Goal: Task Accomplishment & Management: Manage account settings

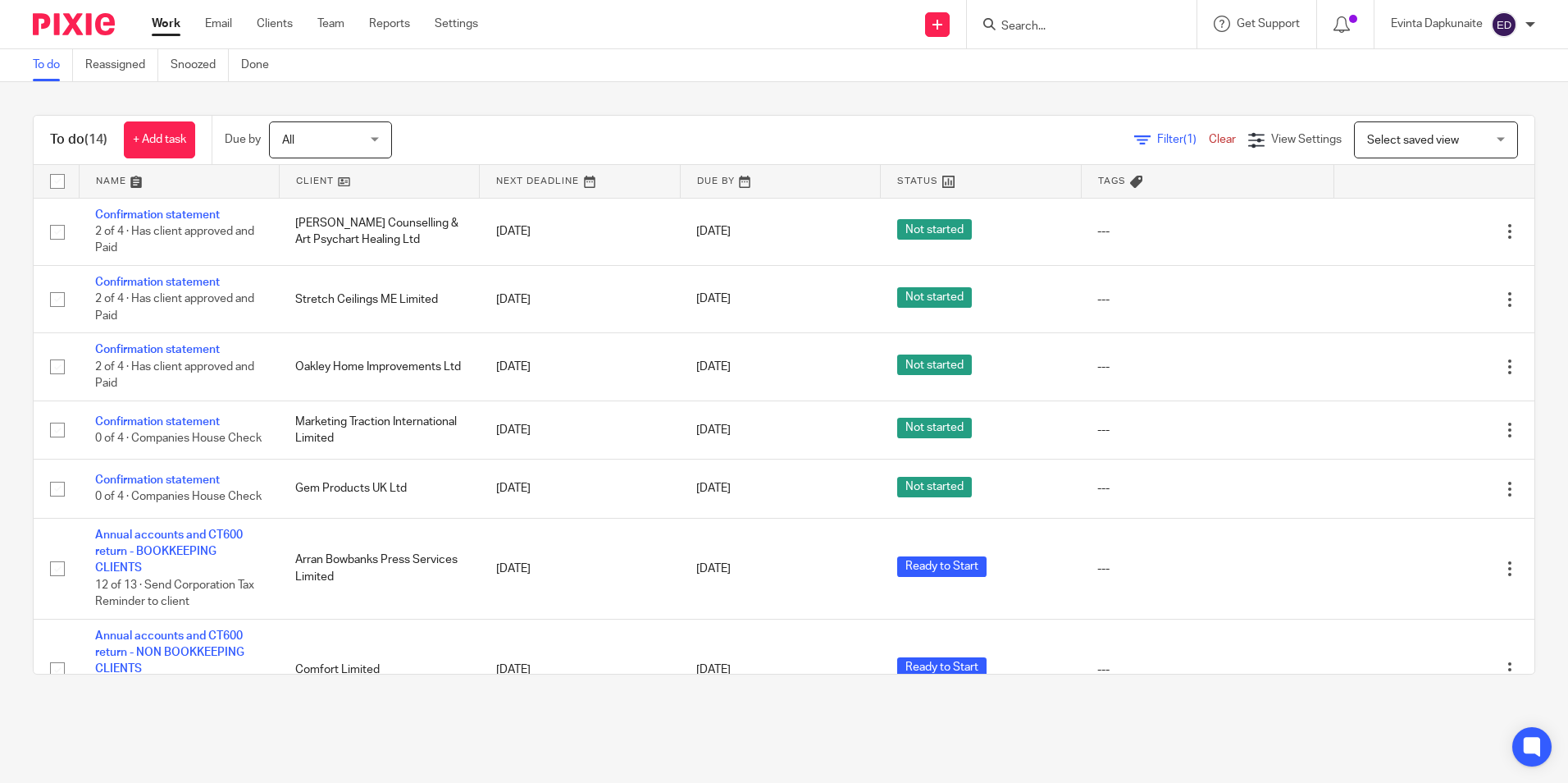
scroll to position [328, 0]
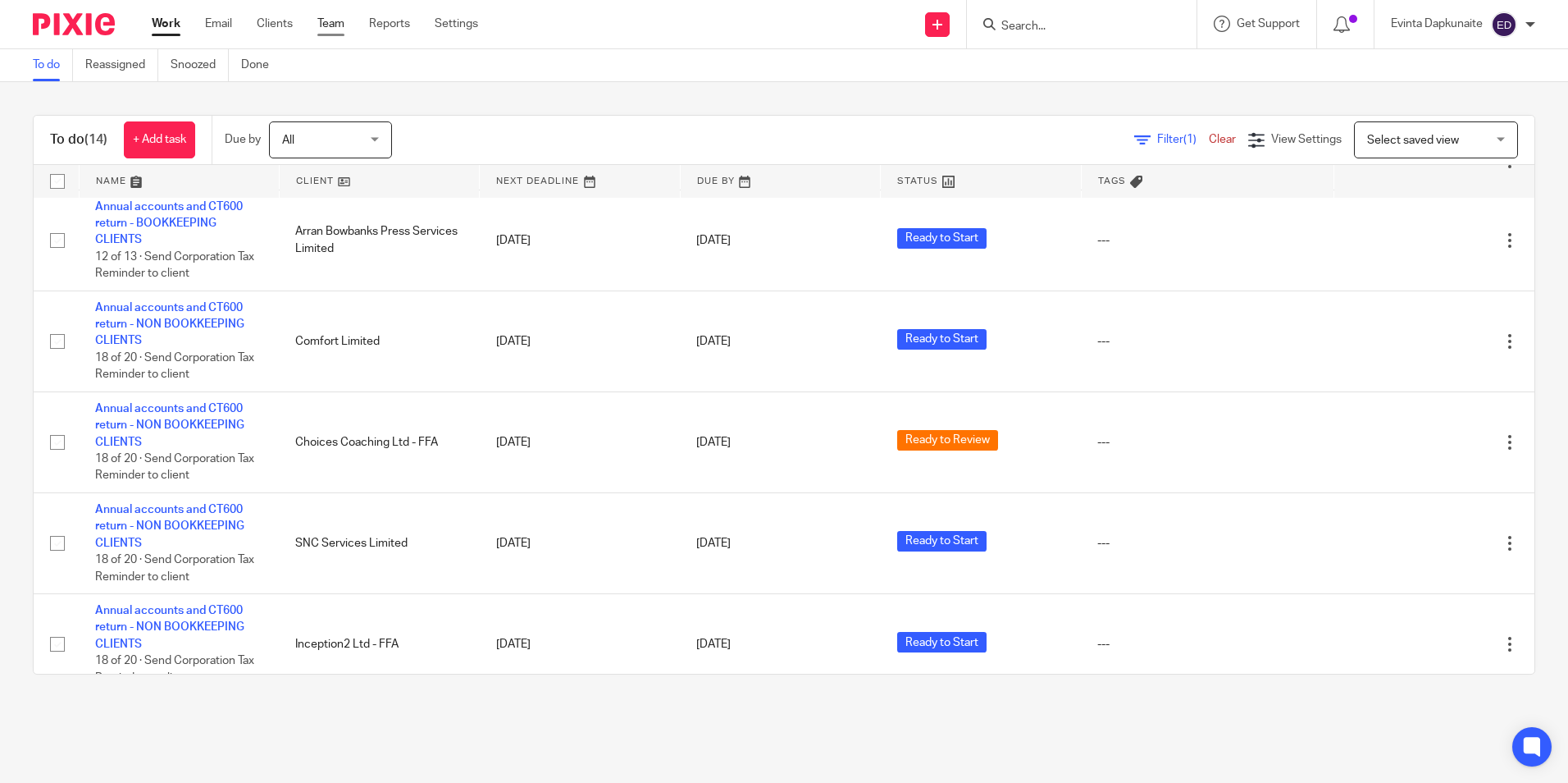
click at [339, 26] on link "Team" at bounding box center [331, 23] width 27 height 17
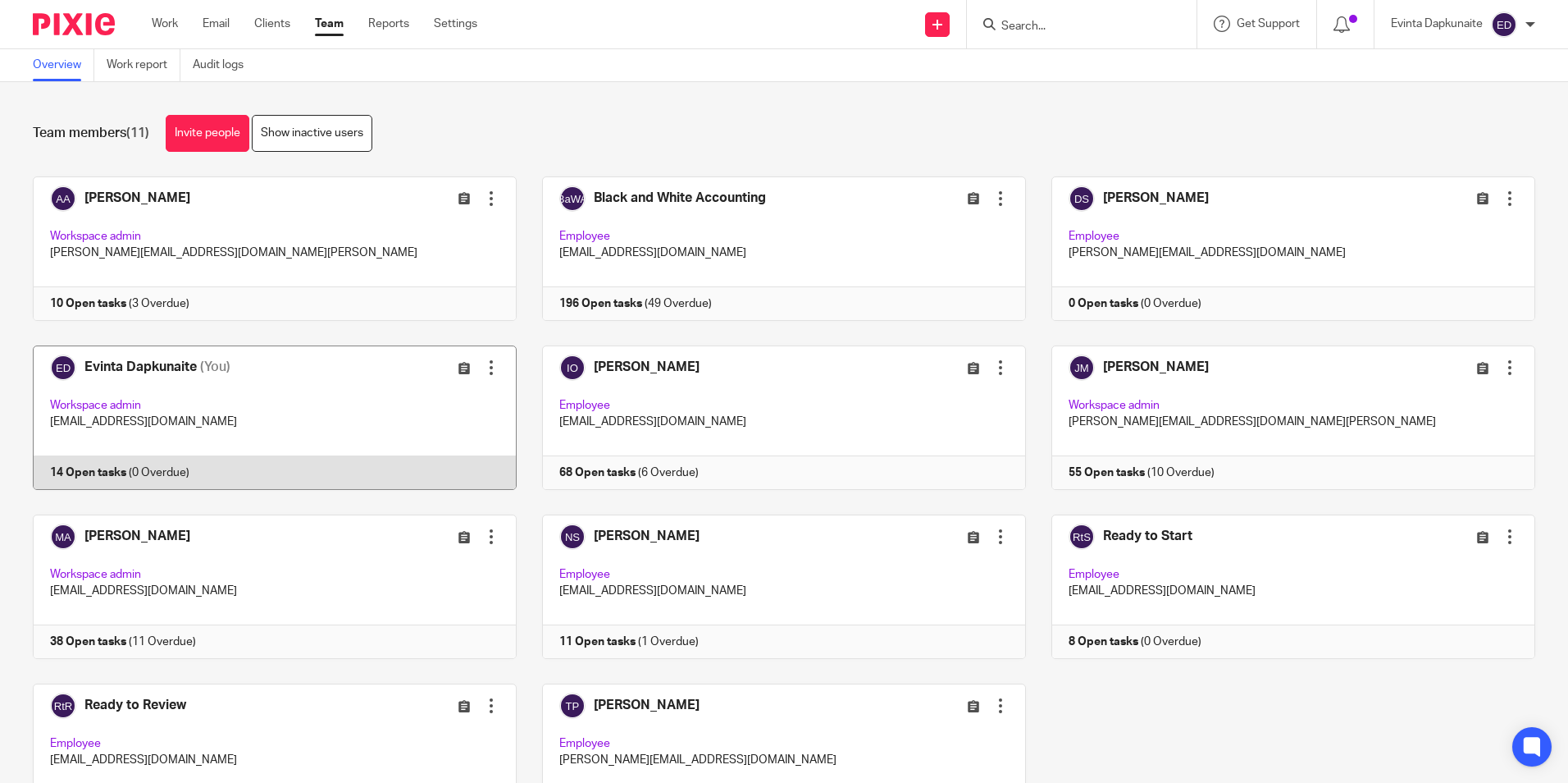
click at [273, 429] on link at bounding box center [263, 418] width 510 height 144
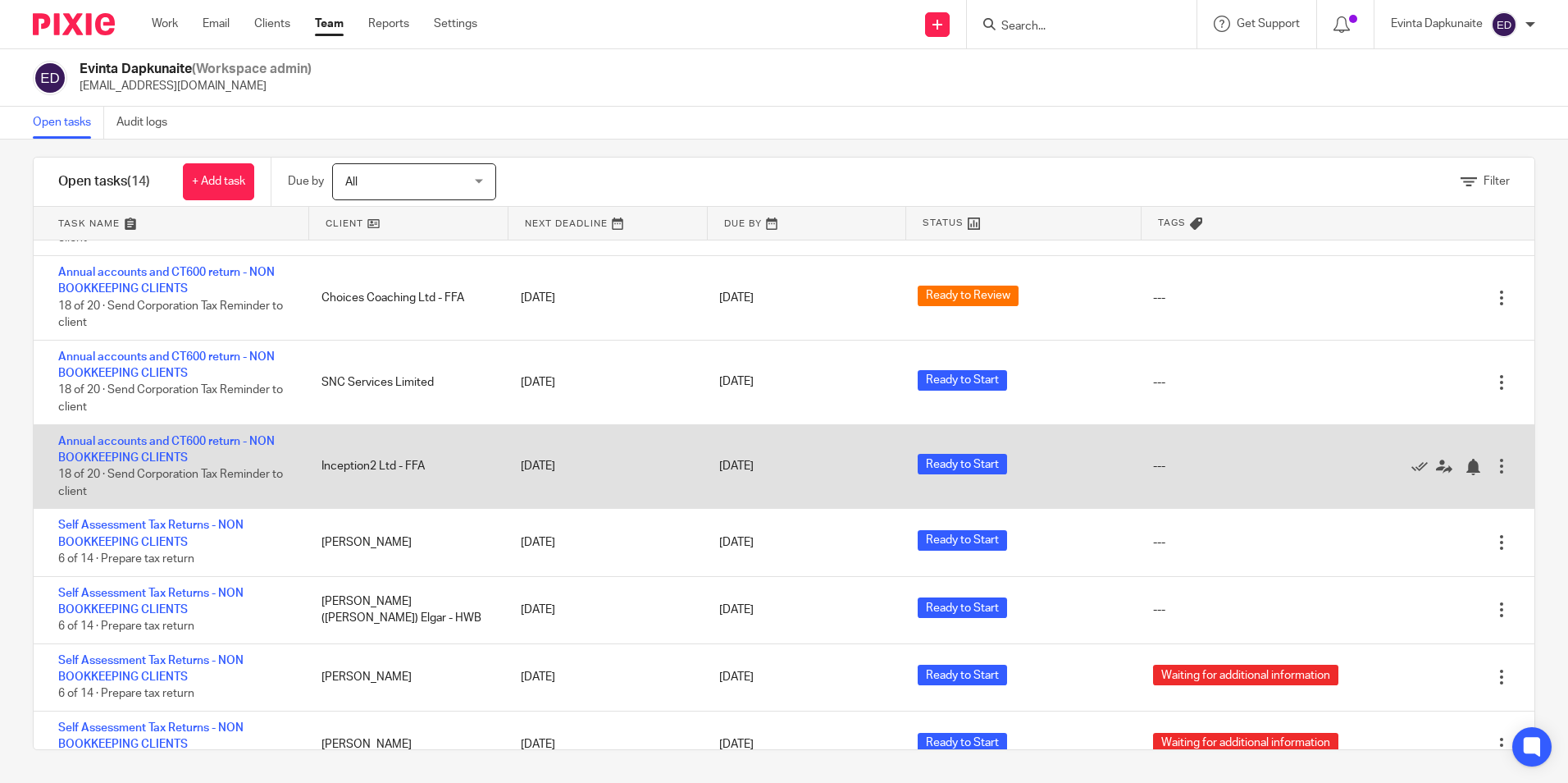
scroll to position [435, 0]
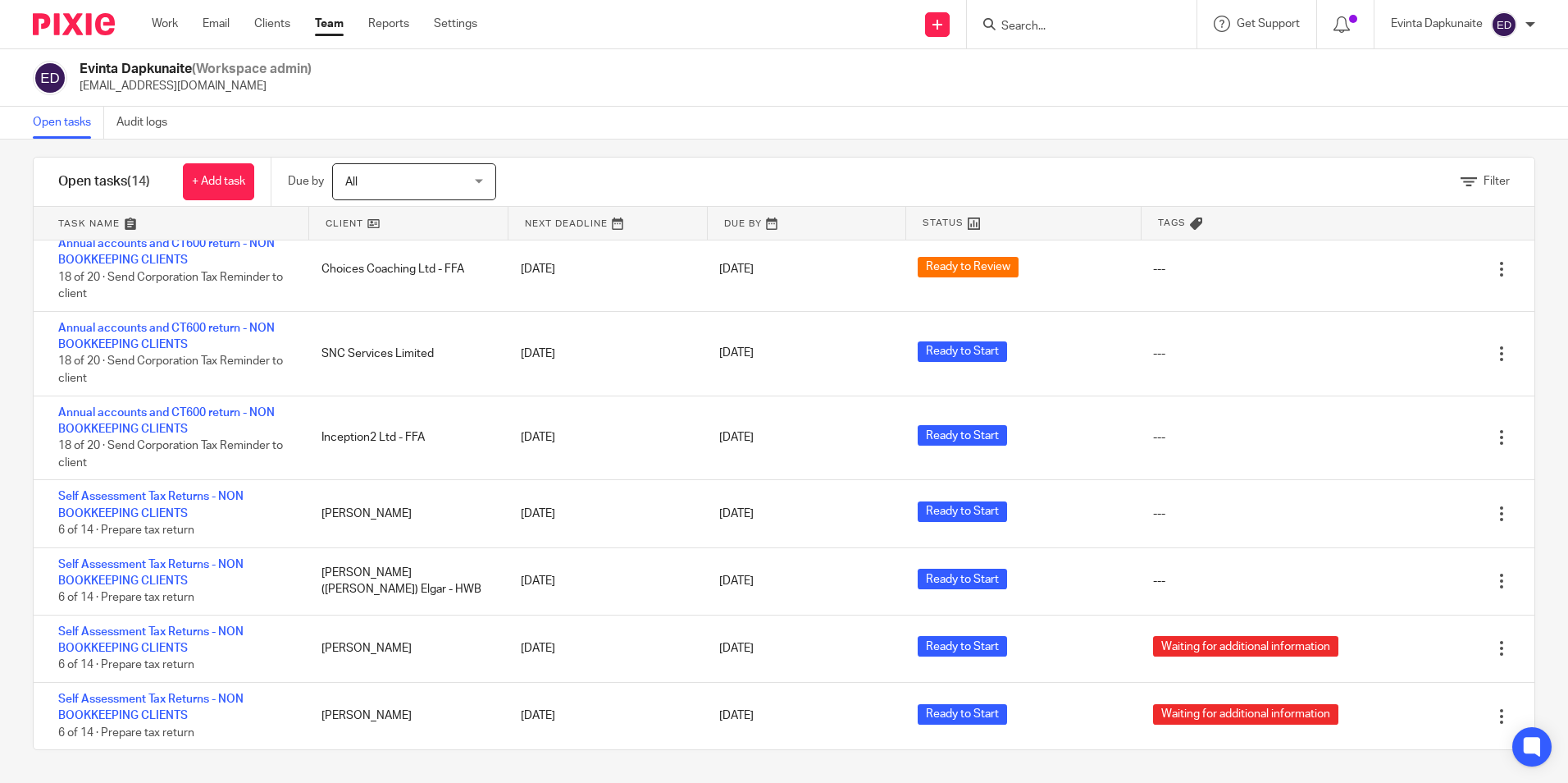
click at [1065, 23] on input "Search" at bounding box center [1073, 26] width 147 height 15
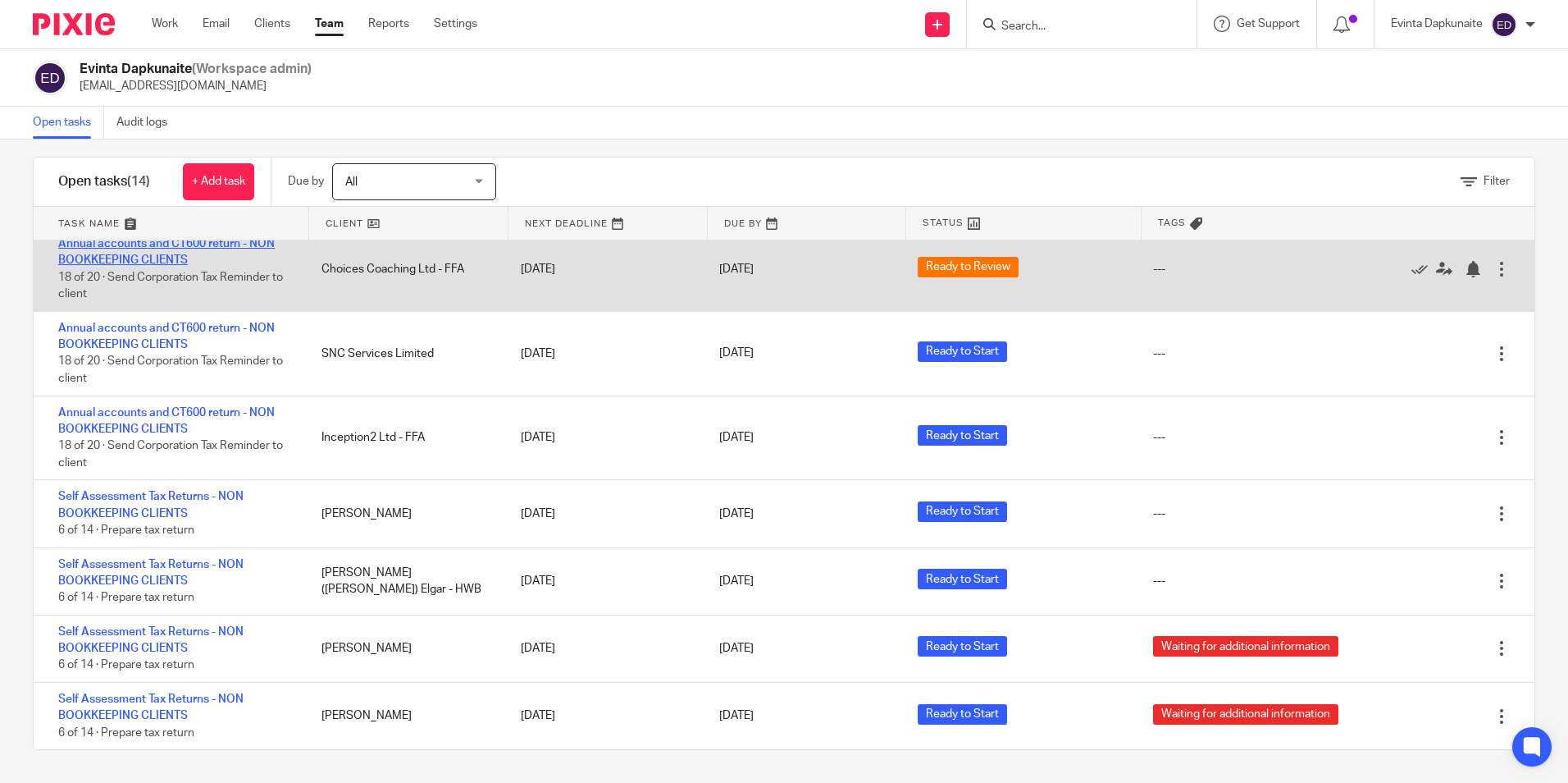
click at [140, 260] on link "Annual accounts and CT600 return - NON BOOKKEEPING CLIENTS" at bounding box center [167, 252] width 217 height 28
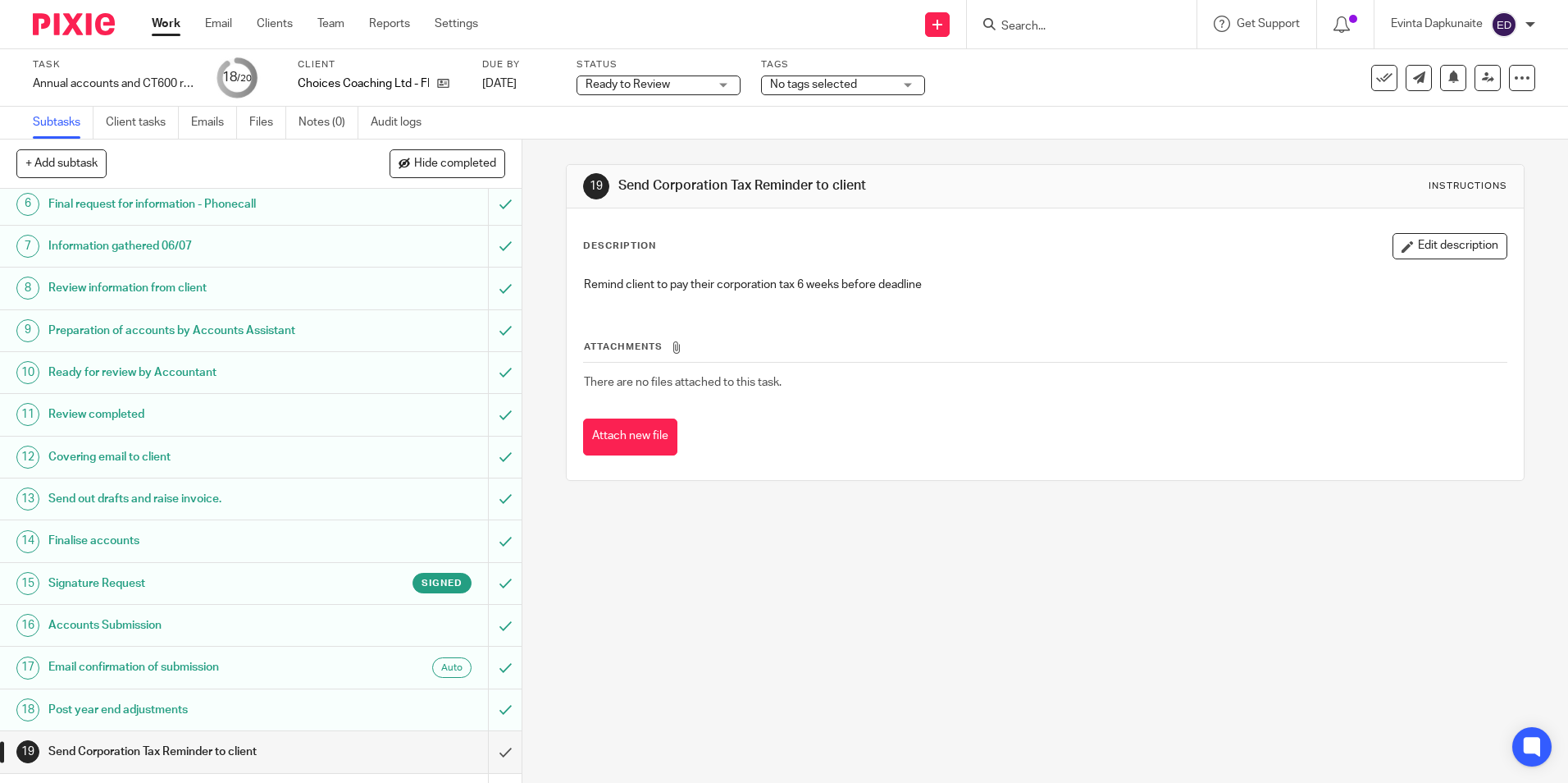
scroll to position [274, 0]
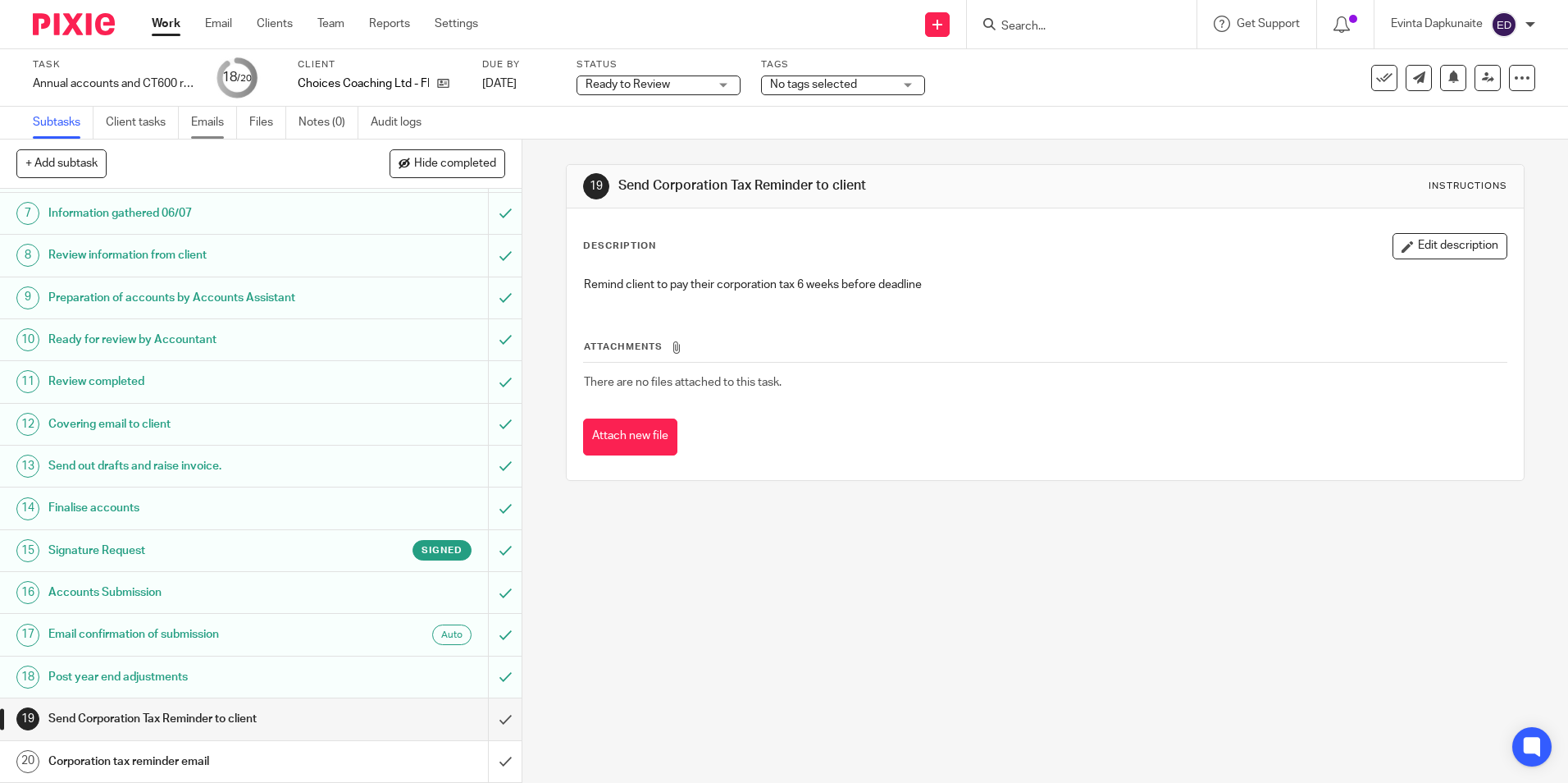
click at [203, 122] on link "Emails" at bounding box center [214, 122] width 46 height 32
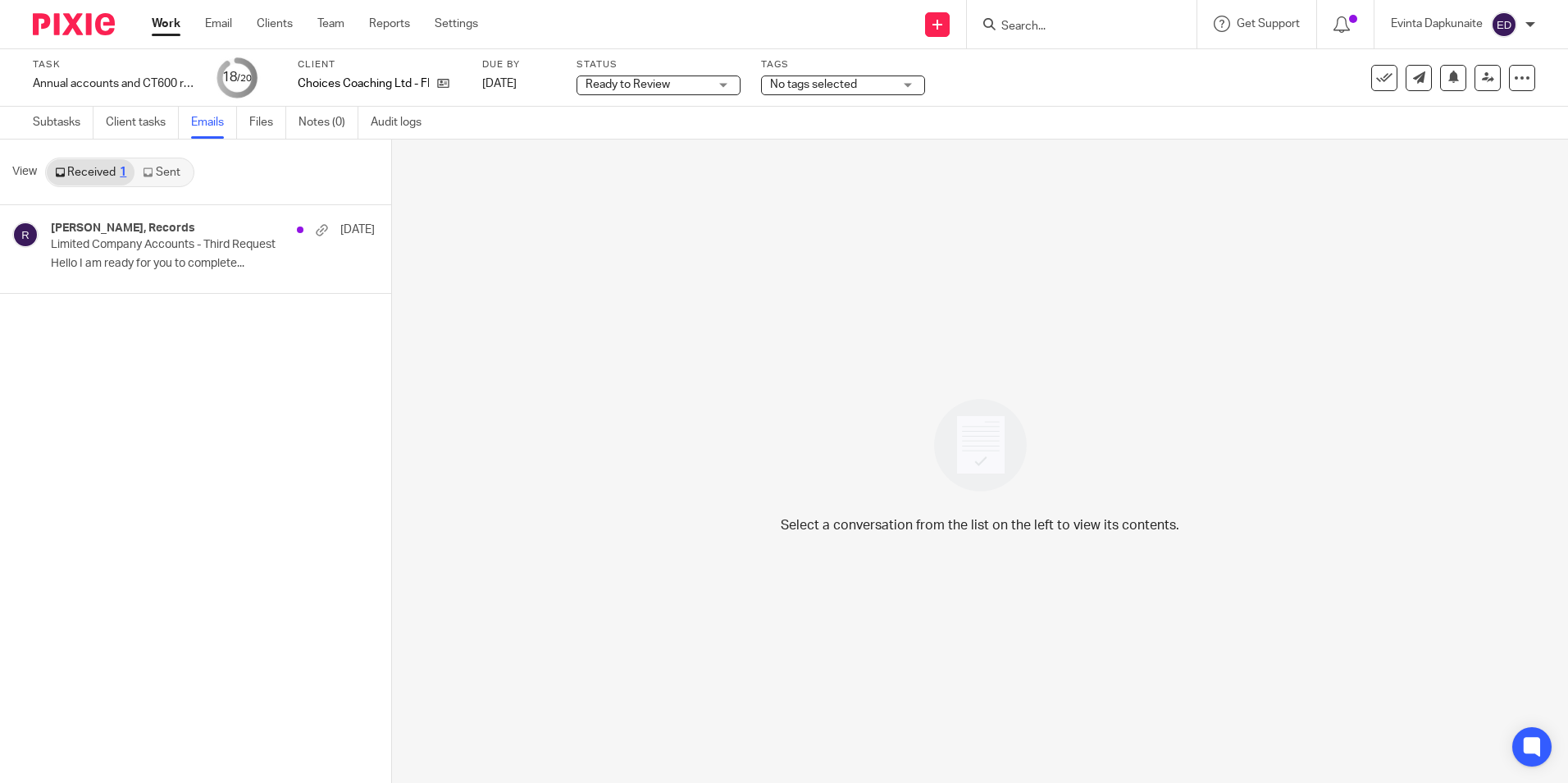
click at [165, 172] on link "Sent" at bounding box center [163, 172] width 58 height 26
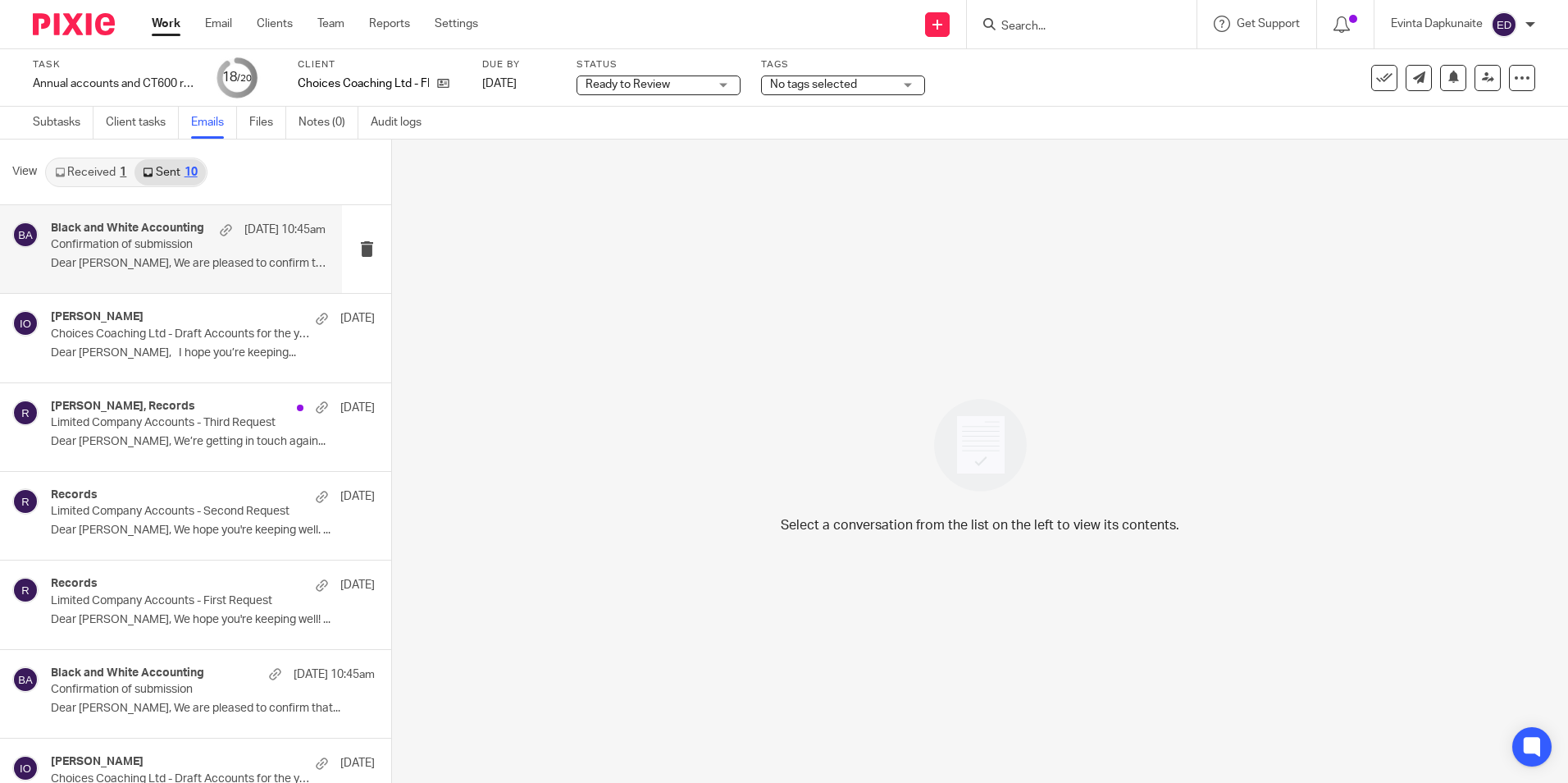
click at [155, 240] on p "Confirmation of submission" at bounding box center [160, 245] width 220 height 14
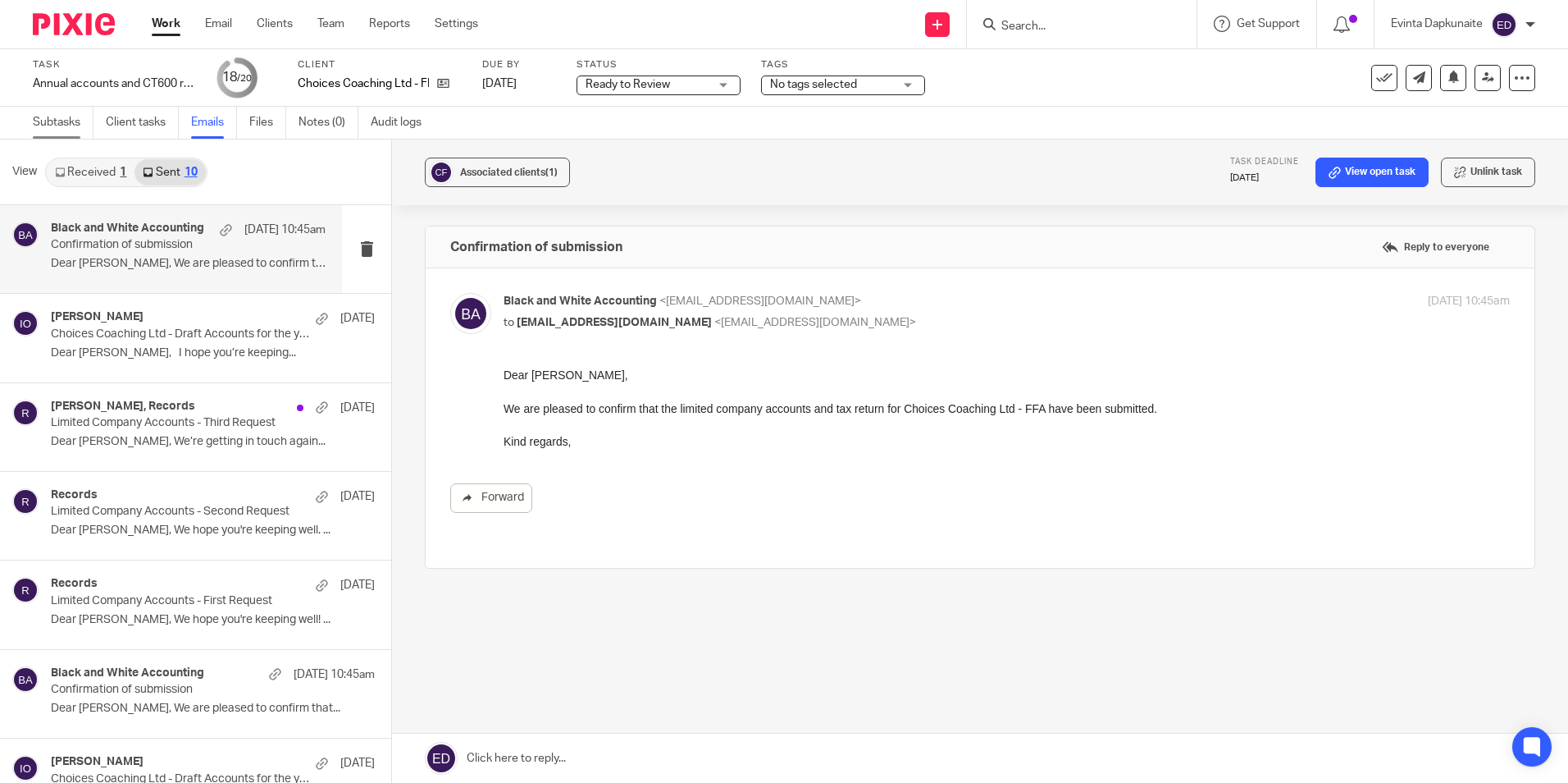
click at [60, 115] on link "Subtasks" at bounding box center [63, 122] width 61 height 32
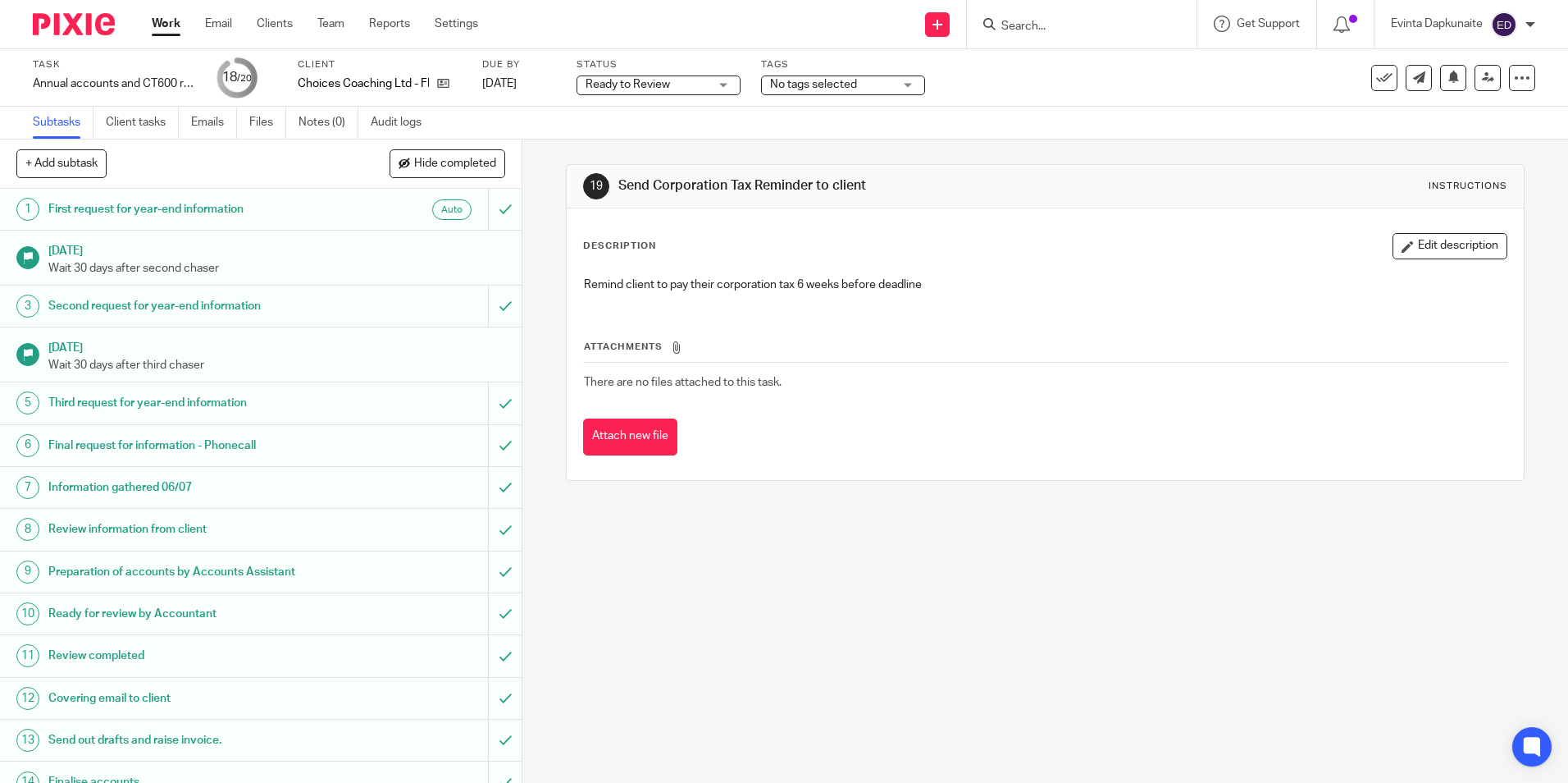
scroll to position [274, 0]
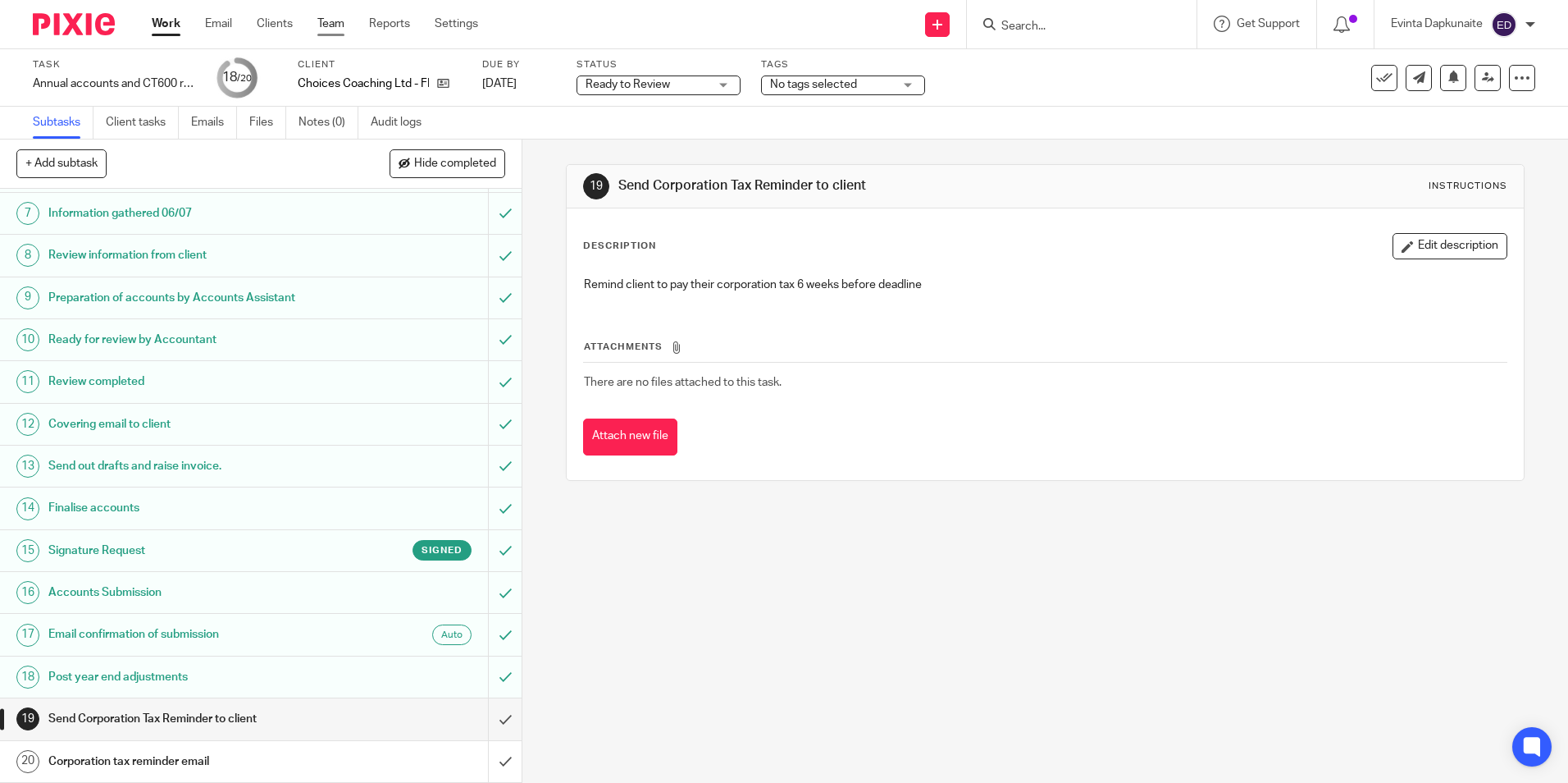
click at [331, 23] on link "Team" at bounding box center [331, 23] width 27 height 17
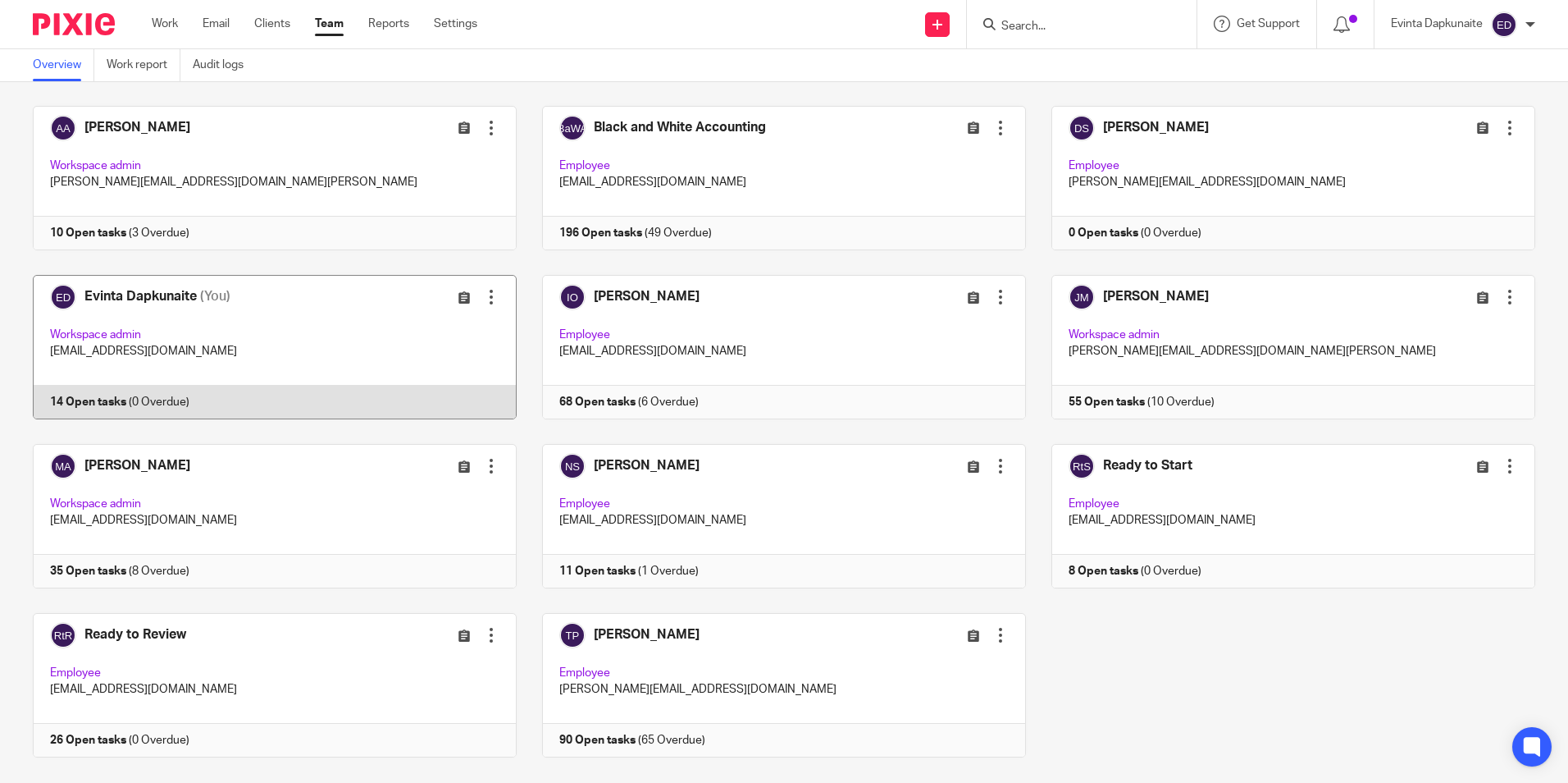
scroll to position [103, 0]
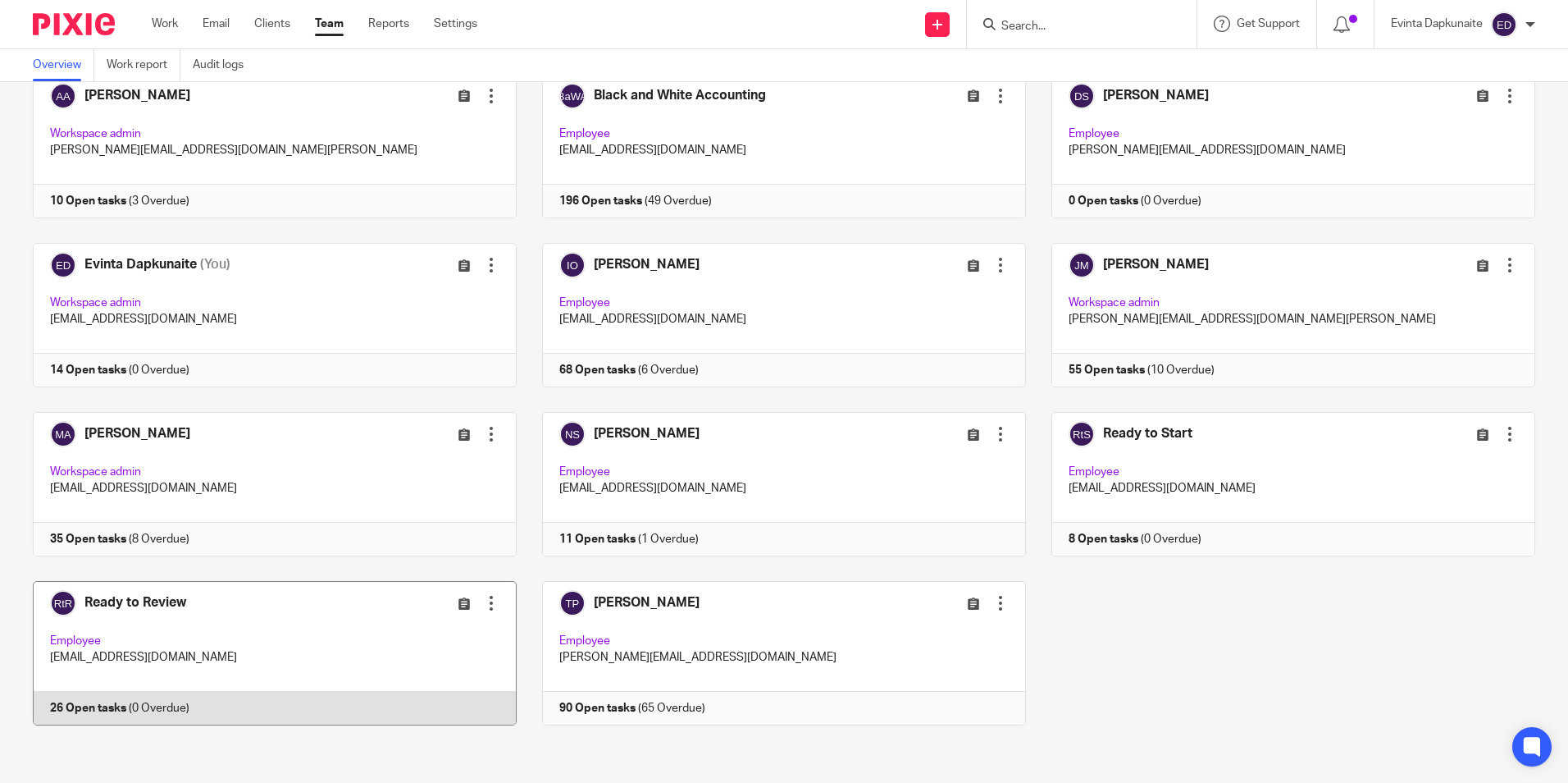
click at [223, 639] on link at bounding box center [263, 653] width 510 height 144
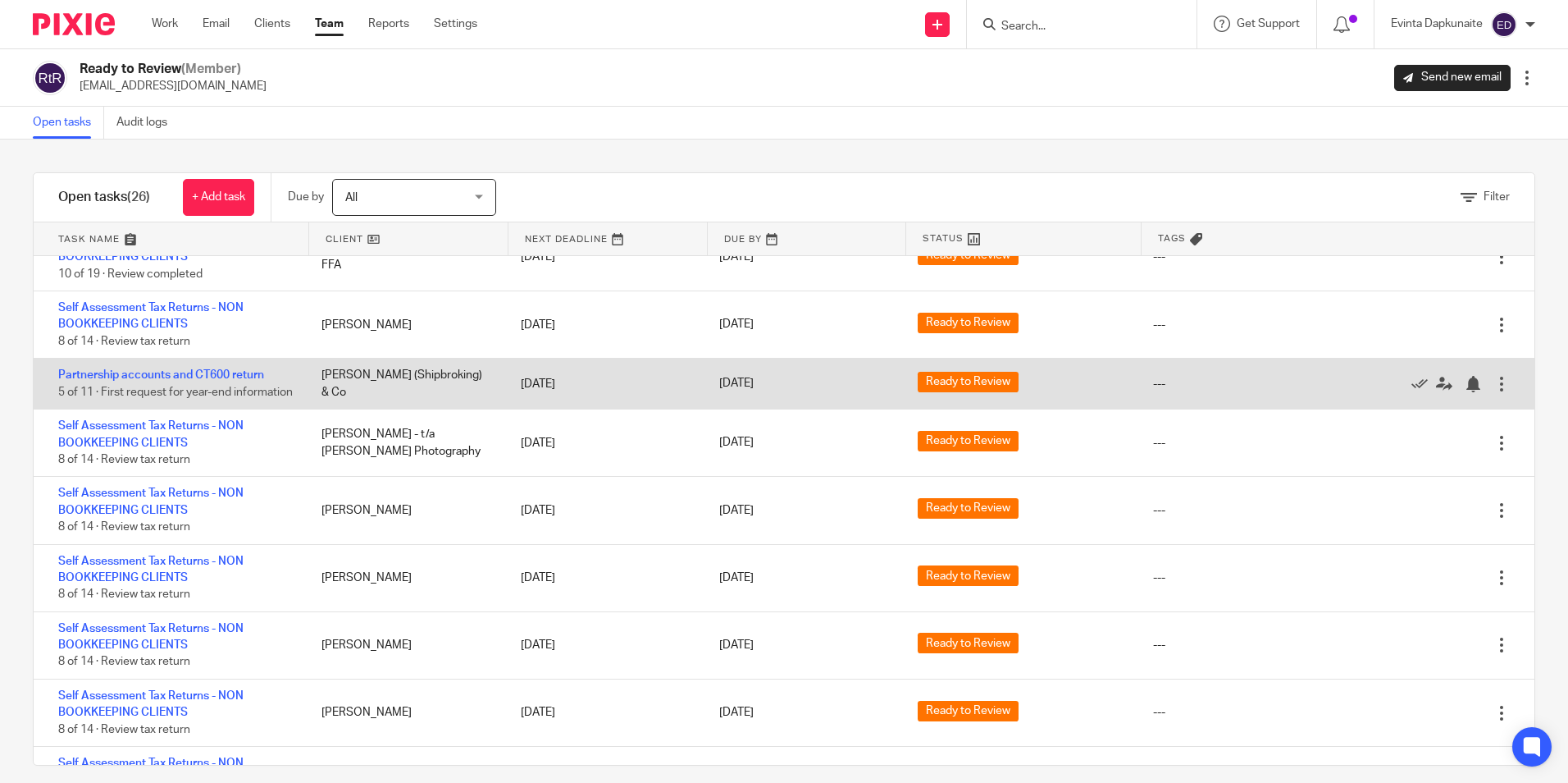
scroll to position [82, 0]
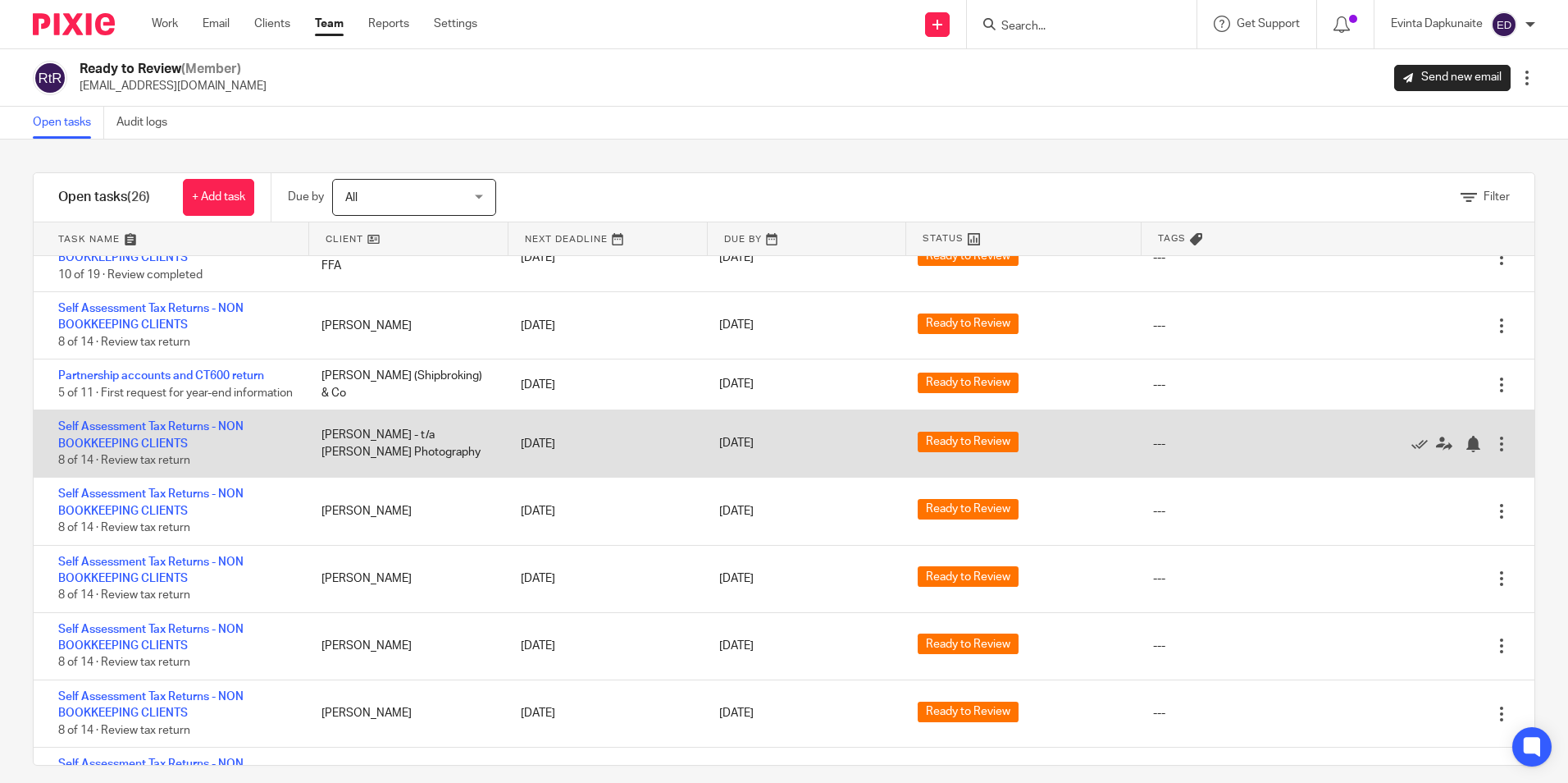
click at [433, 449] on div "[PERSON_NAME] - t/a [PERSON_NAME] Photography" at bounding box center [404, 443] width 198 height 50
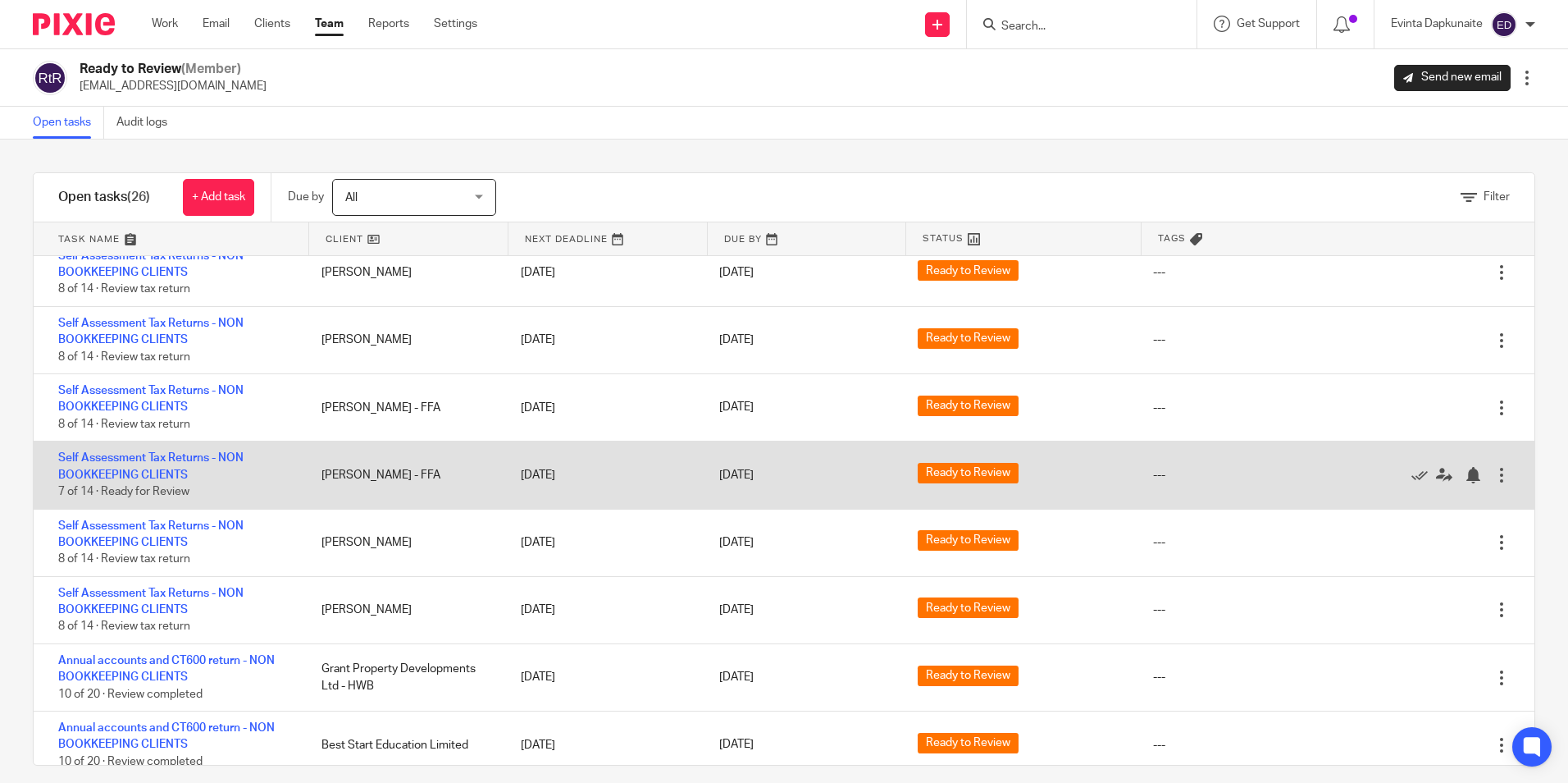
scroll to position [1211, 0]
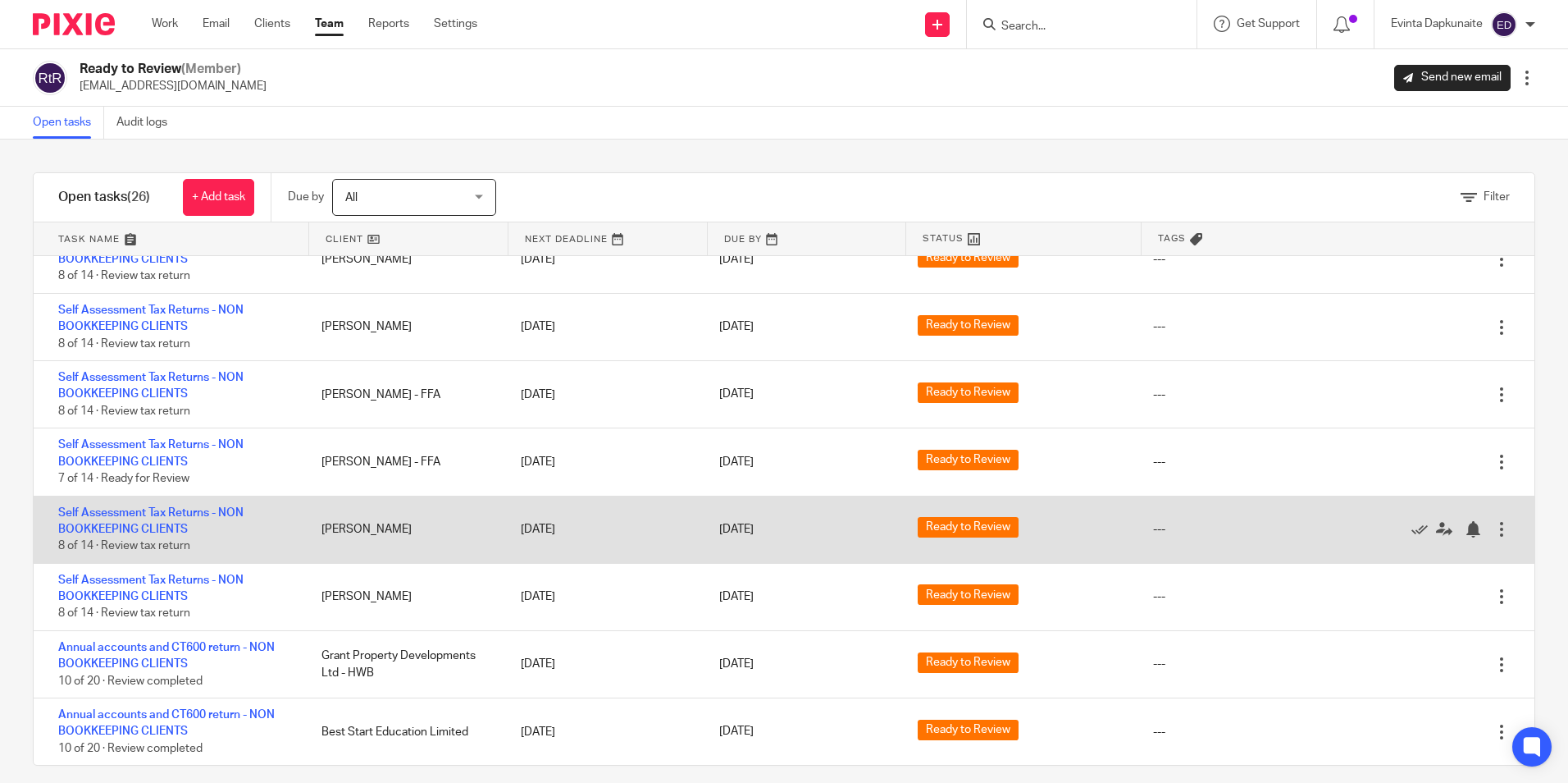
drag, startPoint x: 338, startPoint y: 528, endPoint x: 573, endPoint y: 521, distance: 235.1
click at [573, 521] on div "Self Assessment Tax Returns - NON BOOKKEEPING CLIENTS 8 of 14 · Review tax retu…" at bounding box center [784, 529] width 1502 height 67
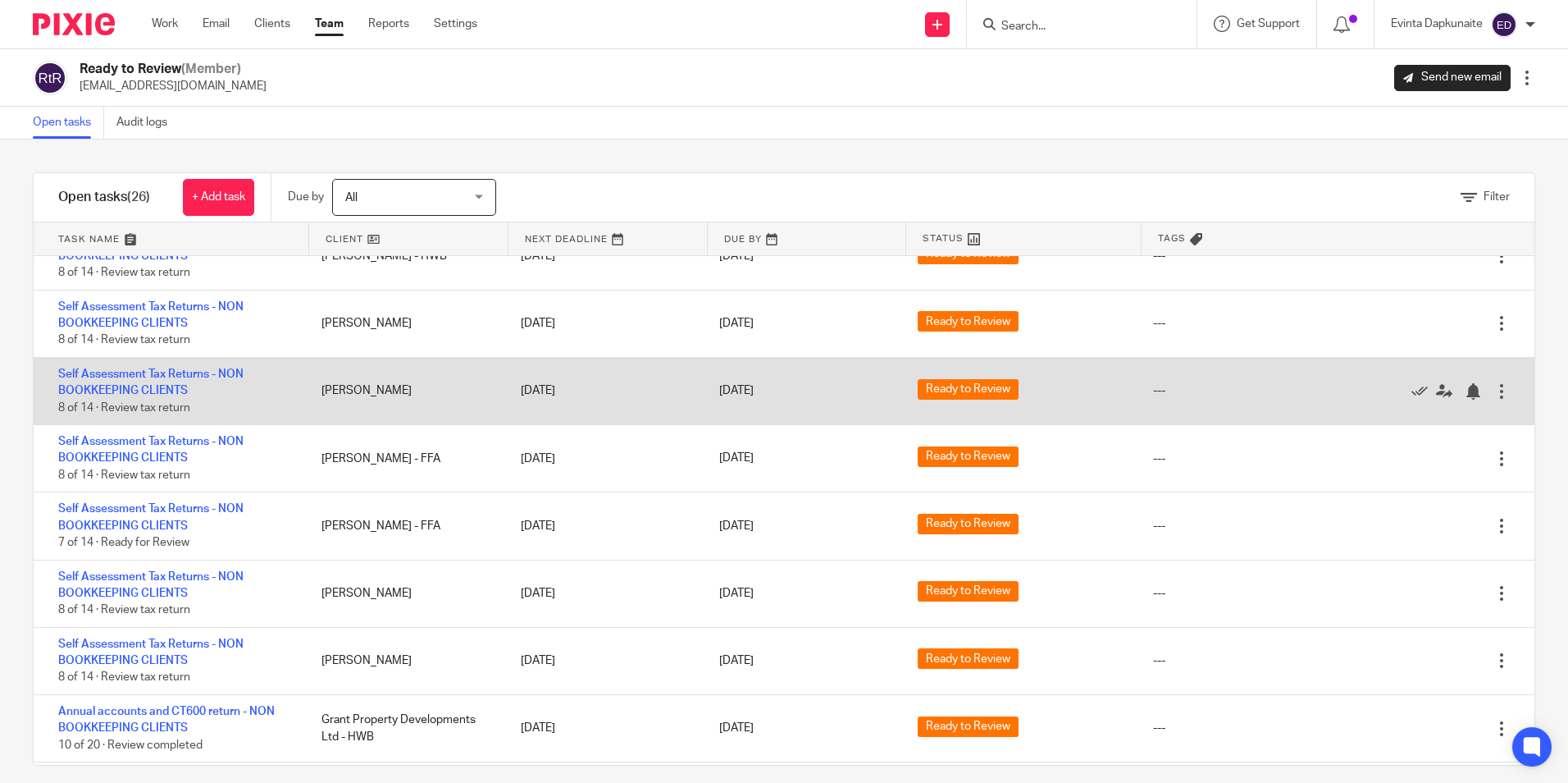
scroll to position [1129, 0]
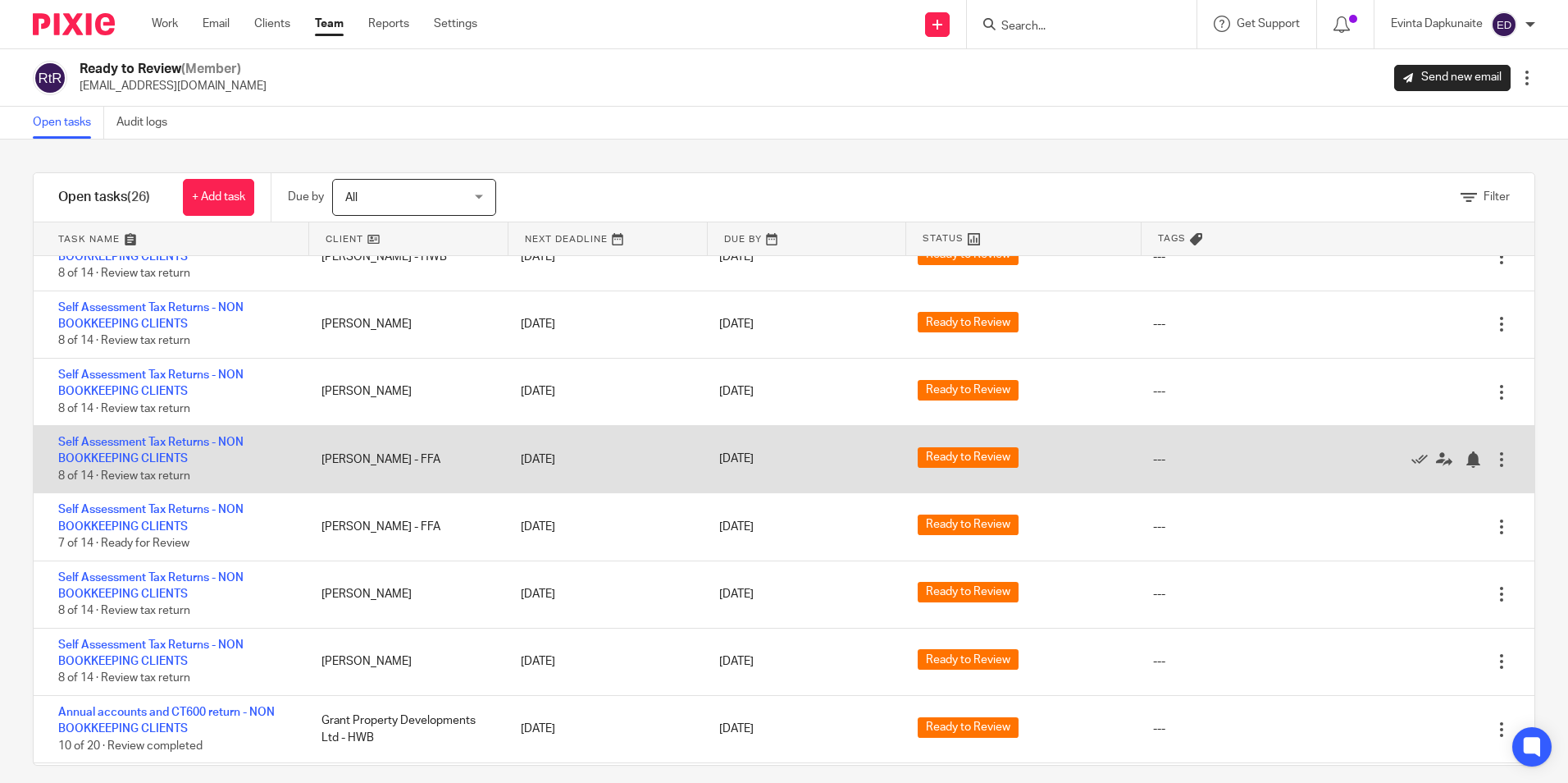
drag, startPoint x: 313, startPoint y: 469, endPoint x: 398, endPoint y: 474, distance: 85.1
click at [398, 474] on div "Lucy Welch - FFA" at bounding box center [404, 460] width 198 height 33
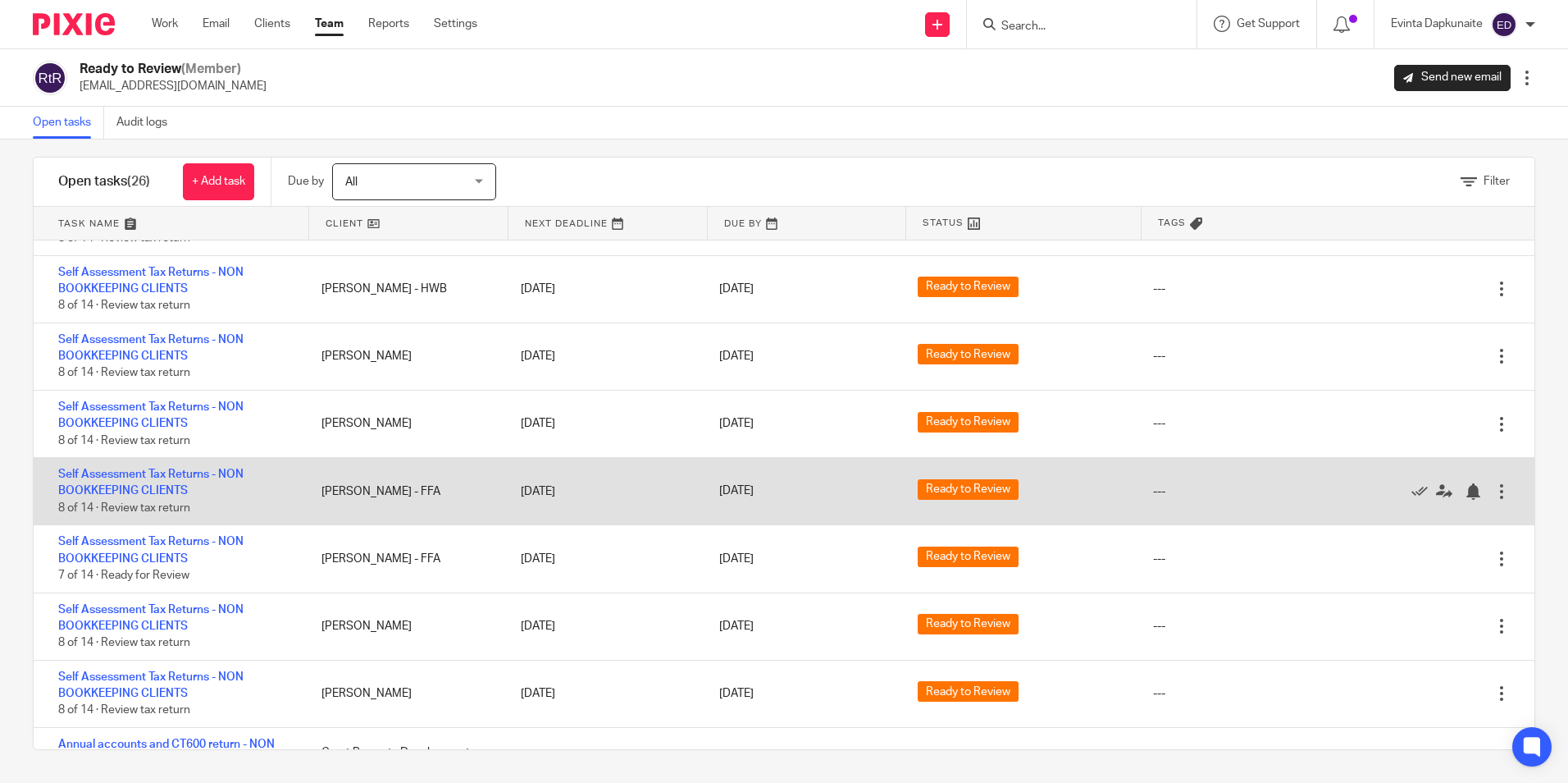
scroll to position [965, 0]
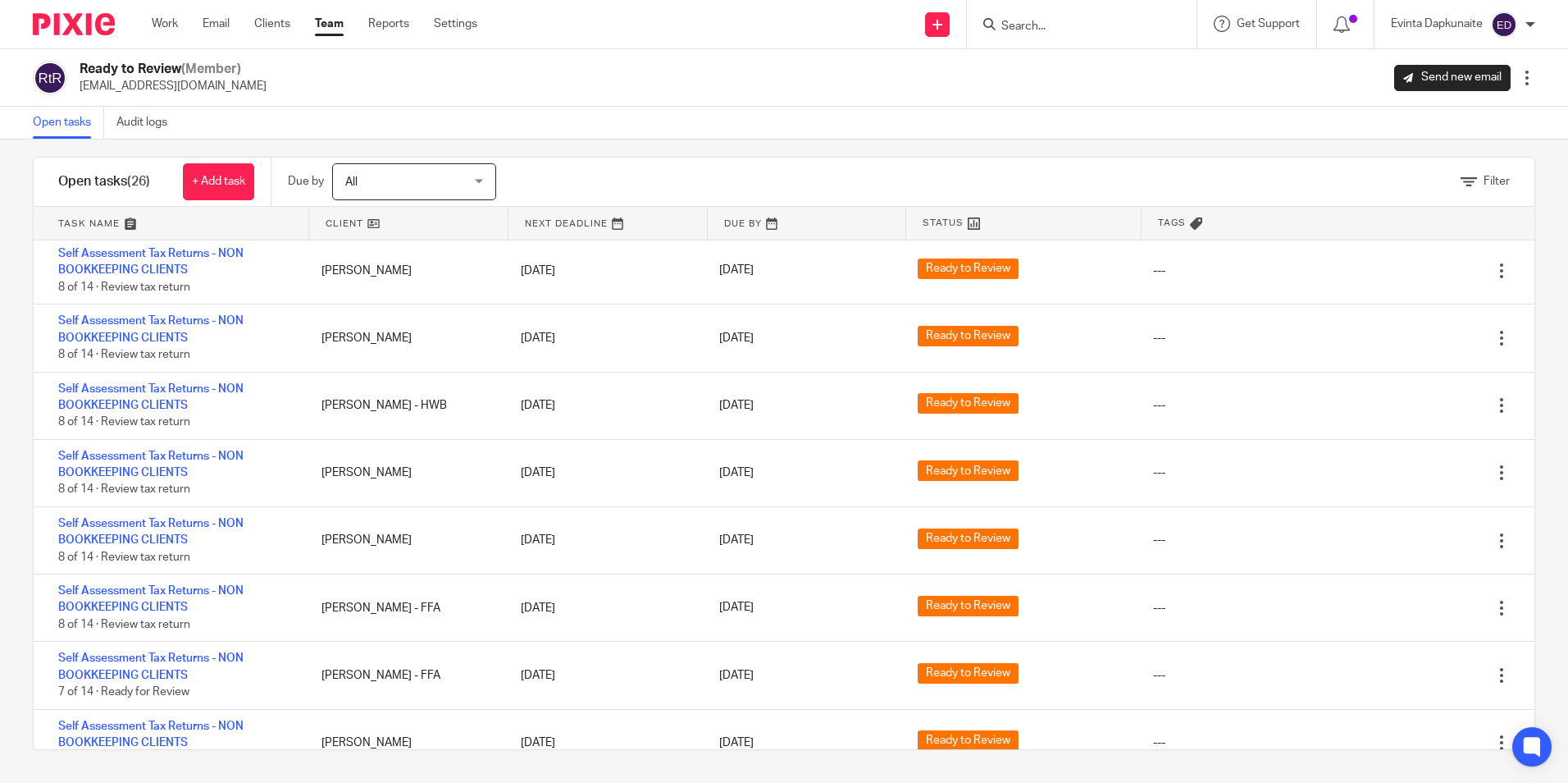
click at [291, 129] on div "Open tasks Audit logs" at bounding box center [784, 123] width 1568 height 33
click at [1130, 24] on input "Search" at bounding box center [1073, 26] width 147 height 15
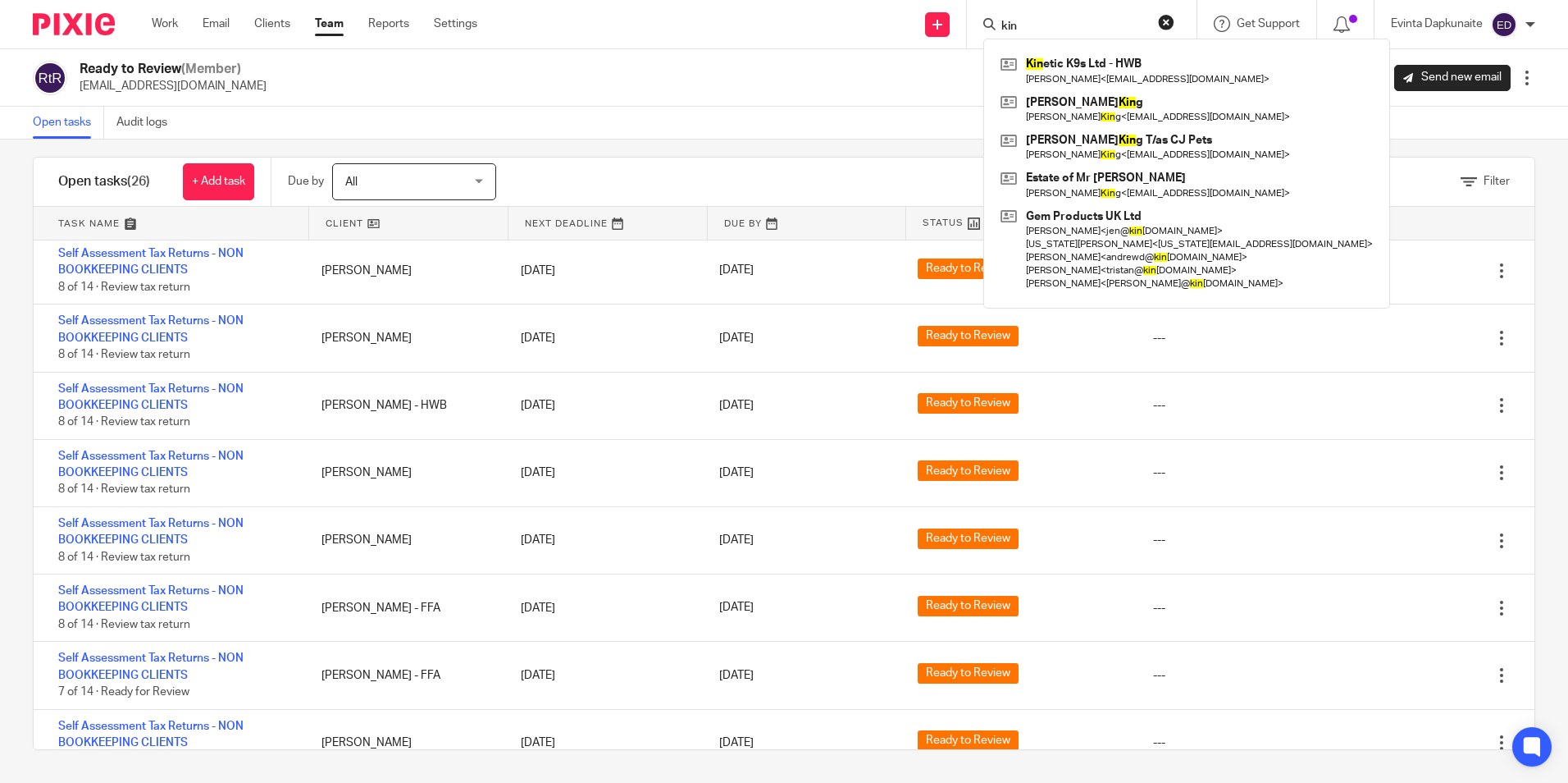
type input "kin"
click at [1096, 59] on link at bounding box center [1187, 70] width 381 height 38
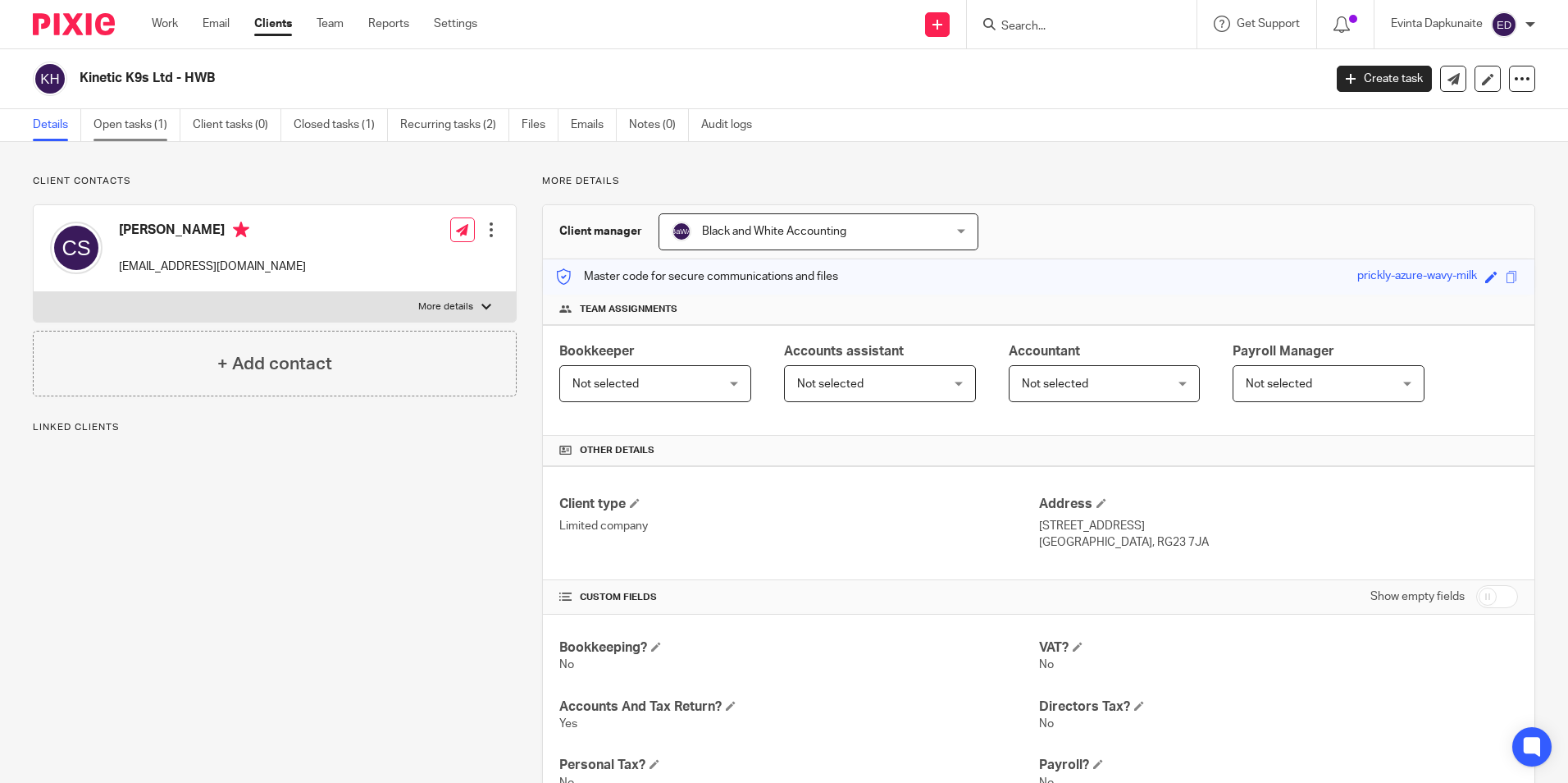
click at [151, 141] on link "Open tasks (1)" at bounding box center [137, 125] width 87 height 32
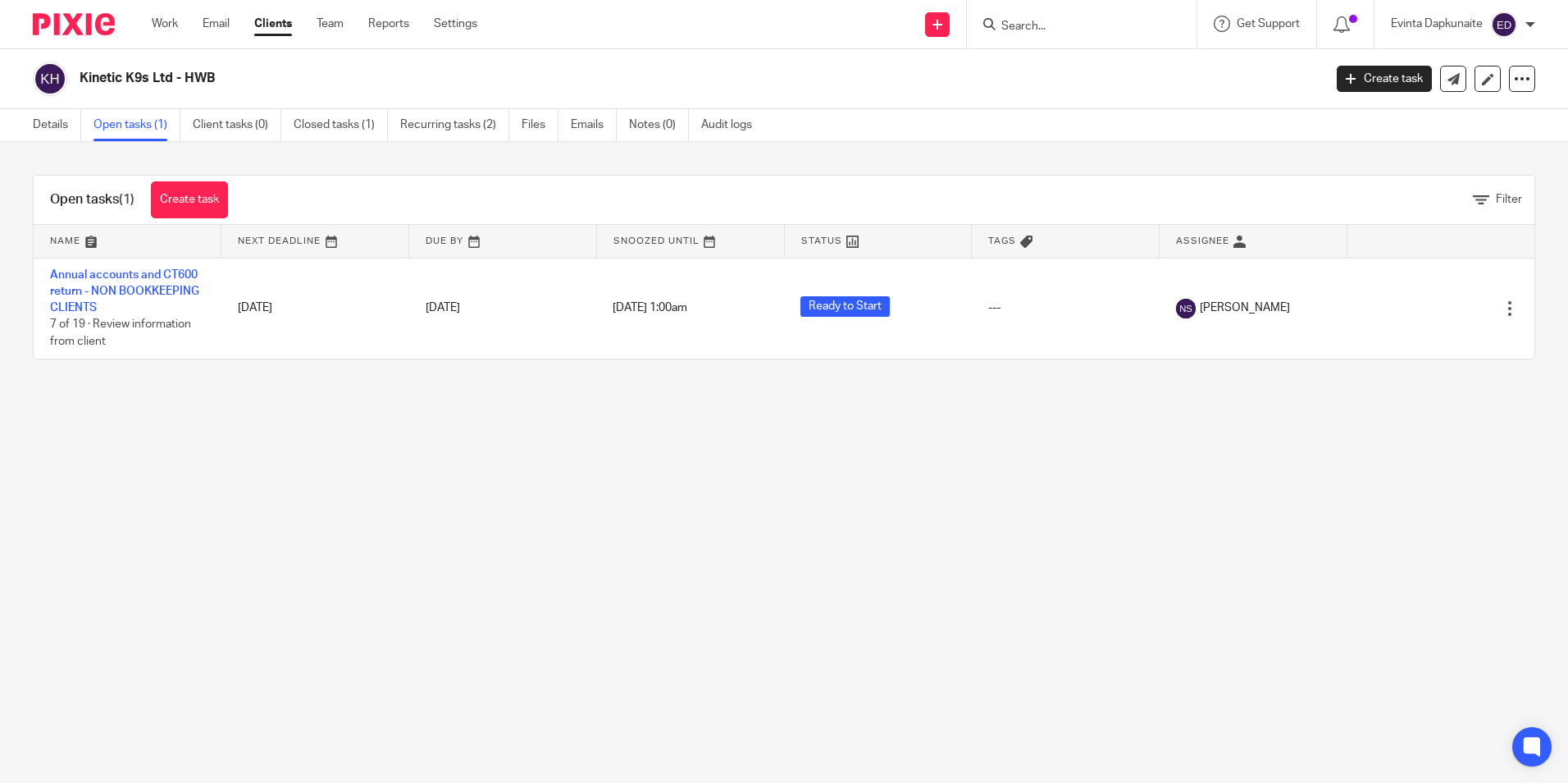
drag, startPoint x: 169, startPoint y: 384, endPoint x: 176, endPoint y: 403, distance: 20.2
click at [176, 403] on main "Kinetic K9s Ltd - HWB Create task Update from Companies House Export data Merge…" at bounding box center [784, 392] width 1568 height 783
drag, startPoint x: 383, startPoint y: 422, endPoint x: 519, endPoint y: 425, distance: 136.0
click at [386, 424] on main "Kinetic K9s Ltd - HWB Create task Update from Companies House Export data Merge…" at bounding box center [784, 392] width 1568 height 783
click at [340, 20] on link "Team" at bounding box center [330, 23] width 27 height 17
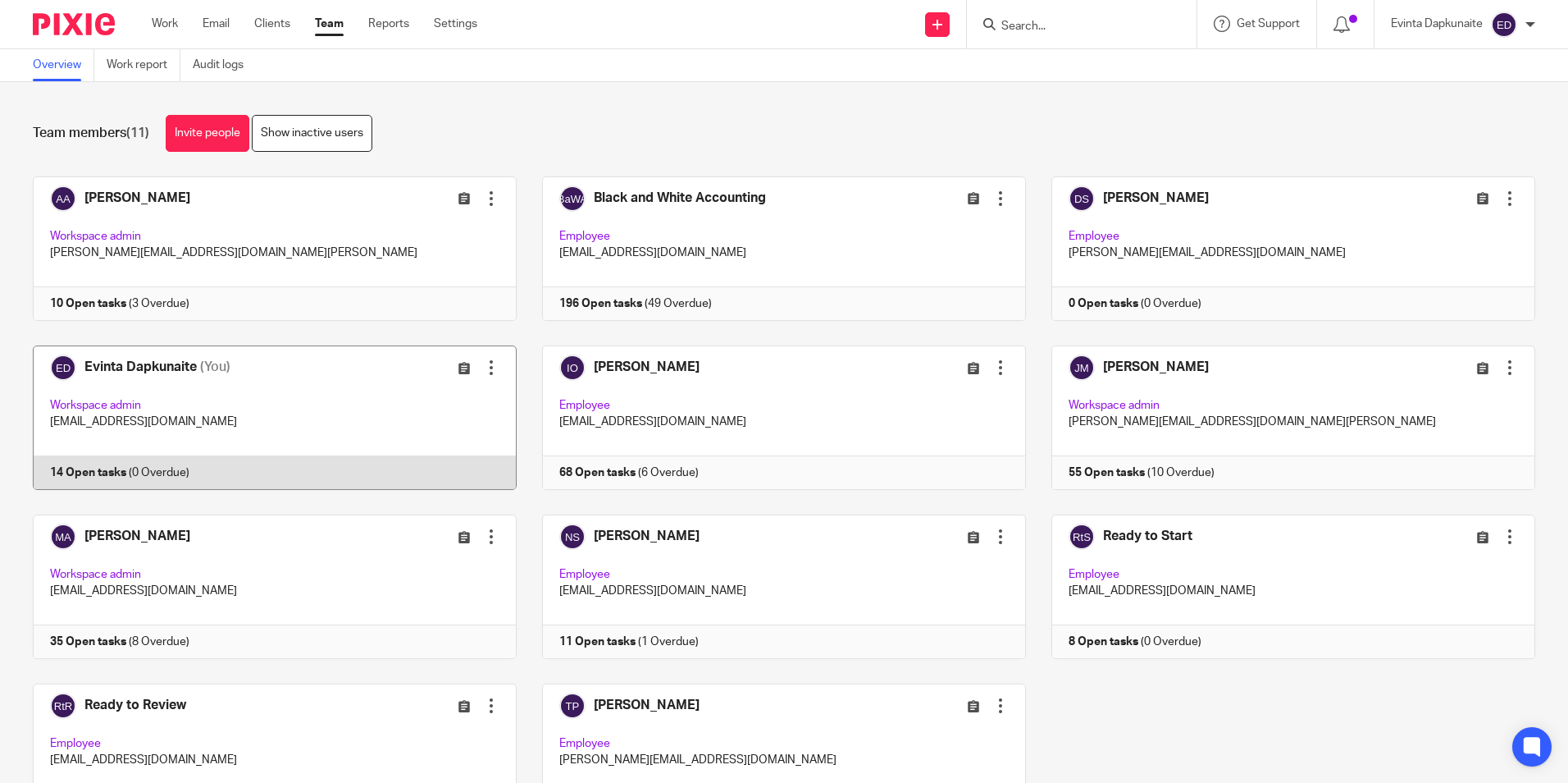
click at [169, 400] on link at bounding box center [263, 418] width 510 height 144
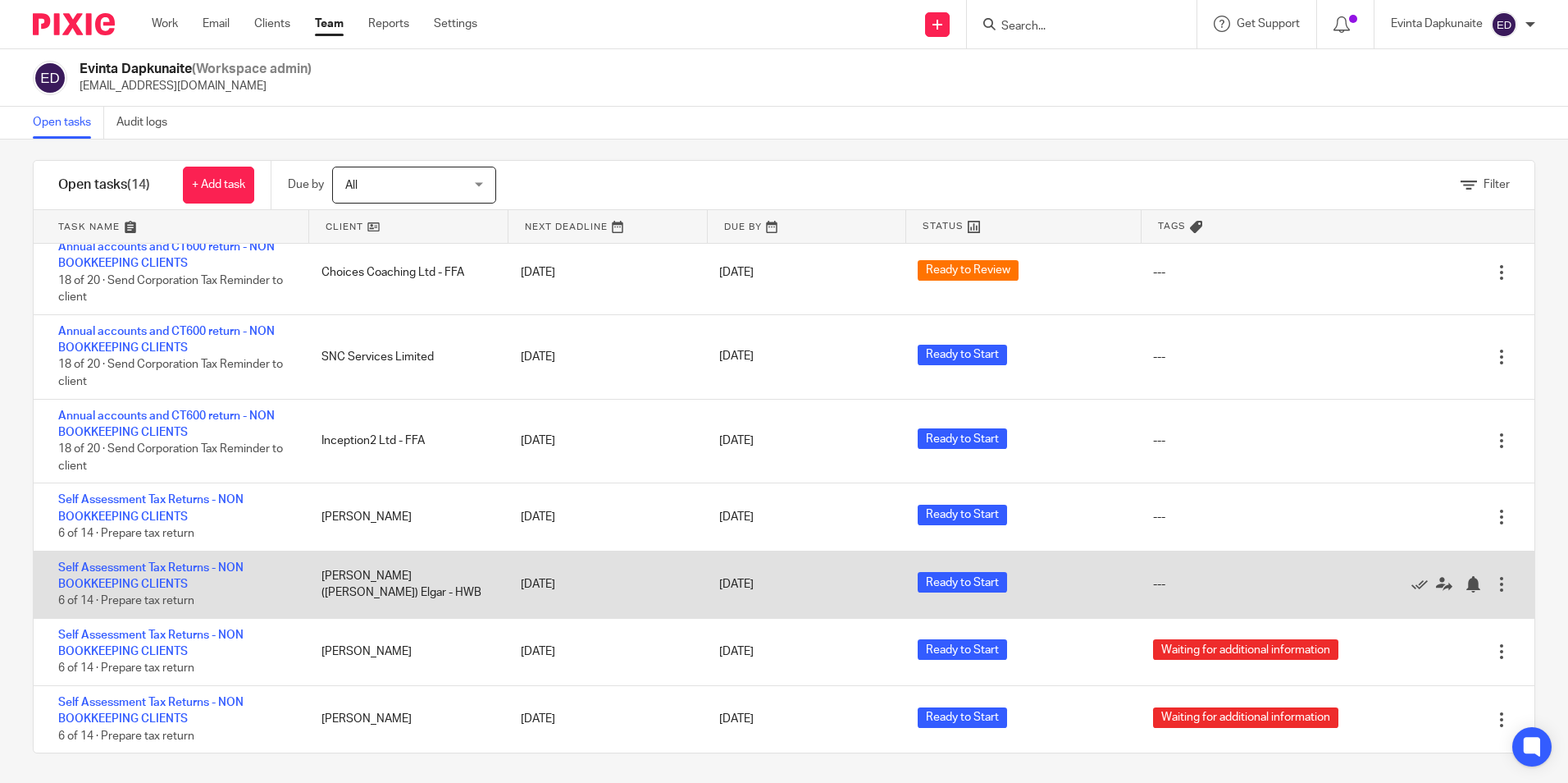
scroll to position [16, 0]
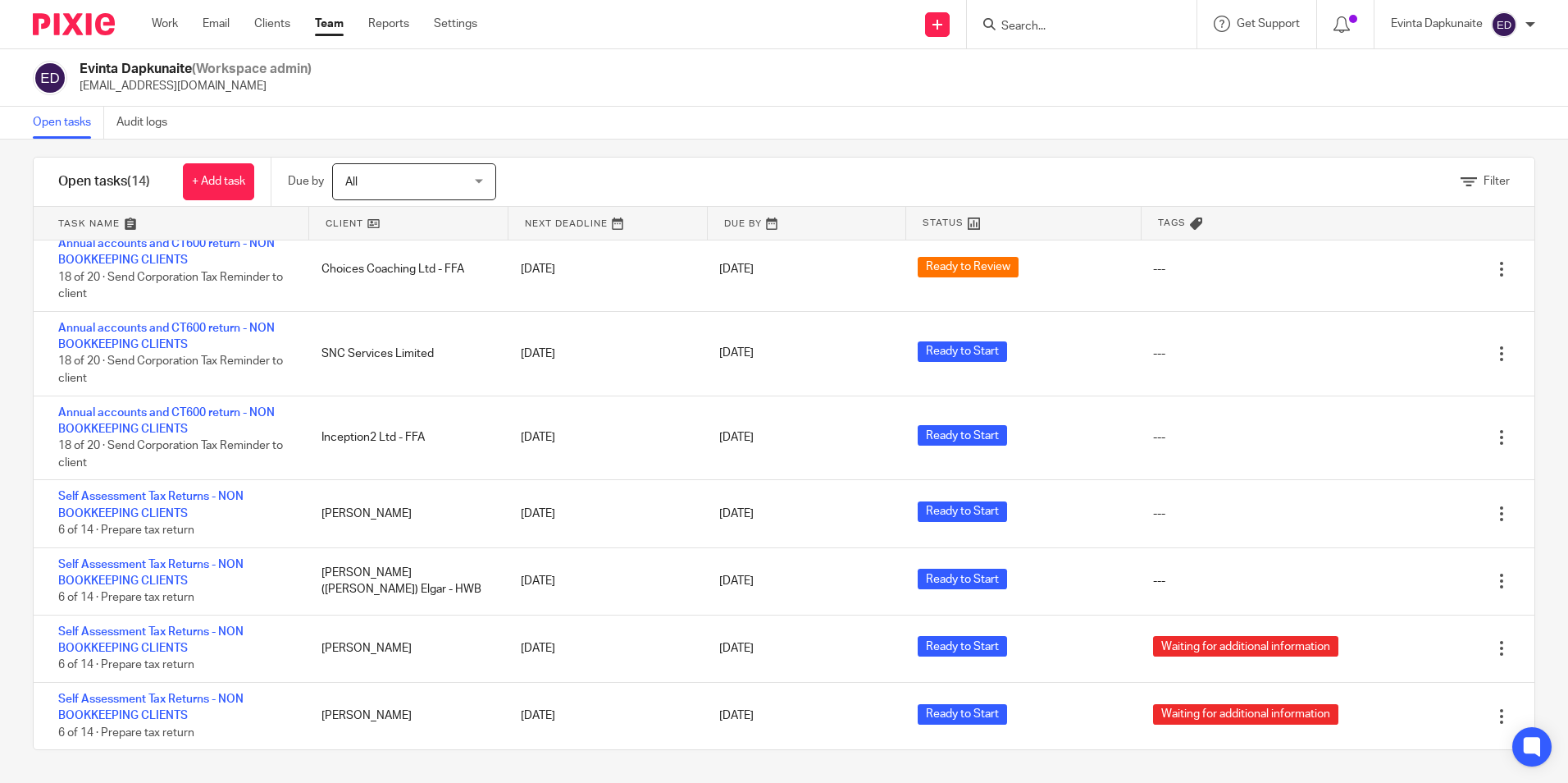
click at [1046, 32] on input "Search" at bounding box center [1073, 26] width 147 height 15
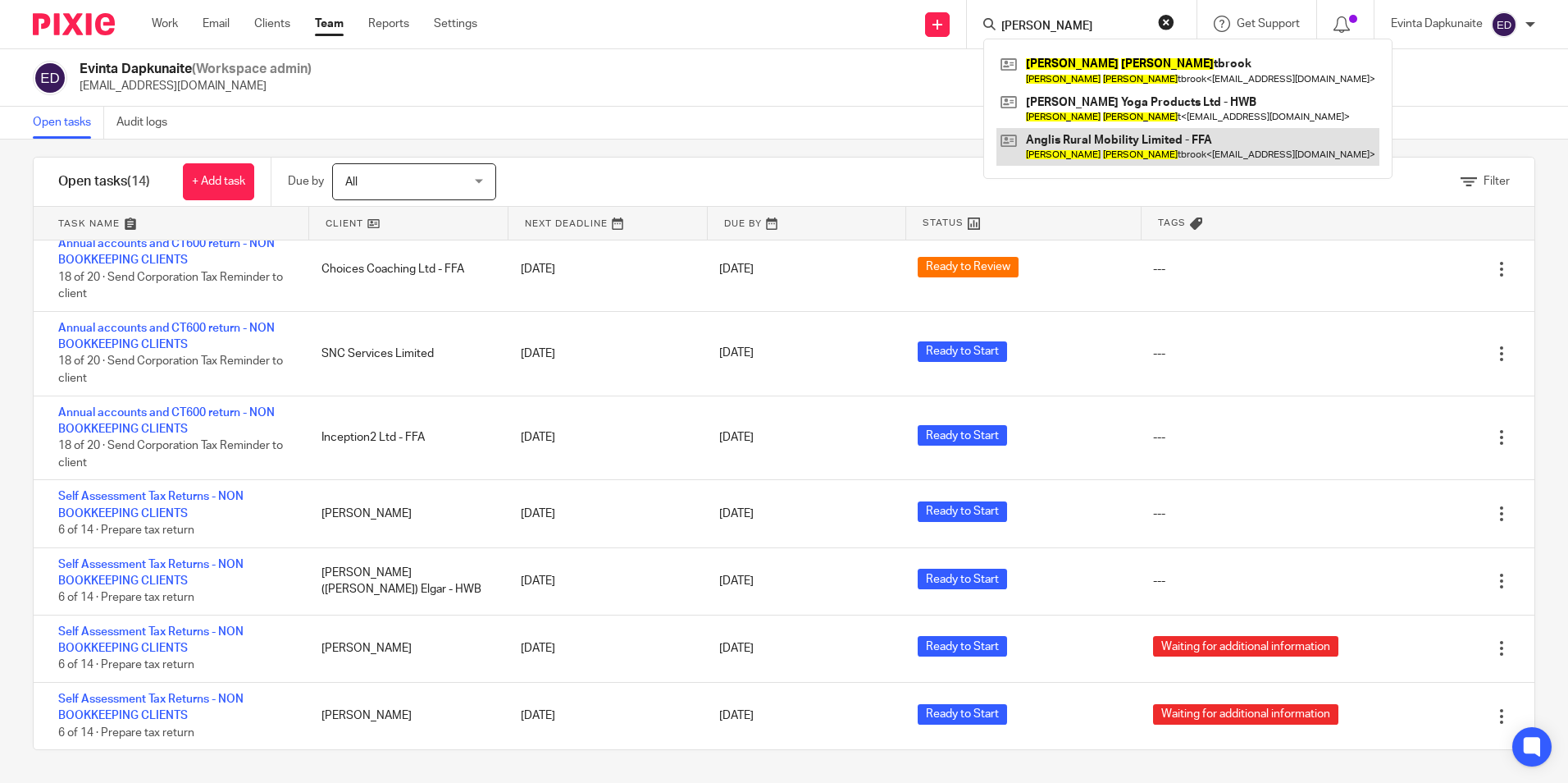
type input "david wes"
click at [1118, 134] on link at bounding box center [1188, 146] width 383 height 38
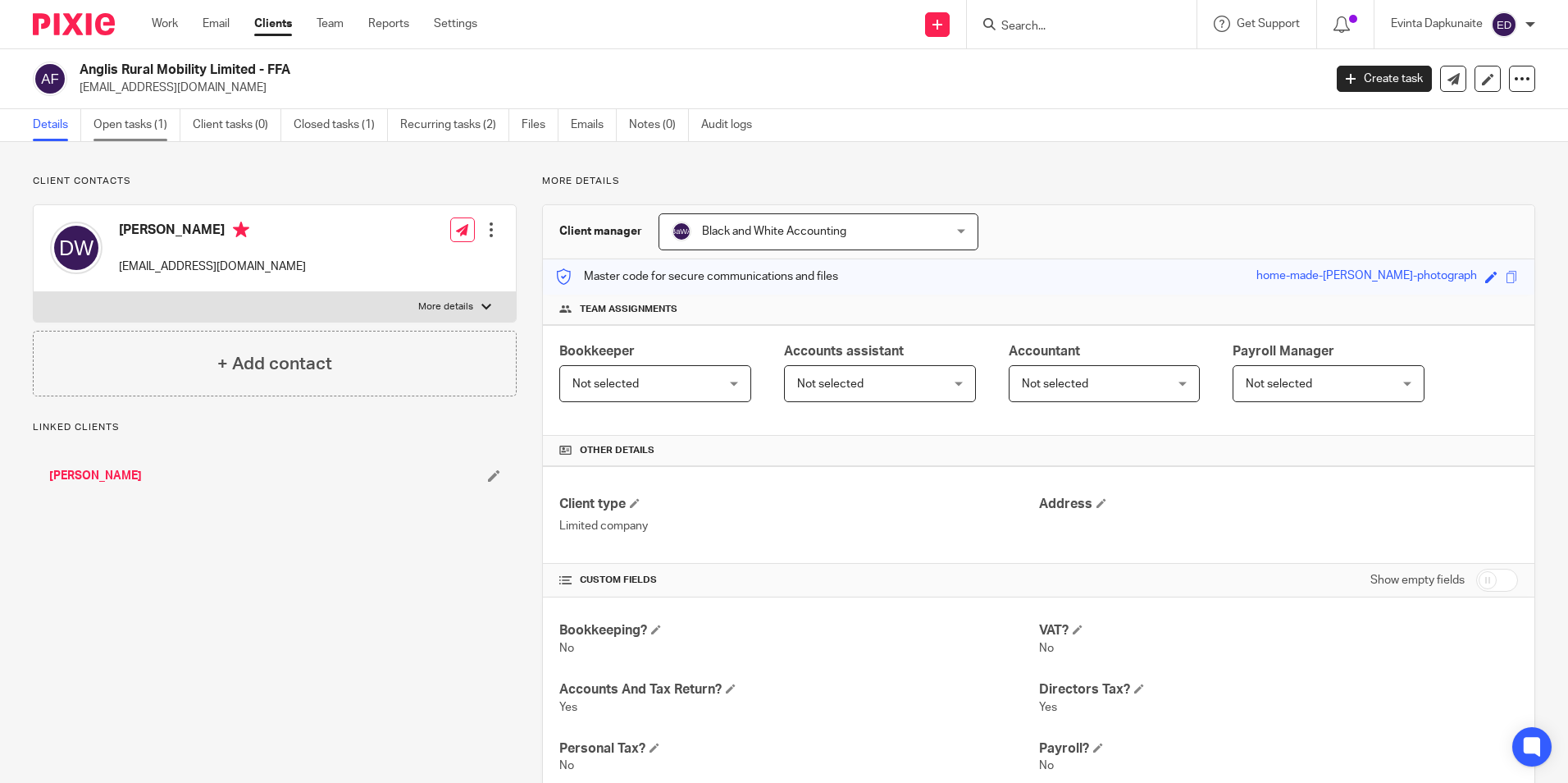
click at [162, 136] on link "Open tasks (1)" at bounding box center [137, 125] width 87 height 32
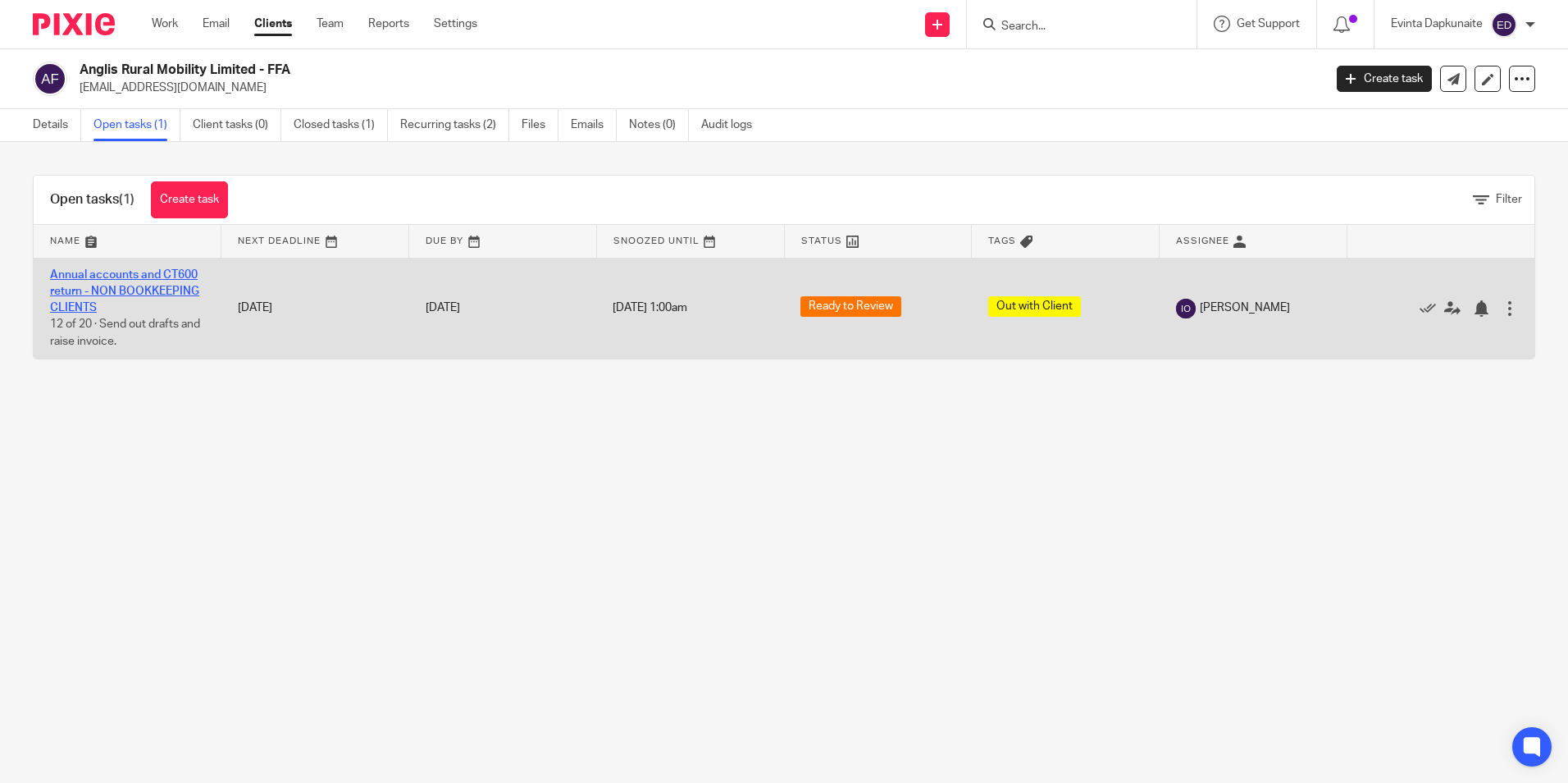
click at [162, 270] on link "Annual accounts and CT600 return - NON BOOKKEEPING CLIENTS" at bounding box center [124, 292] width 149 height 45
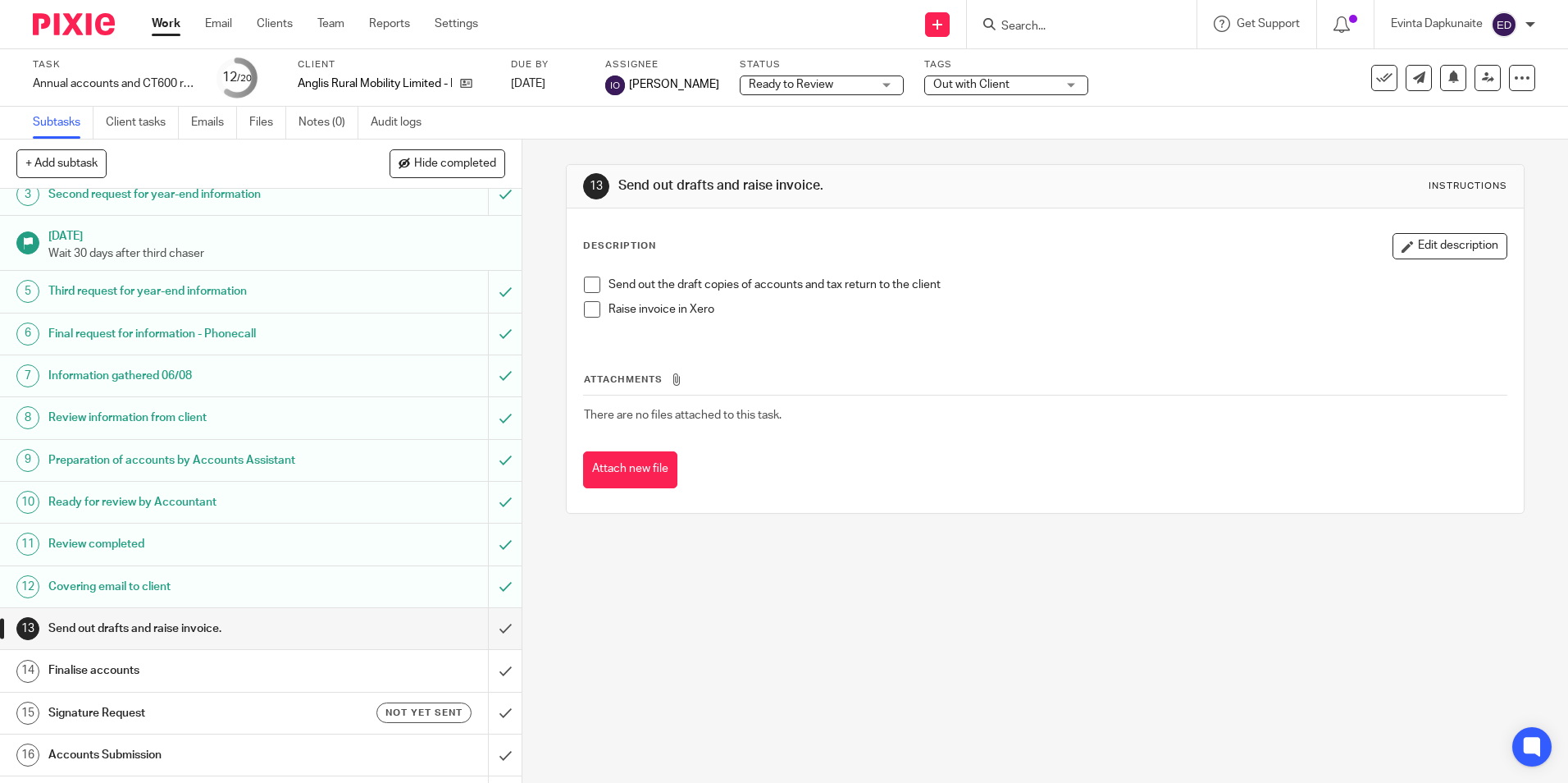
scroll to position [274, 0]
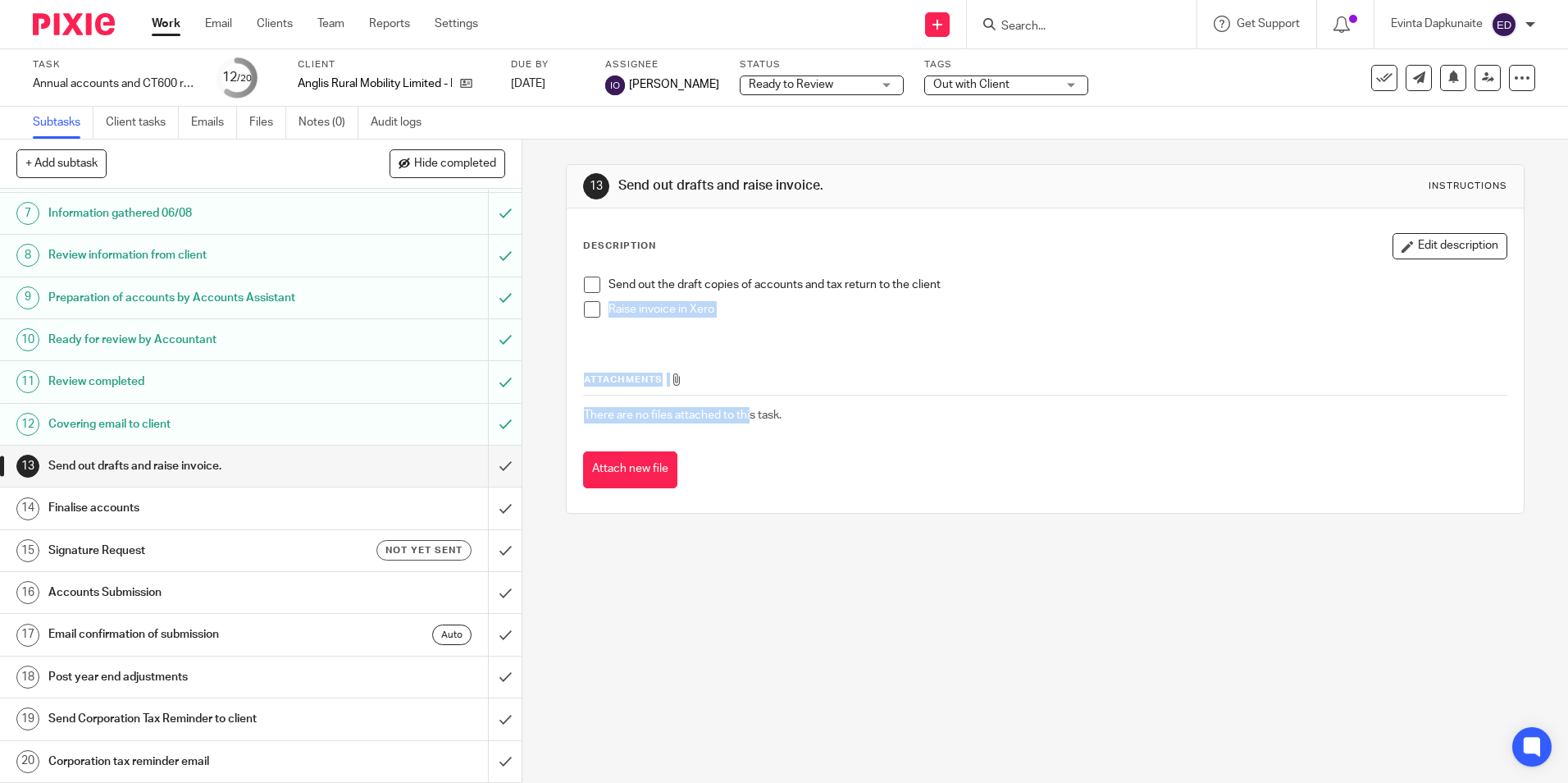
drag, startPoint x: 551, startPoint y: 336, endPoint x: 752, endPoint y: 395, distance: 209.5
click at [752, 395] on div "13 Send out drafts and raise invoice. Instructions Description Edit description…" at bounding box center [1045, 461] width 1046 height 643
drag, startPoint x: 752, startPoint y: 395, endPoint x: 1045, endPoint y: 395, distance: 293.0
click at [1050, 395] on td "There are no files attached to this task." at bounding box center [1045, 415] width 924 height 39
click at [1199, 562] on div "13 Send out drafts and raise invoice. Instructions Description Edit description…" at bounding box center [1045, 461] width 1046 height 643
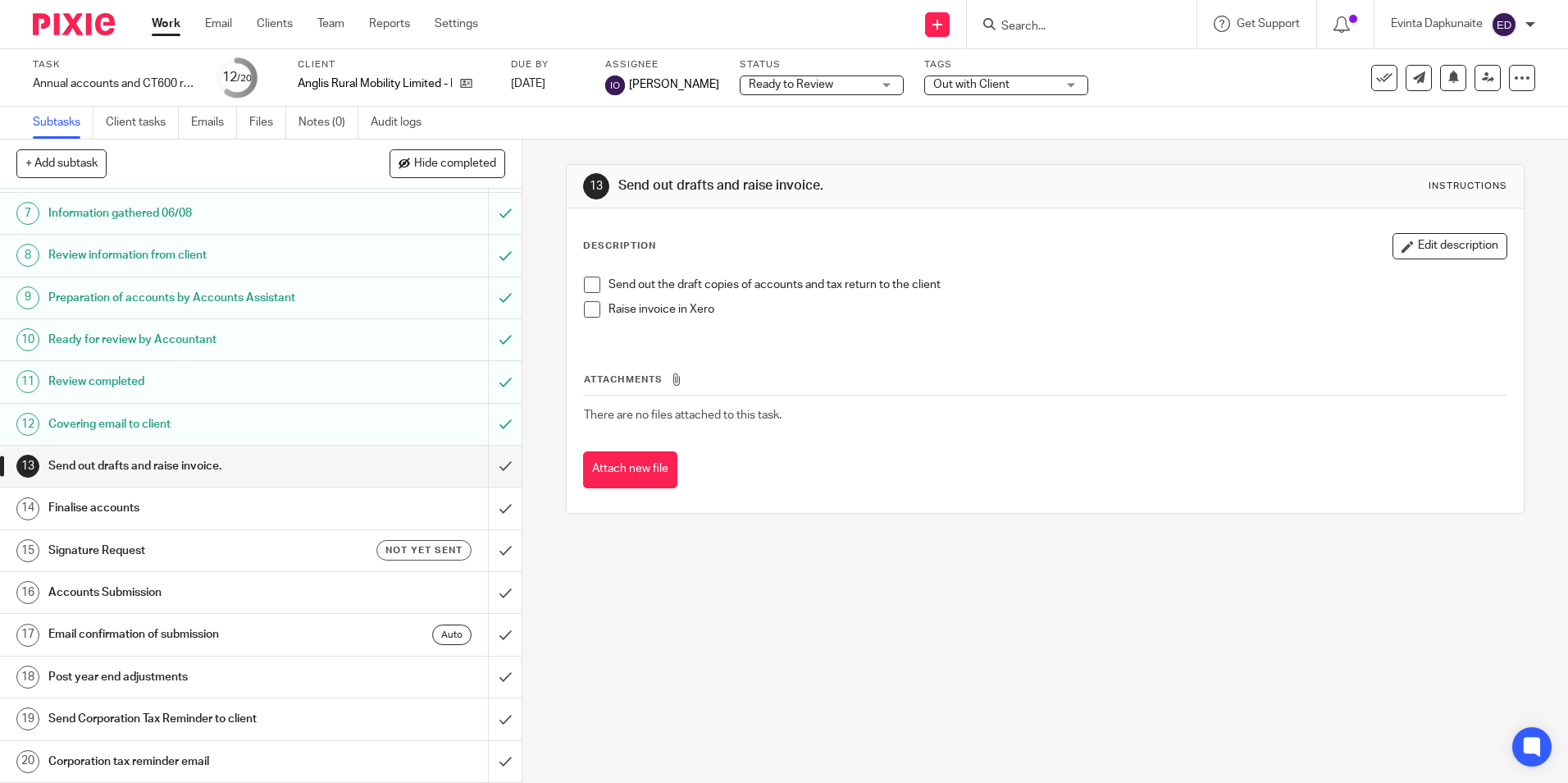
click at [1223, 671] on div "13 Send out drafts and raise invoice. Instructions Description Edit description…" at bounding box center [1045, 461] width 1046 height 643
click at [1121, 436] on div "Attachments There are no files attached to this task. Attach new file" at bounding box center [1045, 413] width 924 height 149
click at [1023, 20] on input "Search" at bounding box center [1073, 26] width 147 height 15
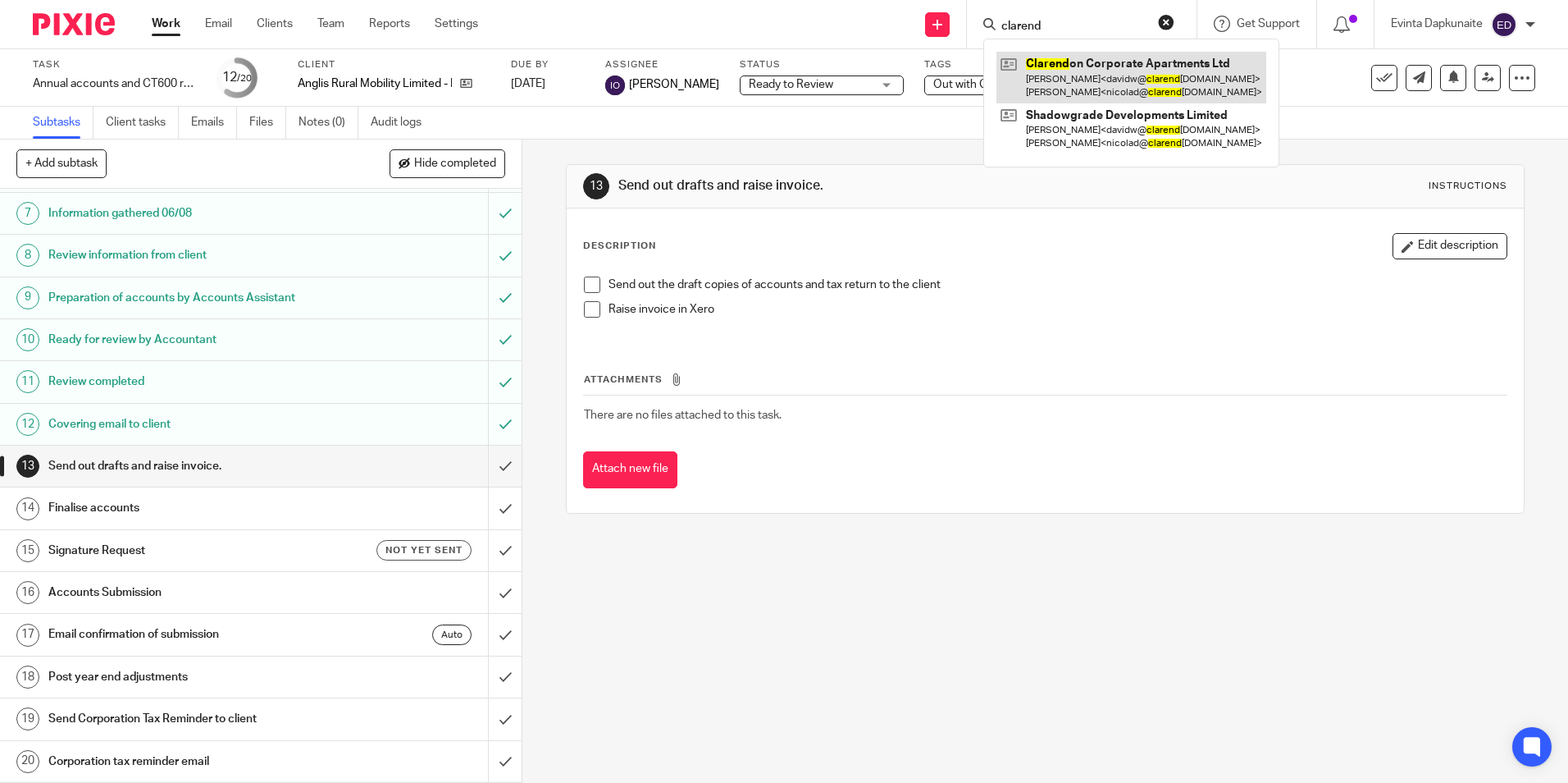
type input "clarend"
click at [1052, 62] on link at bounding box center [1132, 77] width 269 height 51
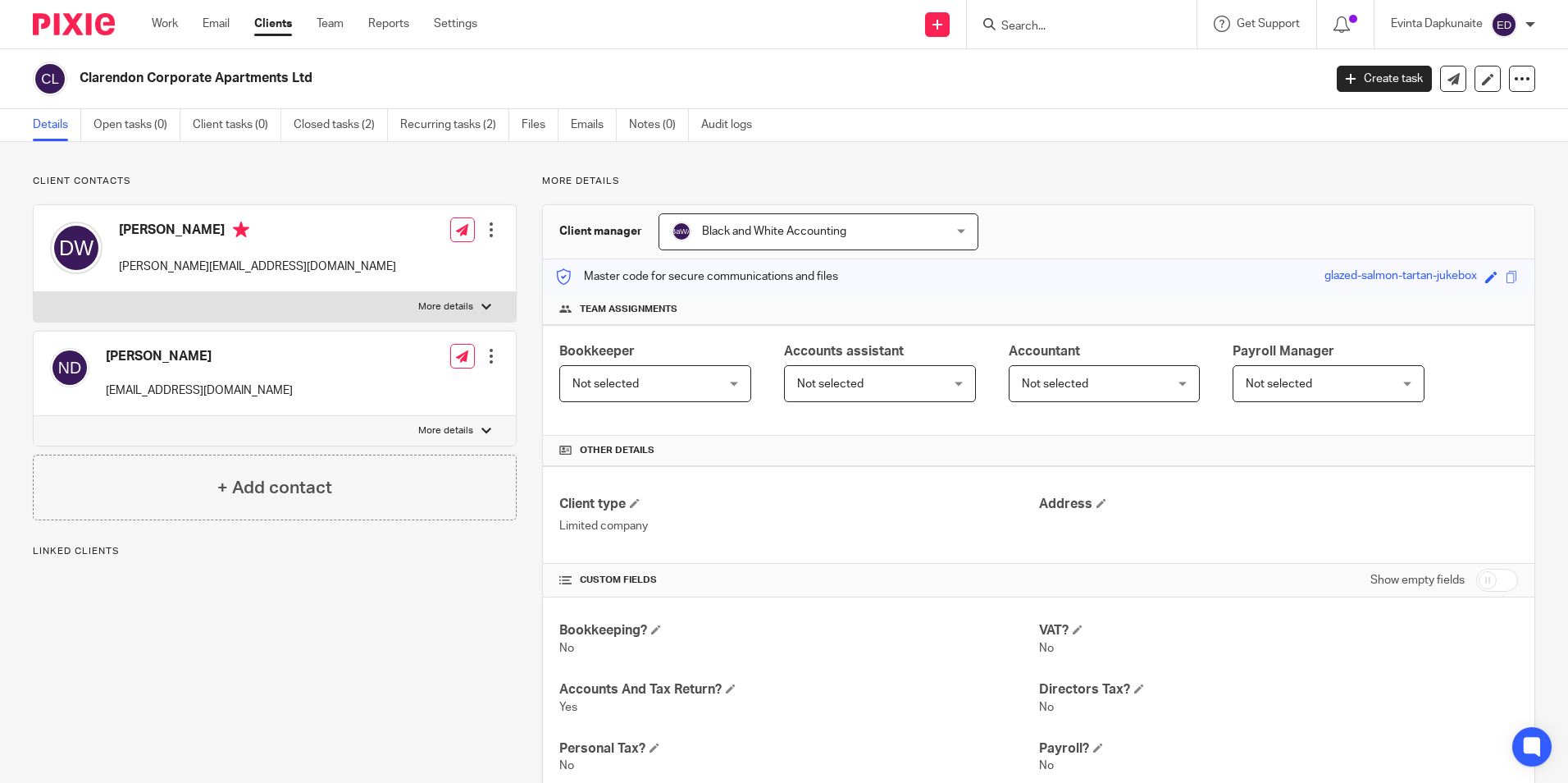
click at [444, 313] on p "More details" at bounding box center [446, 307] width 55 height 13
click at [33, 292] on input "More details" at bounding box center [33, 291] width 1 height 1
checkbox input "true"
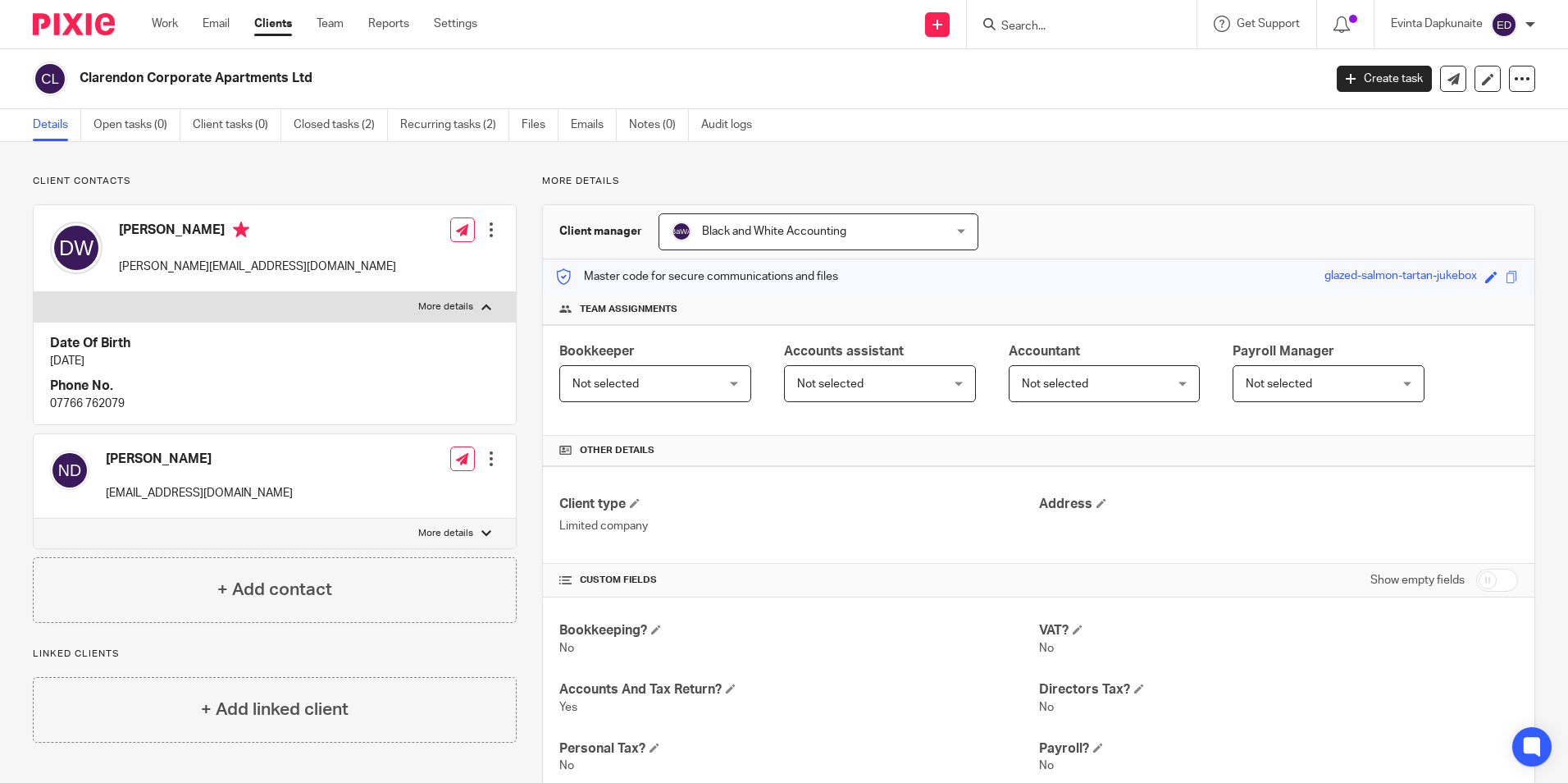
click at [1128, 20] on input "Search" at bounding box center [1073, 26] width 147 height 15
type input "rt"
click at [1081, 61] on link at bounding box center [1138, 70] width 284 height 38
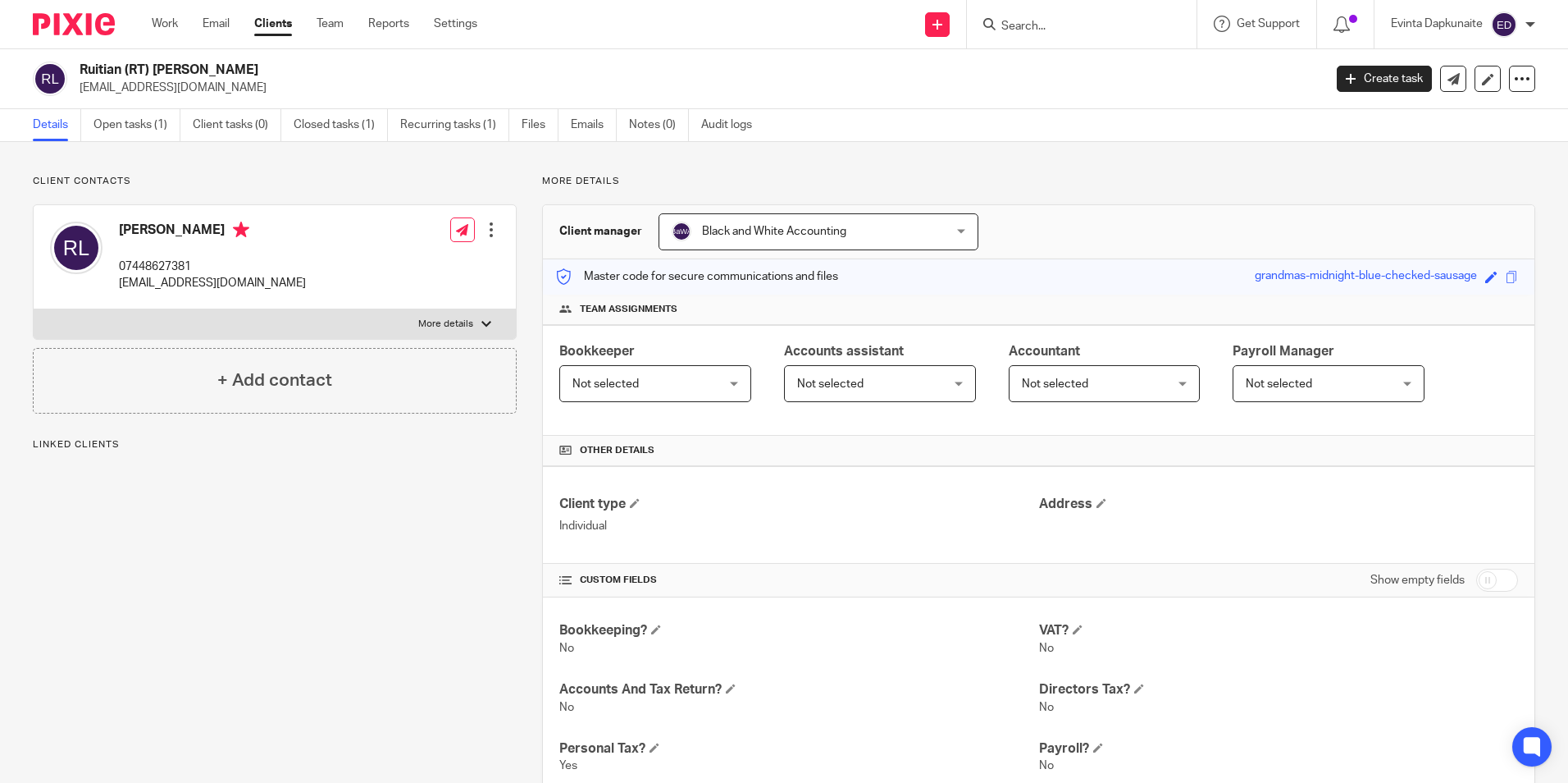
click at [576, 123] on link "Emails" at bounding box center [594, 125] width 46 height 32
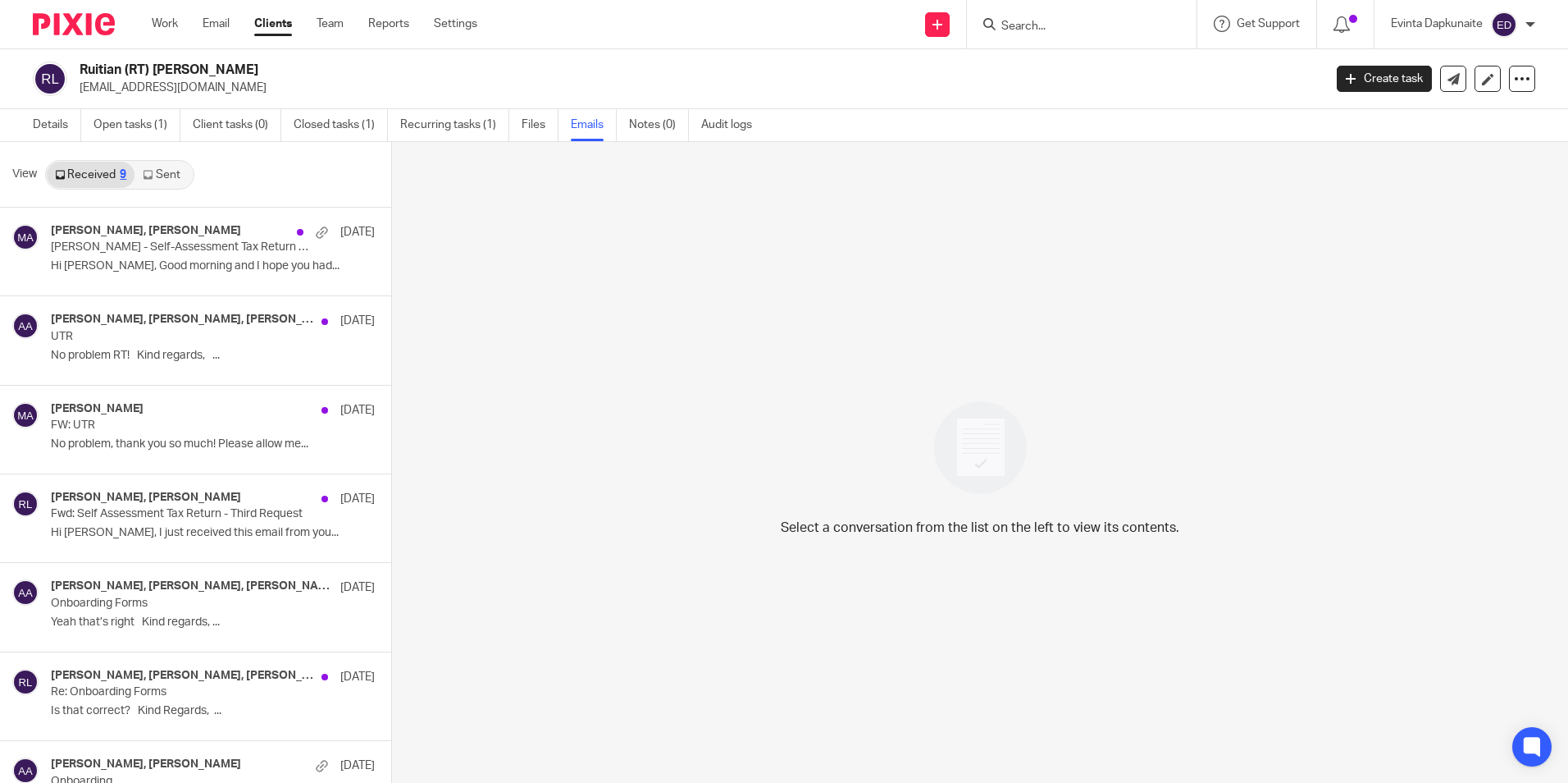
click at [167, 171] on link "Sent" at bounding box center [163, 175] width 58 height 26
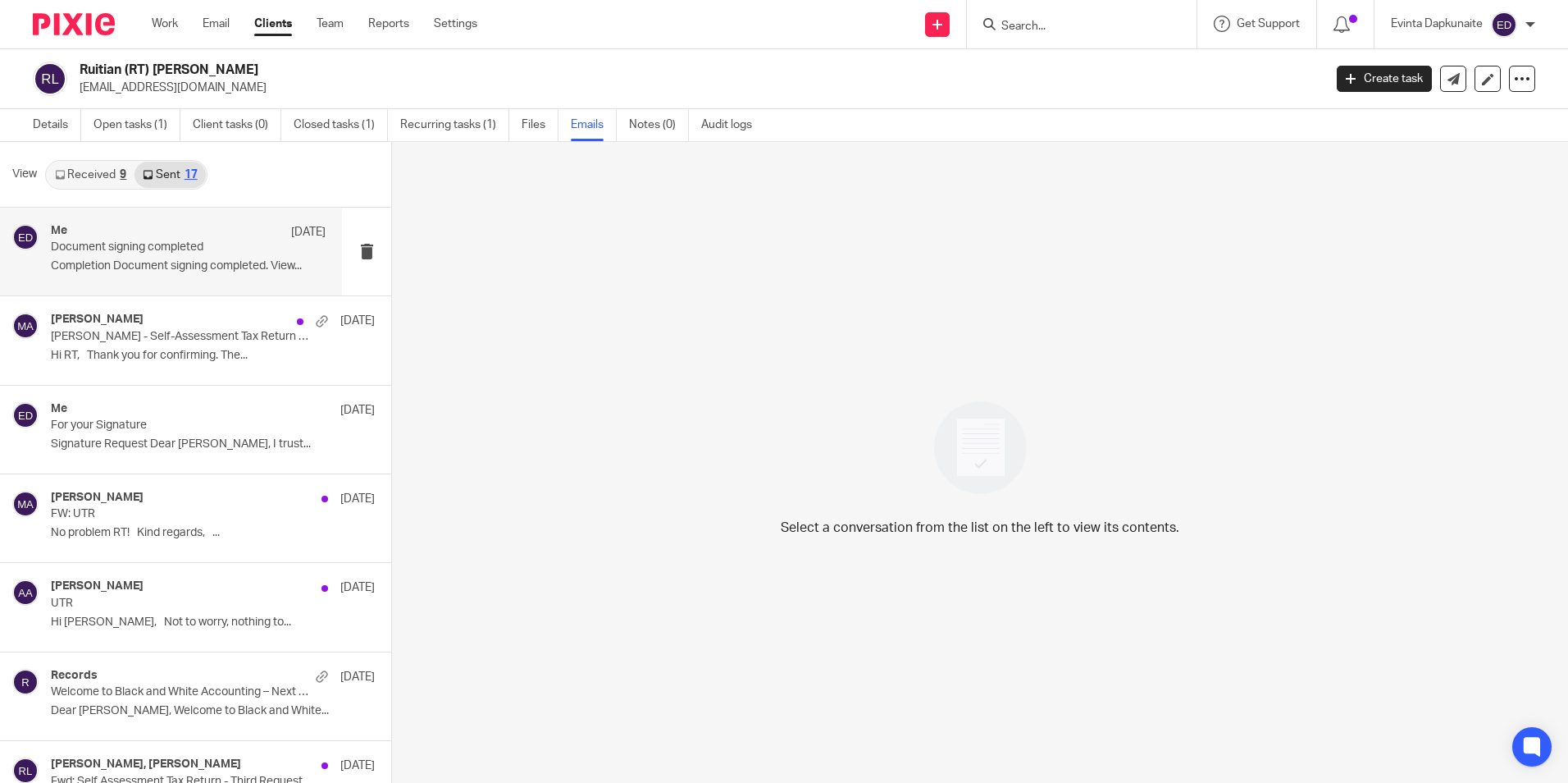
scroll to position [3, 0]
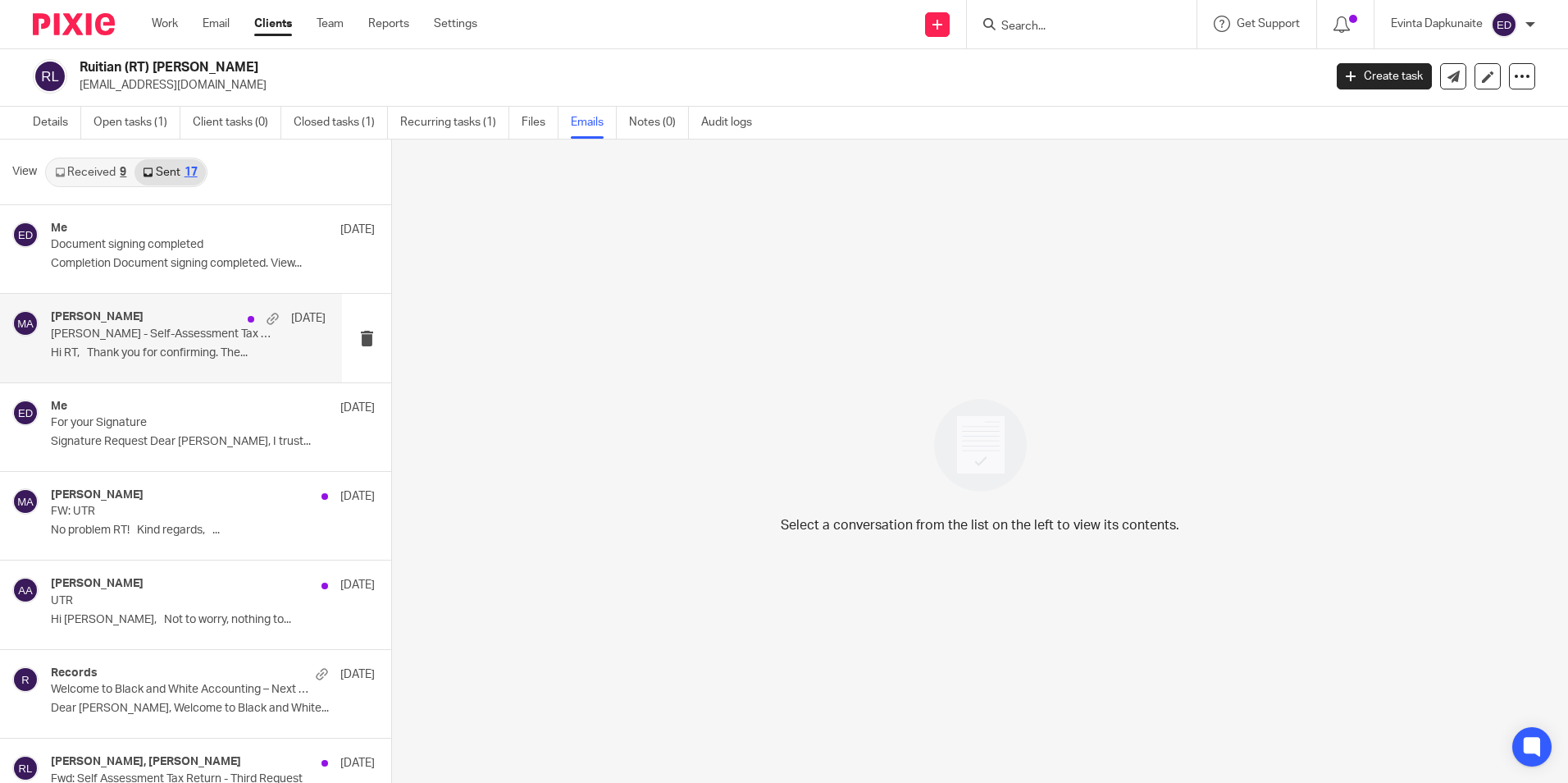
click at [214, 355] on p "Hi RT, Thank you for confirming. The..." at bounding box center [187, 353] width 274 height 14
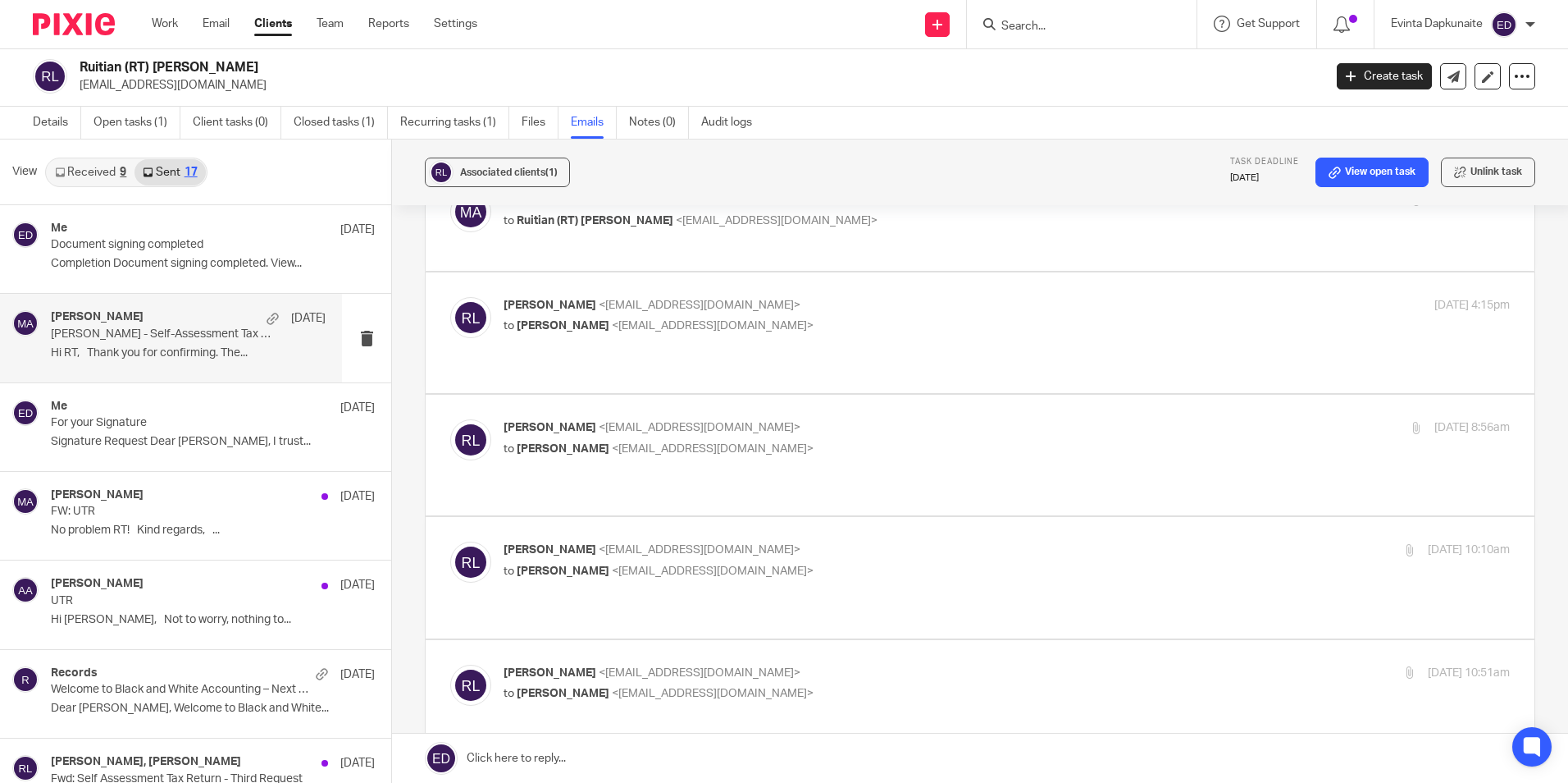
scroll to position [246, 0]
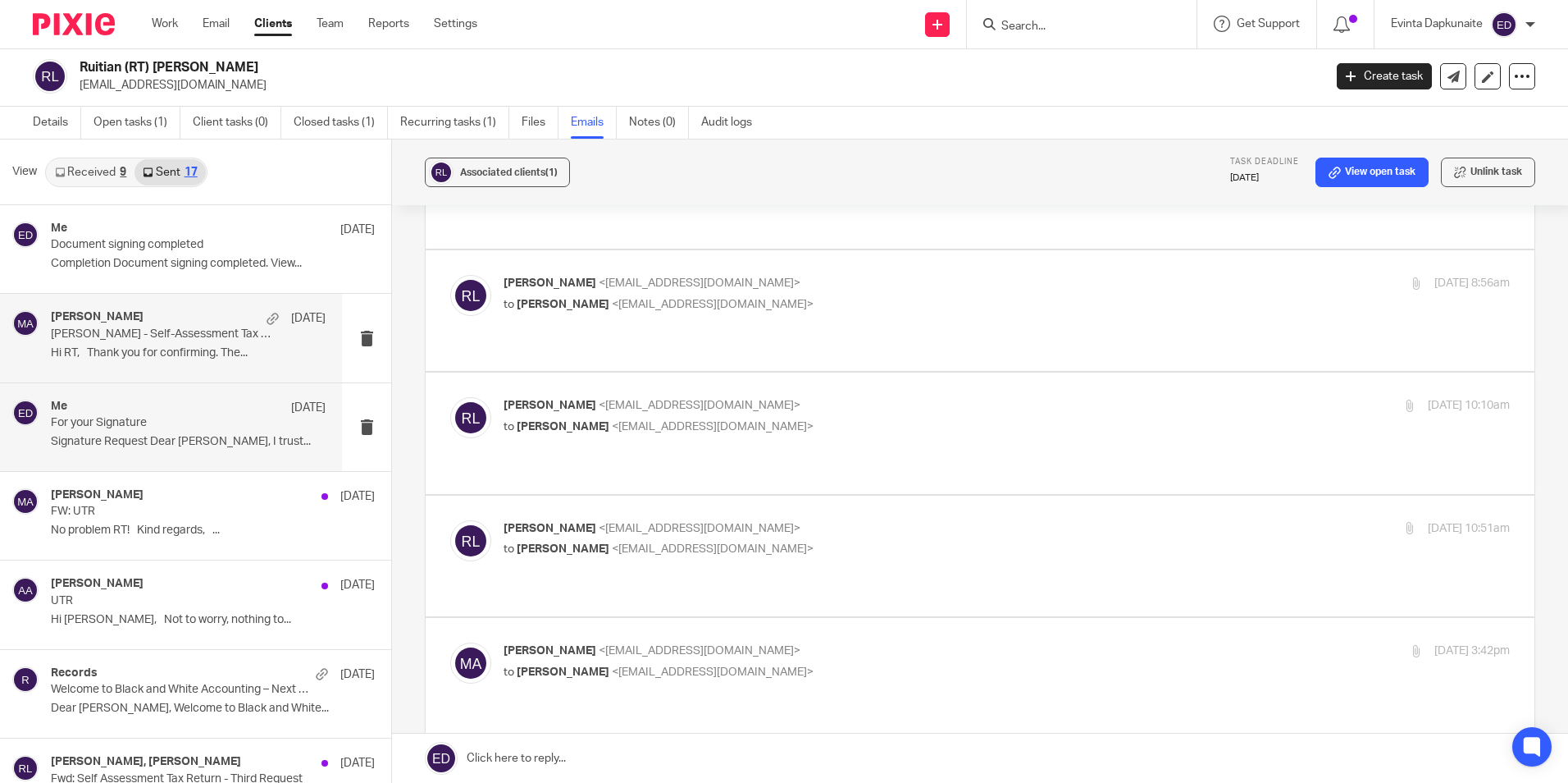
click at [164, 422] on p "For your Signature" at bounding box center [160, 423] width 220 height 14
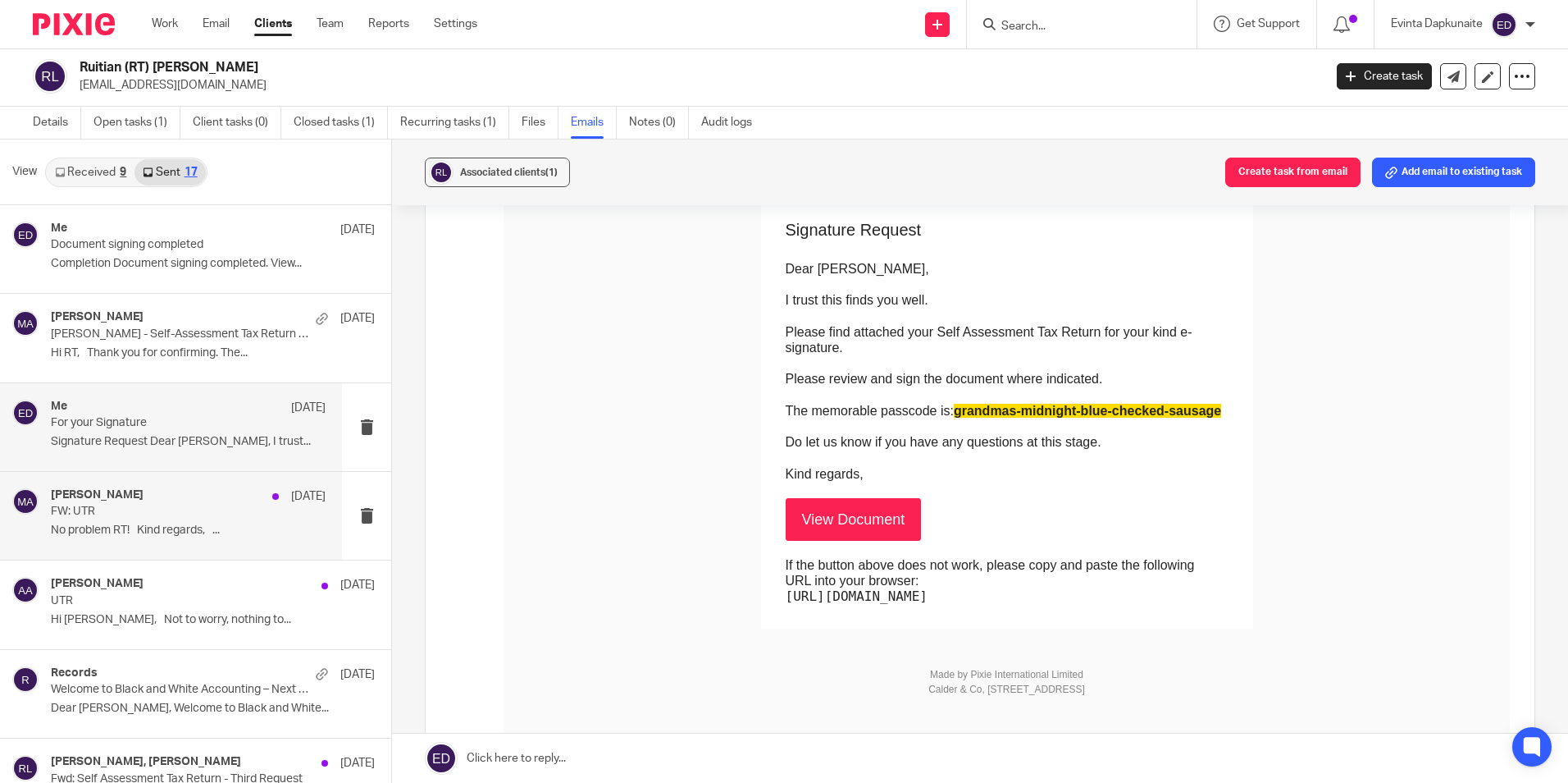
scroll to position [0, 0]
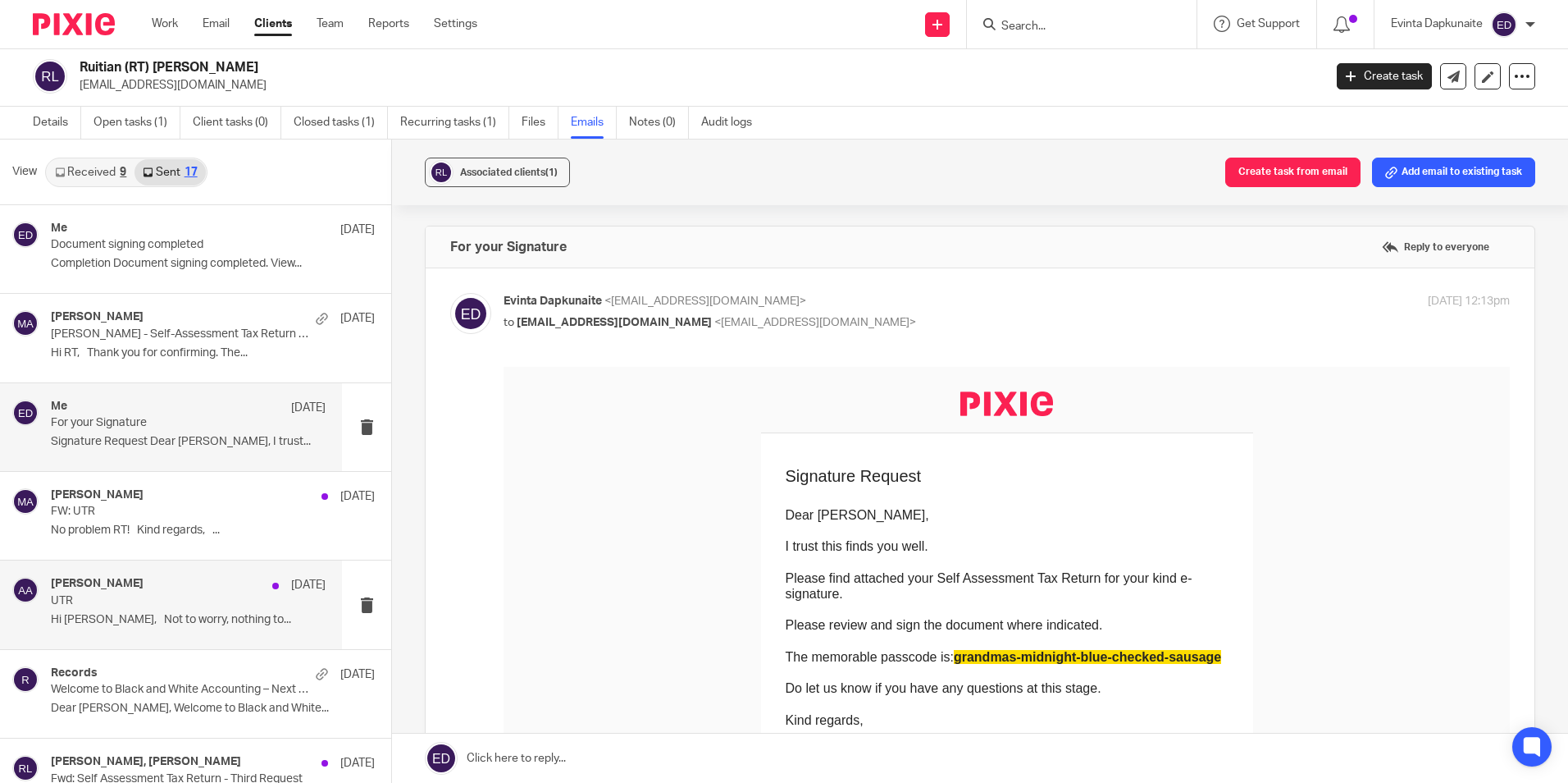
click at [96, 608] on div "[PERSON_NAME] [DATE] UTR Hi [PERSON_NAME], Not to worry, nothing to..." at bounding box center [187, 604] width 274 height 55
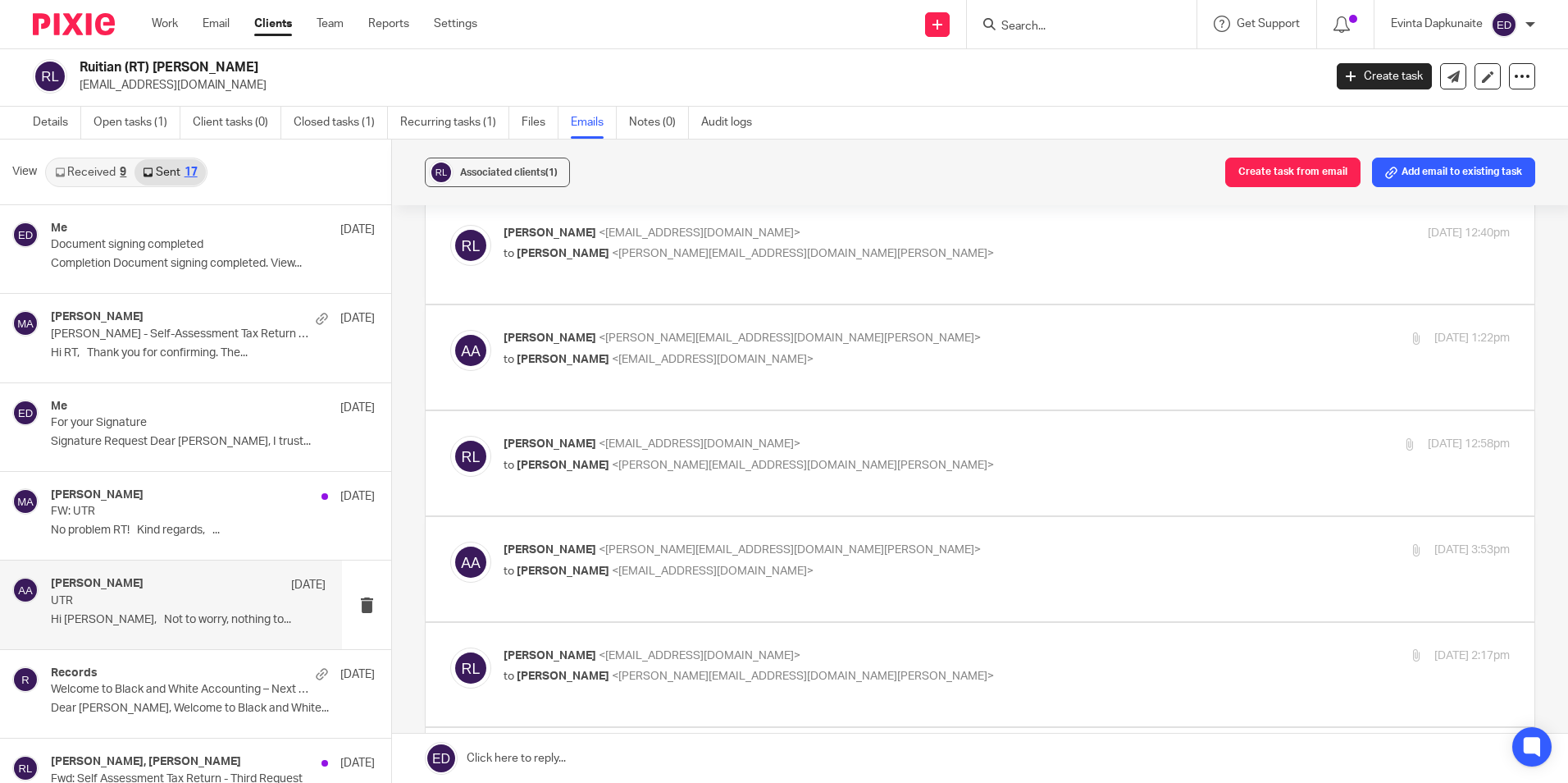
click at [844, 269] on div "[PERSON_NAME] <[EMAIL_ADDRESS][DOMAIN_NAME]> to [PERSON_NAME] <[PERSON_NAME][EM…" at bounding box center [980, 252] width 1060 height 55
click at [897, 269] on div "[PERSON_NAME] <[EMAIL_ADDRESS][DOMAIN_NAME]> to [PERSON_NAME] <[PERSON_NAME][EM…" at bounding box center [980, 252] width 1060 height 55
click at [859, 235] on p "RT Lin <rtlin97@gmail.com>" at bounding box center [839, 233] width 671 height 18
checkbox input "true"
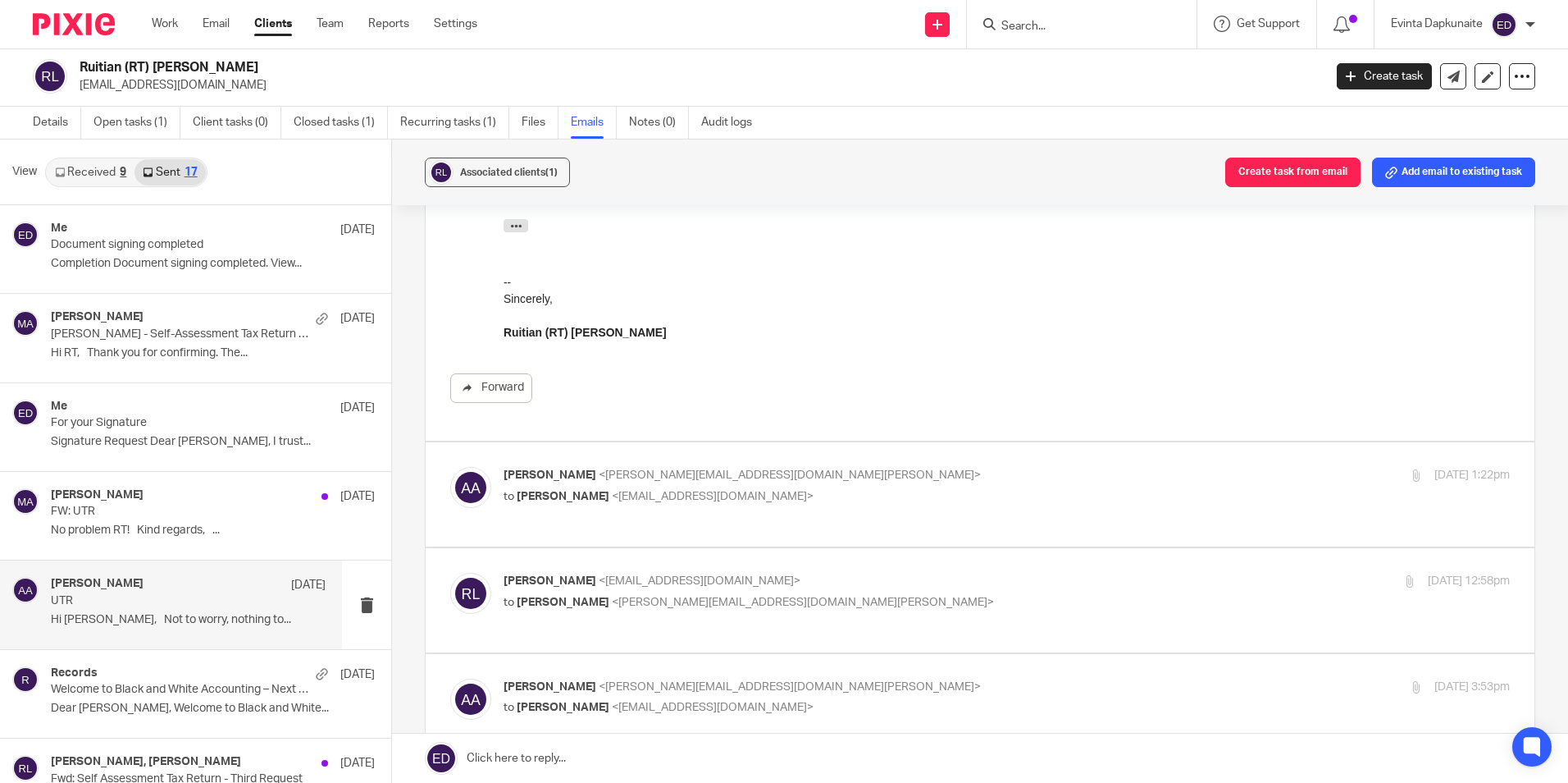
scroll to position [338, 0]
click at [1024, 501] on p "to RT Lin <rtlin97@gmail.com>" at bounding box center [839, 495] width 671 height 18
checkbox input "true"
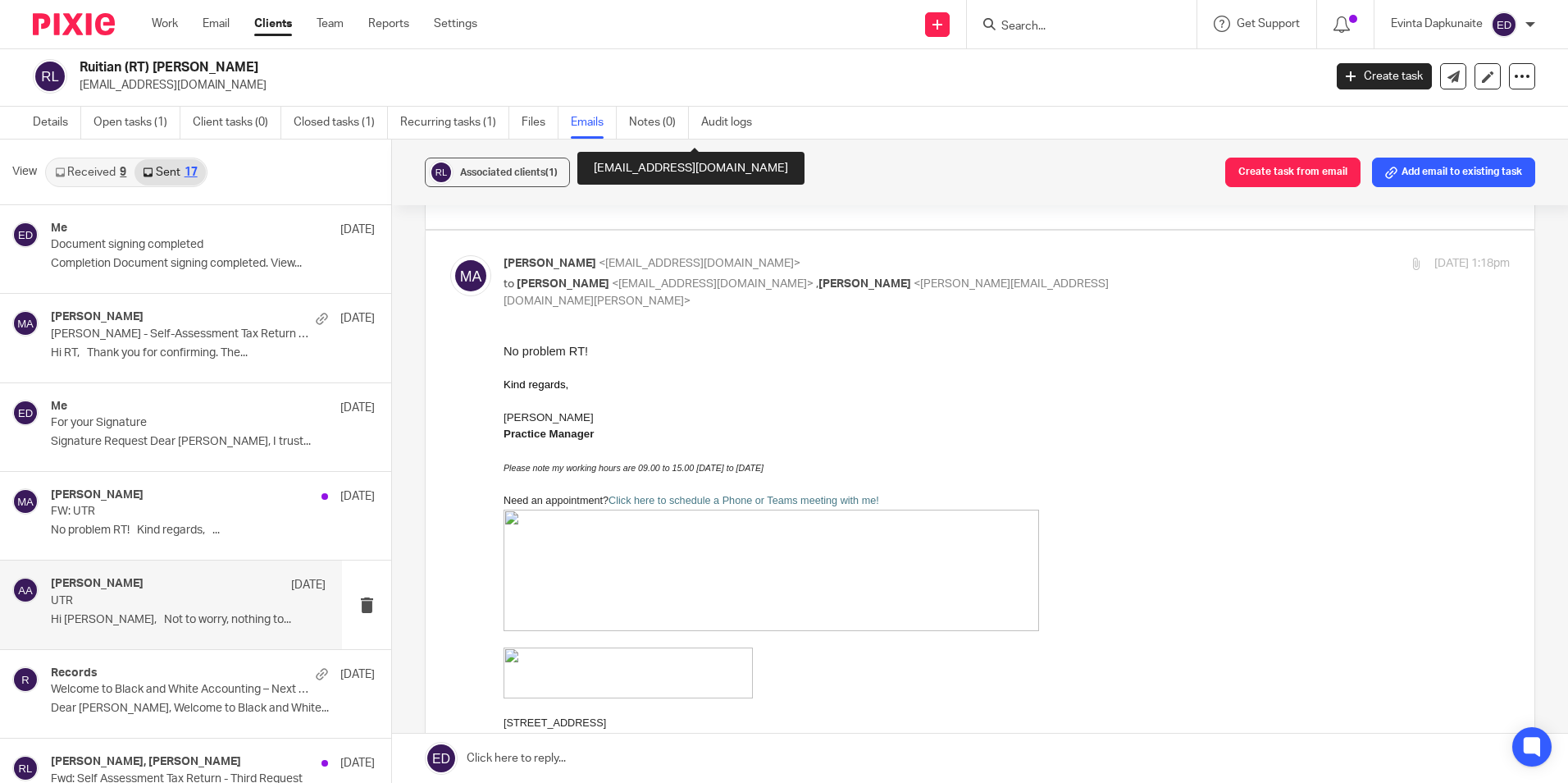
scroll to position [4104, 0]
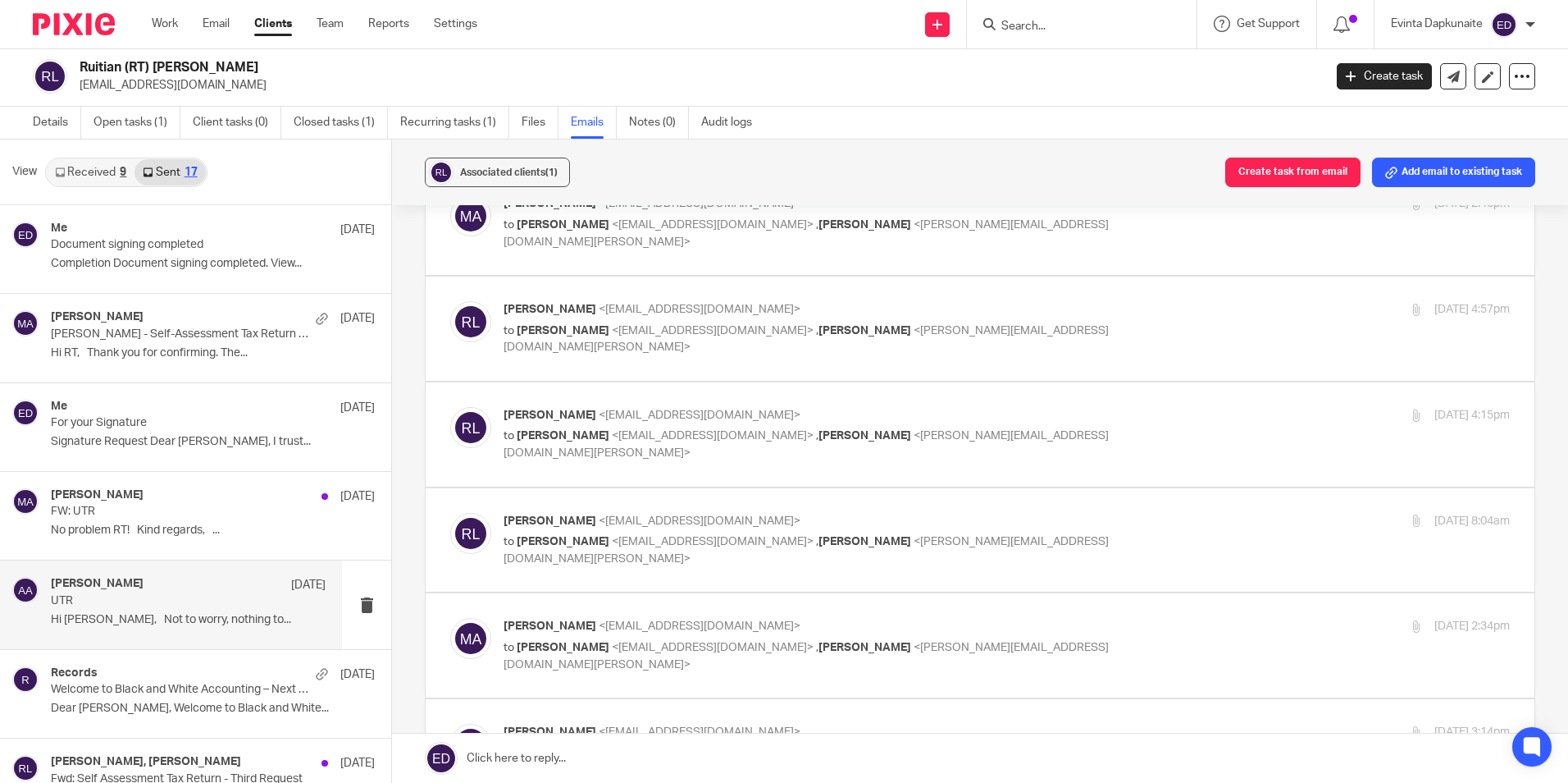
click at [1013, 636] on div "Mehreen Ajaz <mehreen@blackandwhiteaccounting.co.uk> to RT Lin <rtlin97@gmail.c…" at bounding box center [839, 645] width 671 height 55
checkbox input "true"
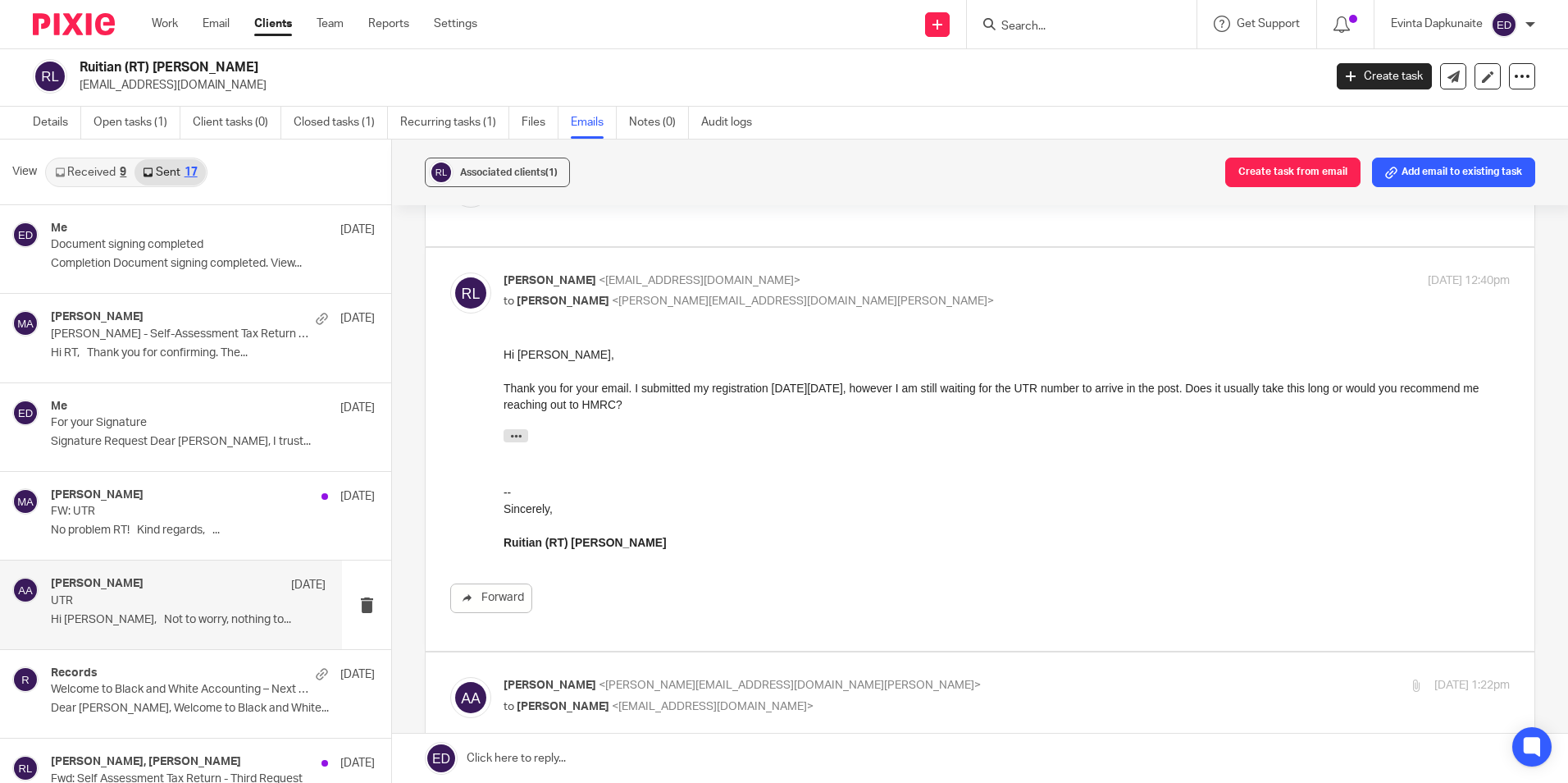
scroll to position [0, 0]
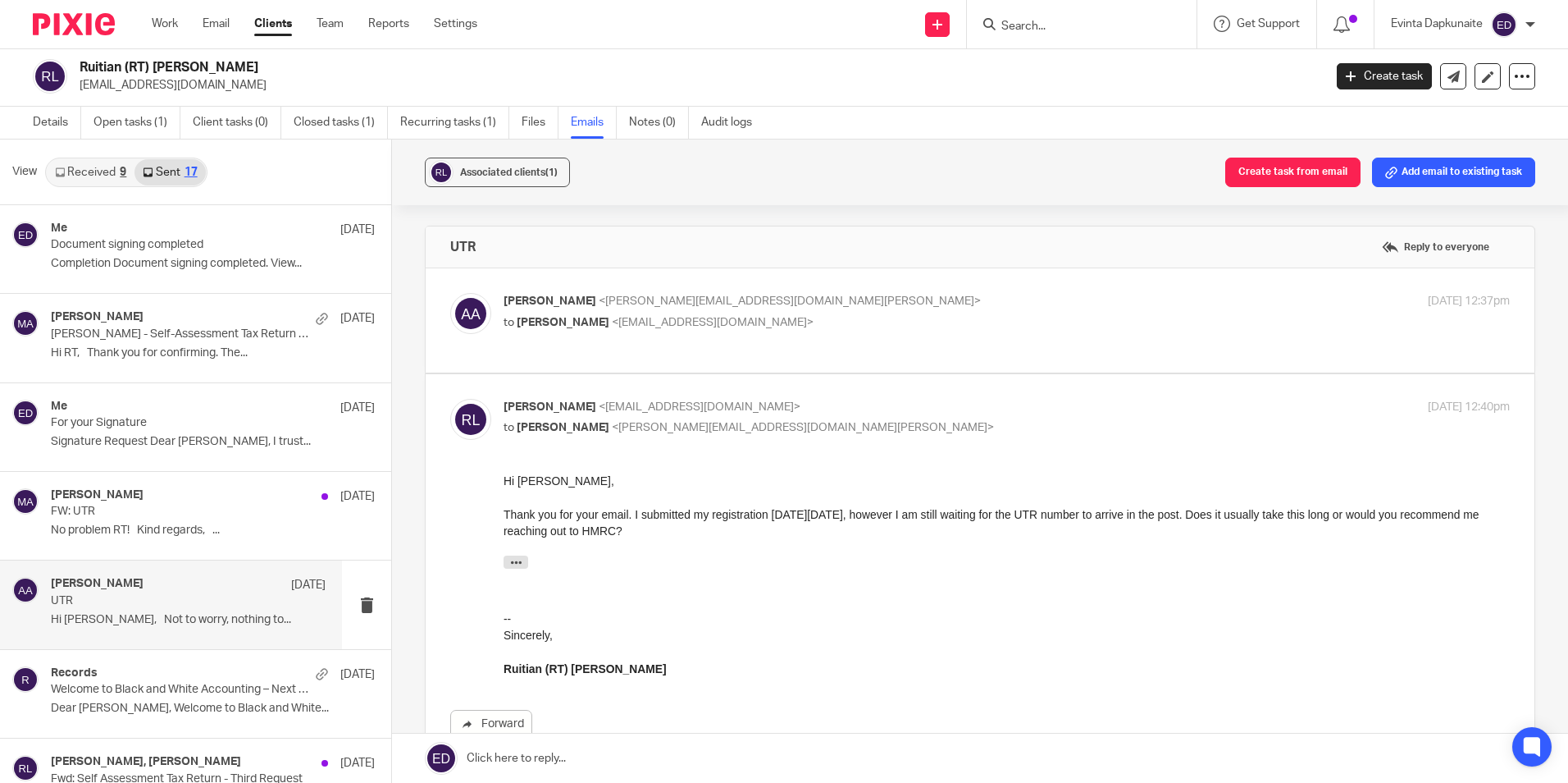
click at [931, 336] on div "Adam Abdulla <adam@blackandwhiteaccounting.co.uk> to Ruitian Lin <rtlin97@gmail…" at bounding box center [980, 320] width 1060 height 55
click at [856, 280] on label at bounding box center [980, 320] width 1109 height 104
click at [450, 292] on input "checkbox" at bounding box center [449, 292] width 1 height 1
checkbox input "true"
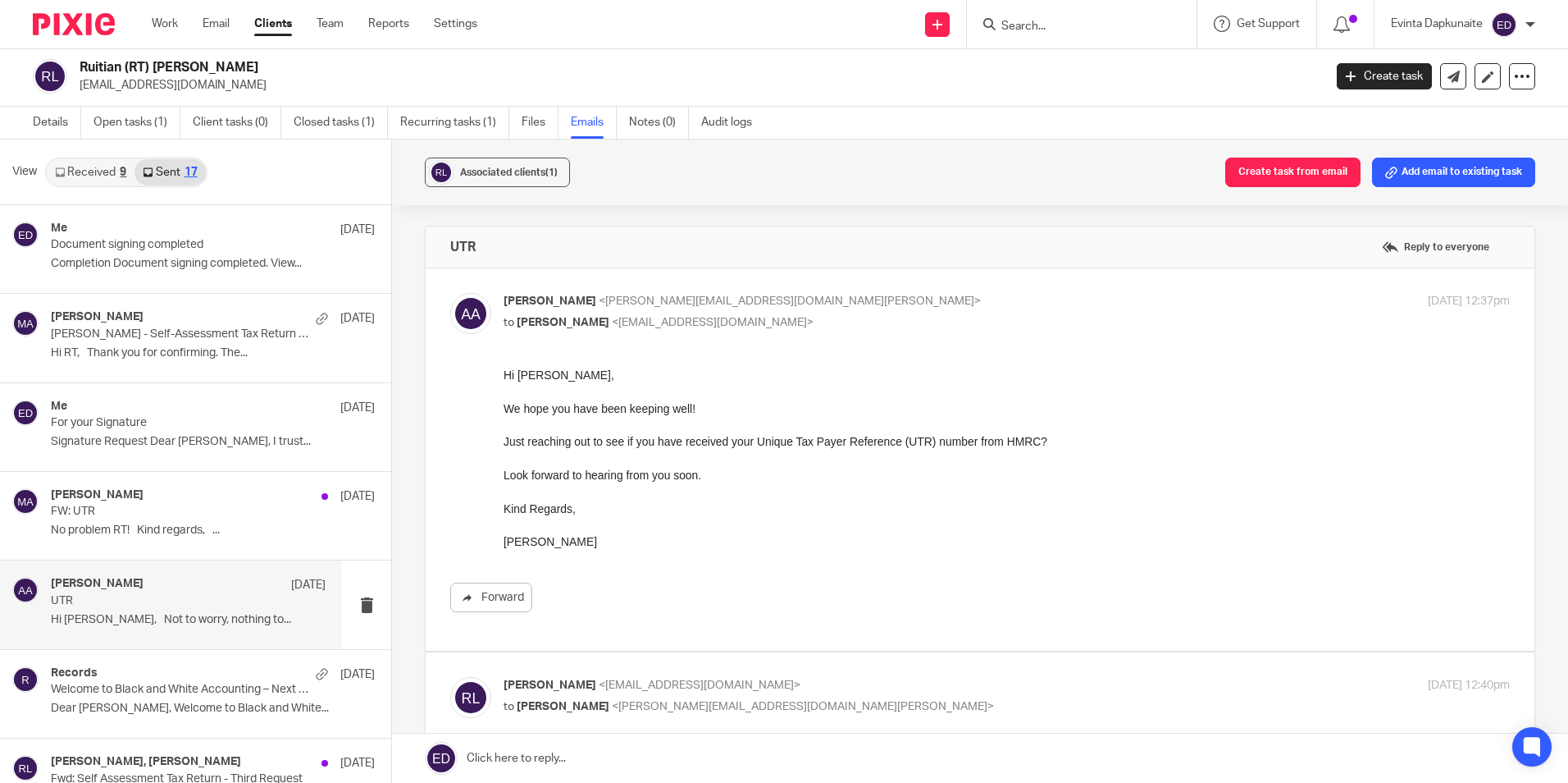
drag, startPoint x: 994, startPoint y: 744, endPoint x: 728, endPoint y: 468, distance: 383.3
click at [732, 477] on p "Look forward to hearing from you soon." at bounding box center [1007, 474] width 1007 height 17
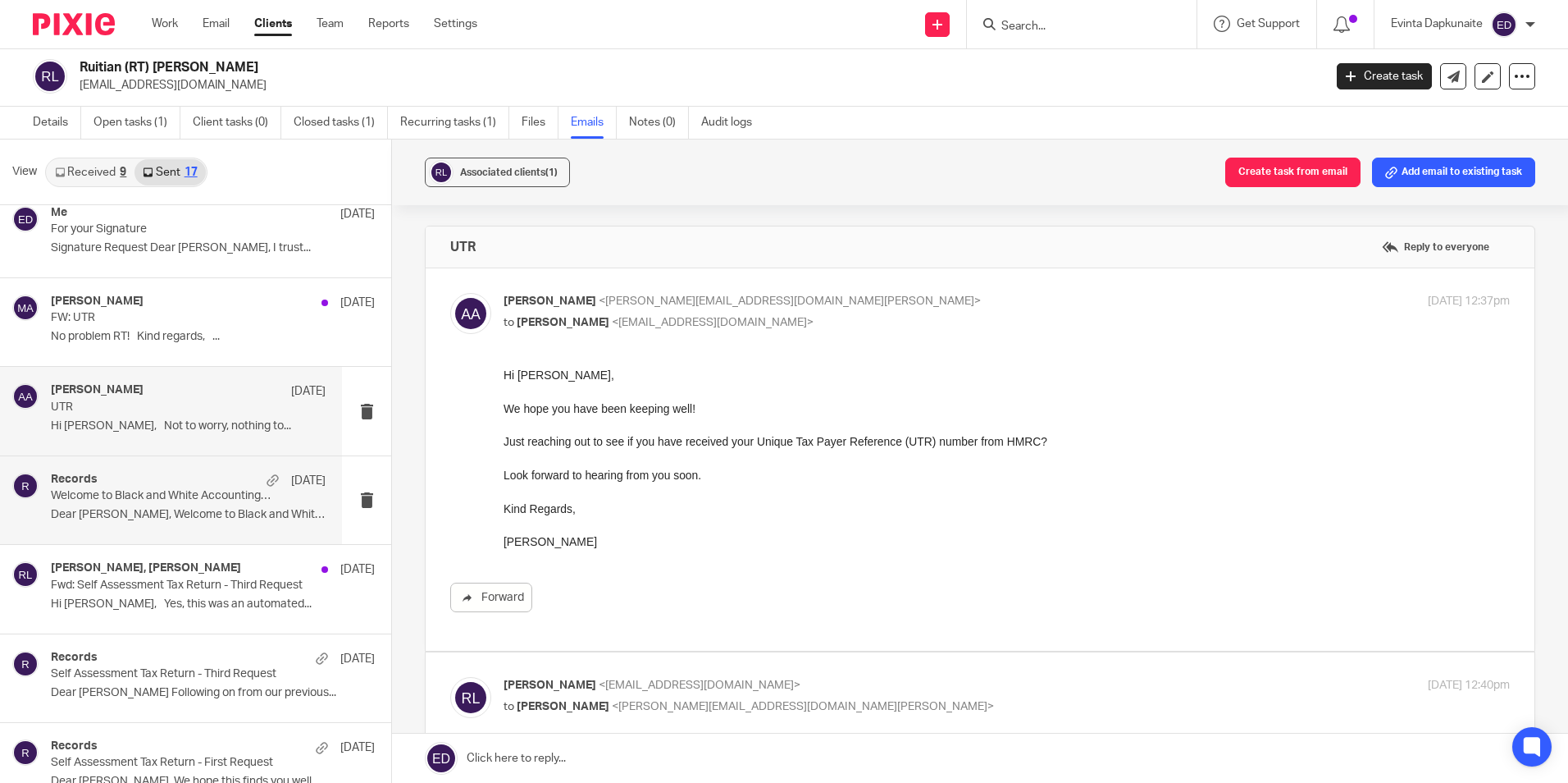
scroll to position [328, 0]
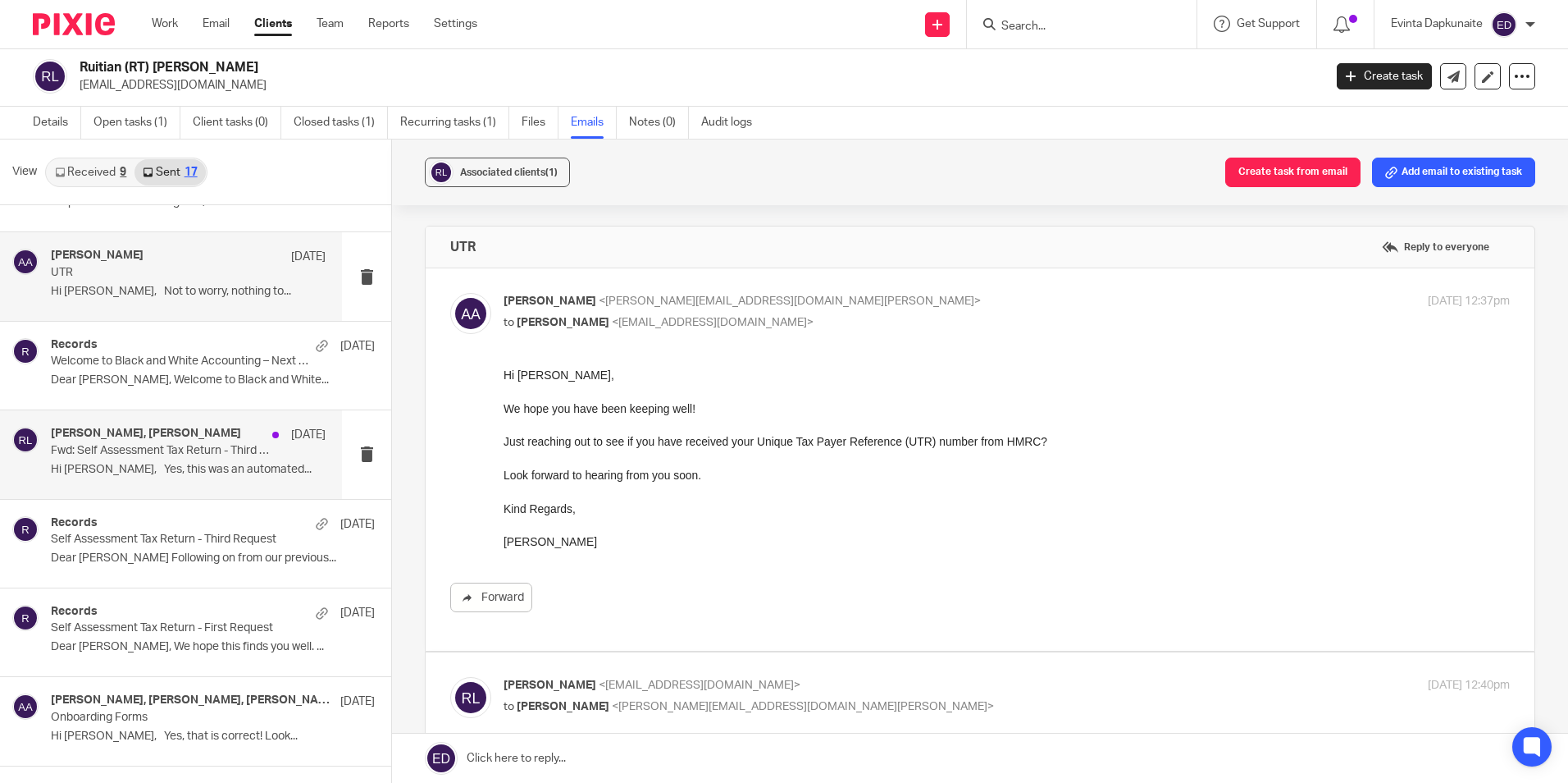
click at [152, 449] on p "Fwd: Self Assessment Tax Return - Third Request" at bounding box center [160, 451] width 220 height 14
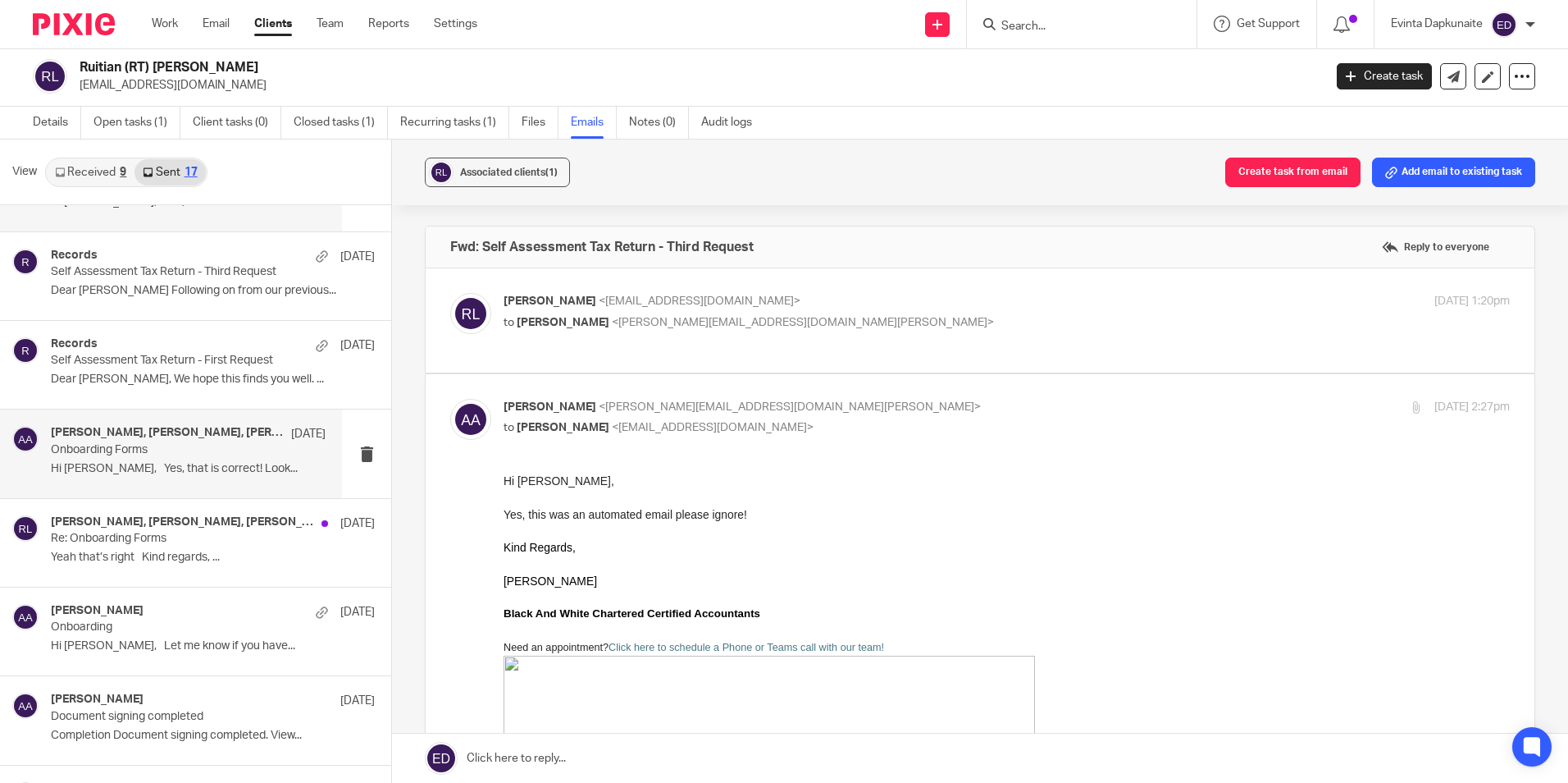
scroll to position [656, 0]
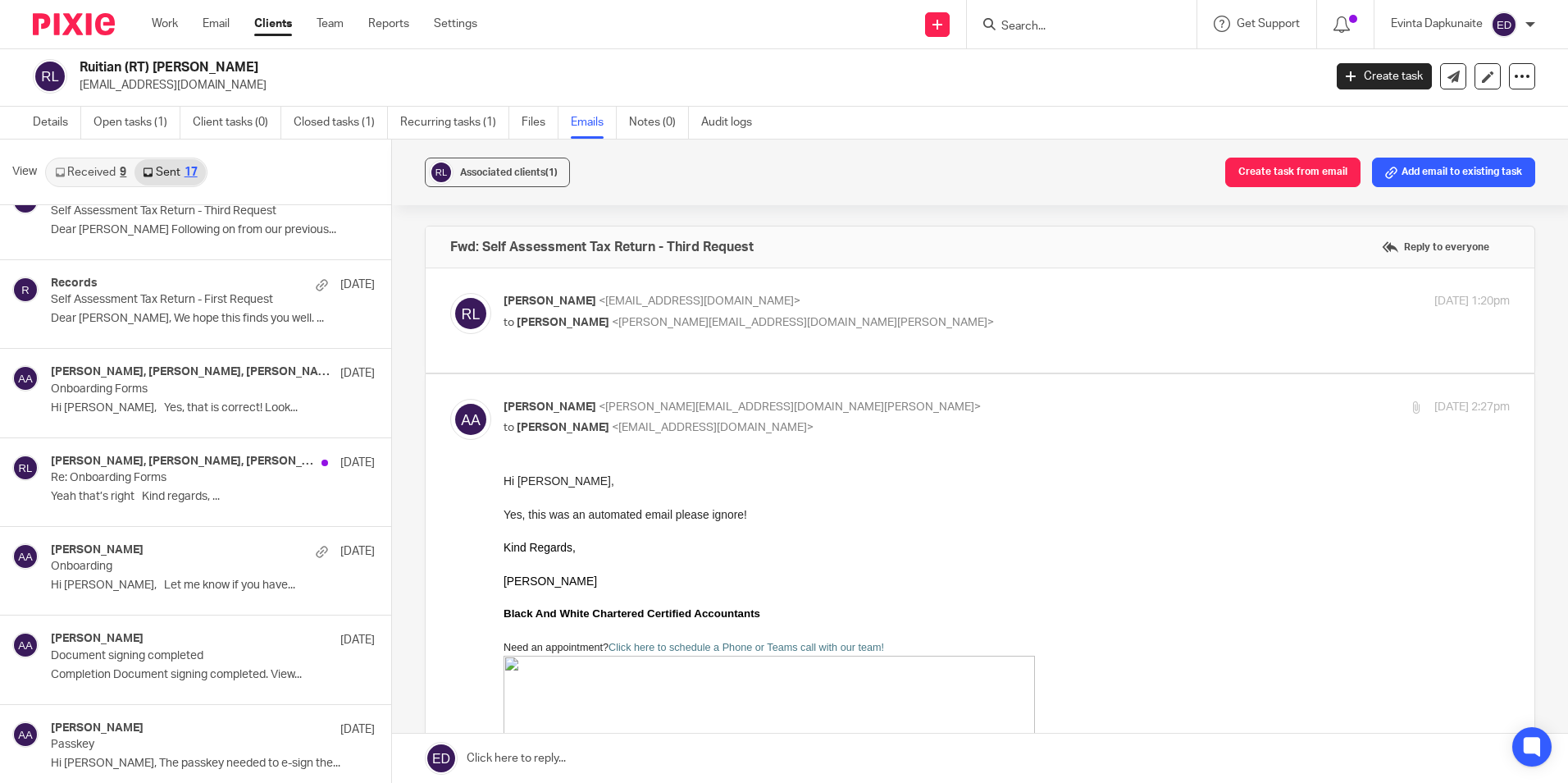
click at [1034, 34] on form at bounding box center [1087, 23] width 175 height 21
click at [1044, 29] on input "Search" at bounding box center [1073, 26] width 147 height 15
click at [1049, 35] on div at bounding box center [1082, 24] width 229 height 49
click at [1065, 10] on div at bounding box center [1082, 24] width 229 height 49
click at [1056, 22] on input "Search" at bounding box center [1073, 26] width 147 height 15
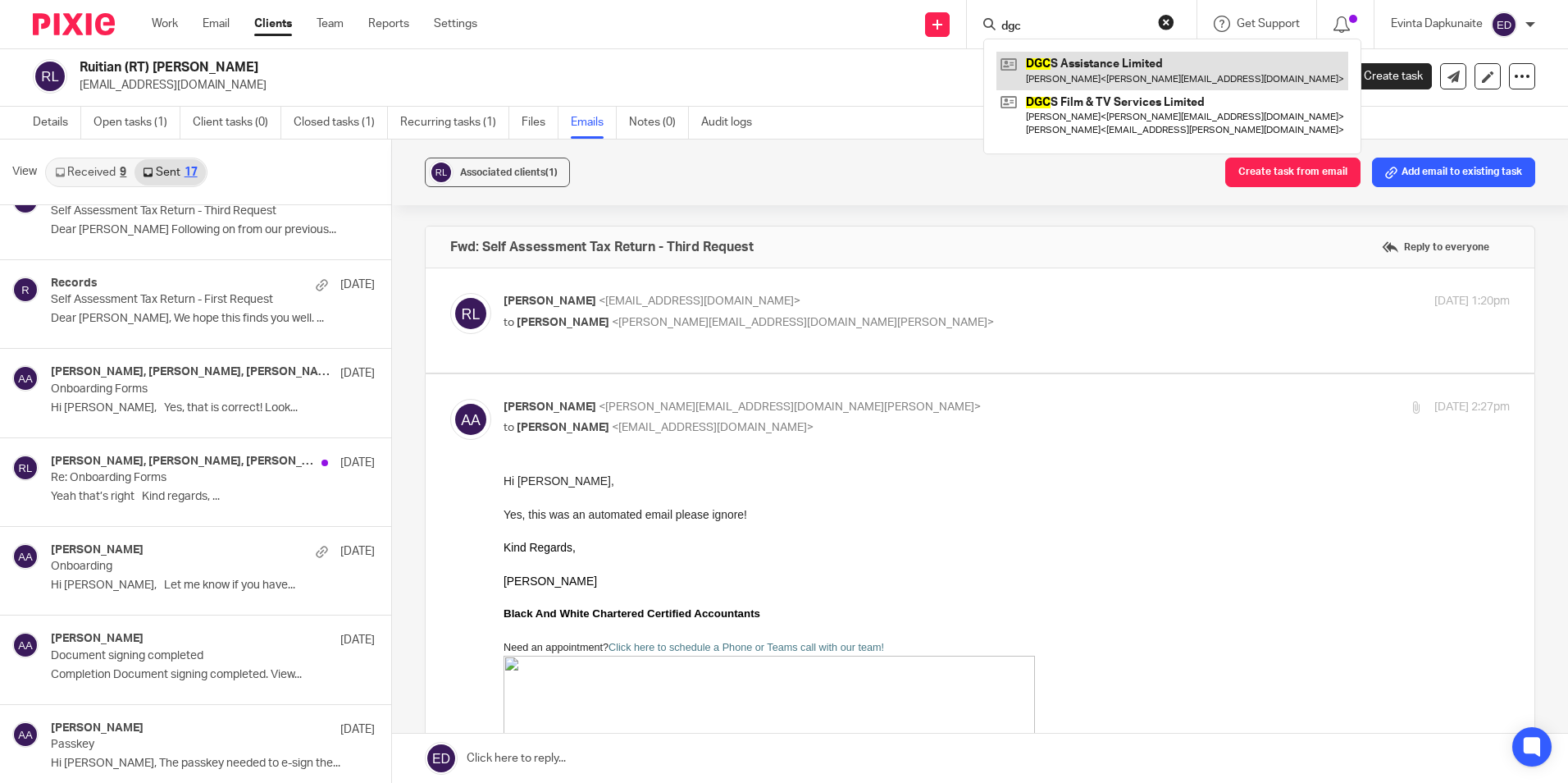
type input "dgc"
click at [1069, 61] on link at bounding box center [1173, 70] width 351 height 38
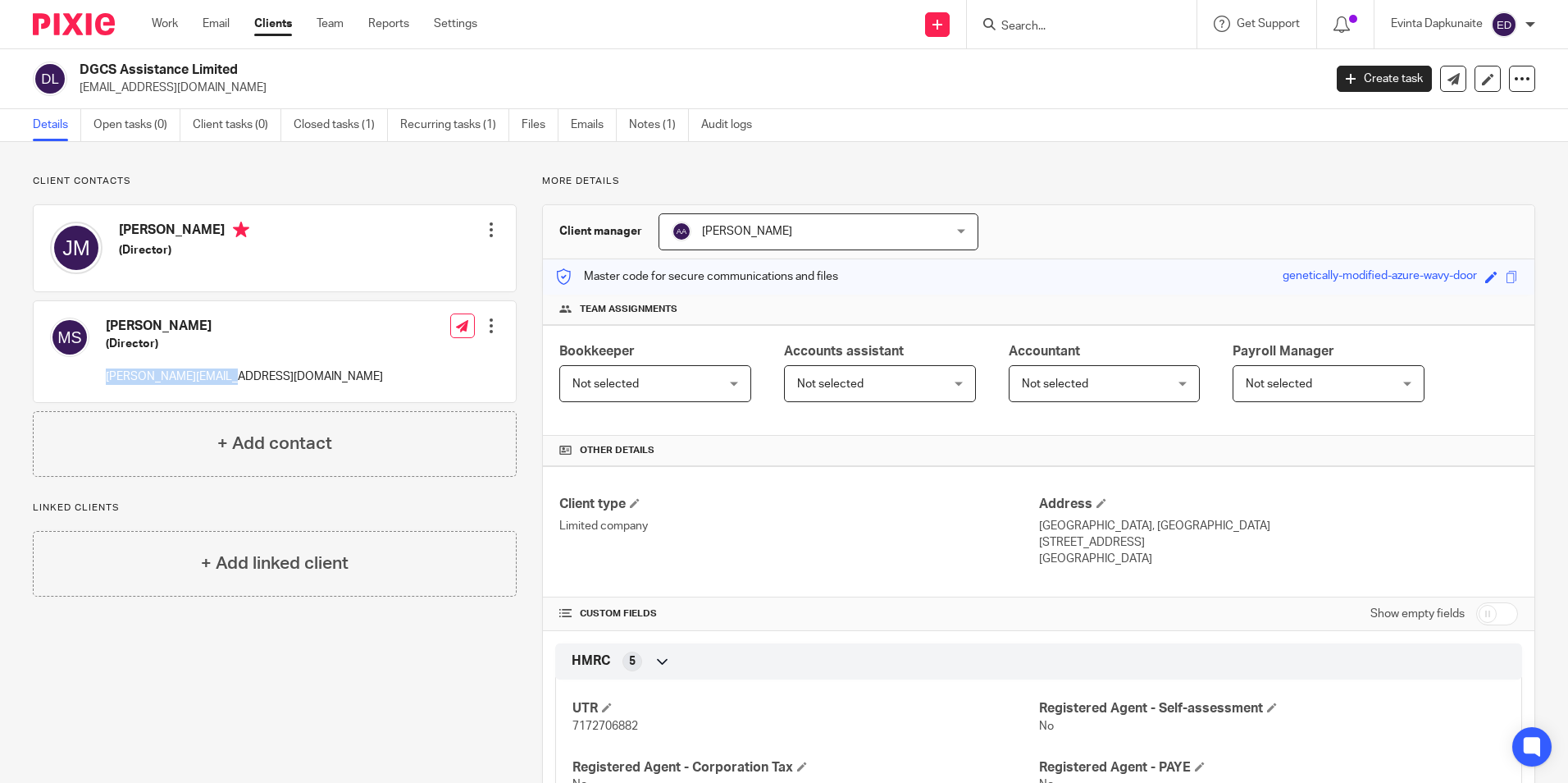
drag, startPoint x: 105, startPoint y: 377, endPoint x: 217, endPoint y: 375, distance: 112.0
click at [217, 375] on div "[PERSON_NAME] (Director) [PERSON_NAME][EMAIL_ADDRESS][DOMAIN_NAME]" at bounding box center [216, 351] width 333 height 84
drag, startPoint x: 217, startPoint y: 375, endPoint x: 169, endPoint y: 378, distance: 48.1
copy p "[PERSON_NAME][EMAIL_ADDRESS][DOMAIN_NAME]"
click at [1027, 23] on input "Search" at bounding box center [1073, 26] width 147 height 15
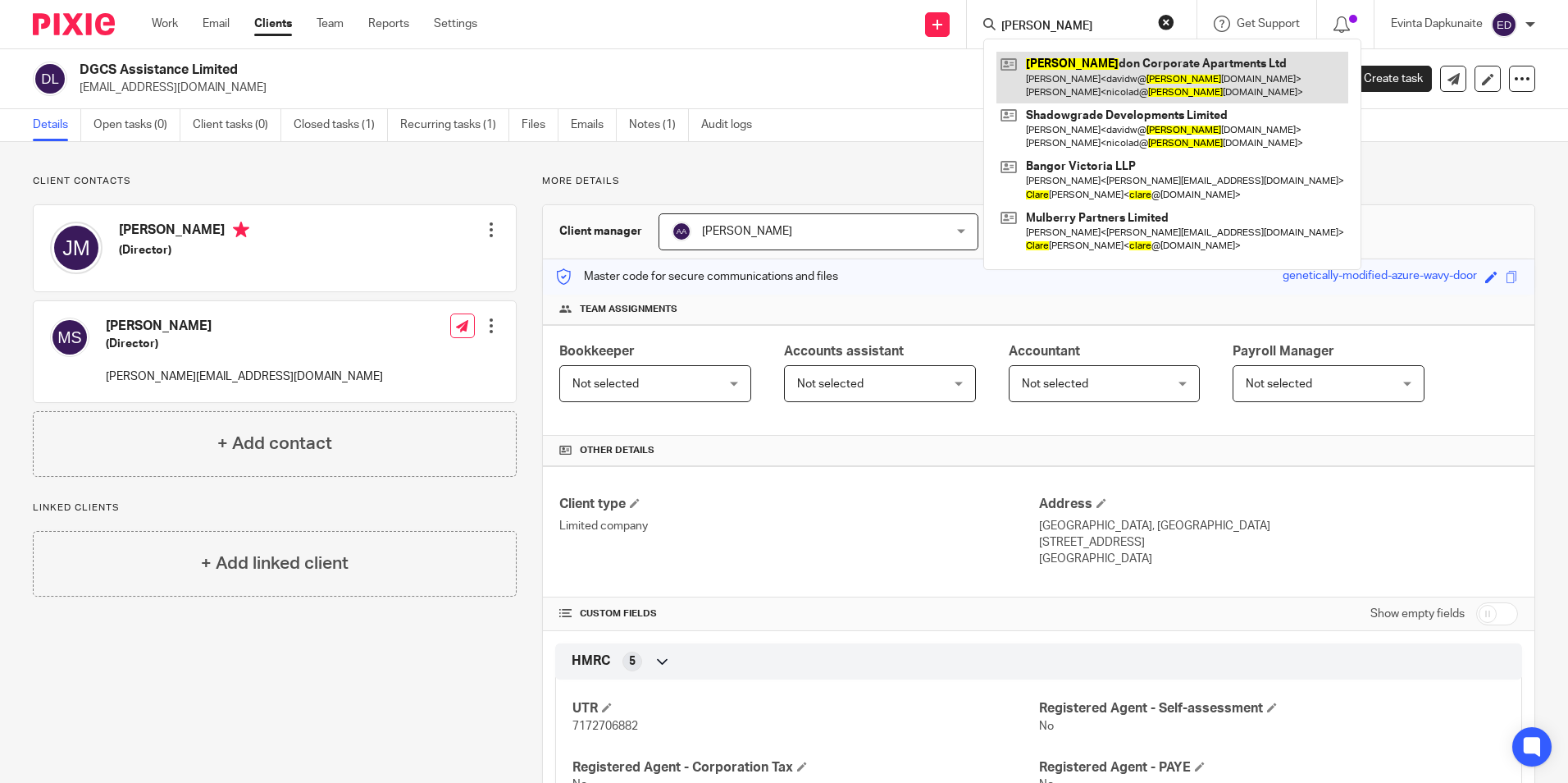
type input "[PERSON_NAME]"
click at [1088, 60] on link at bounding box center [1173, 77] width 351 height 51
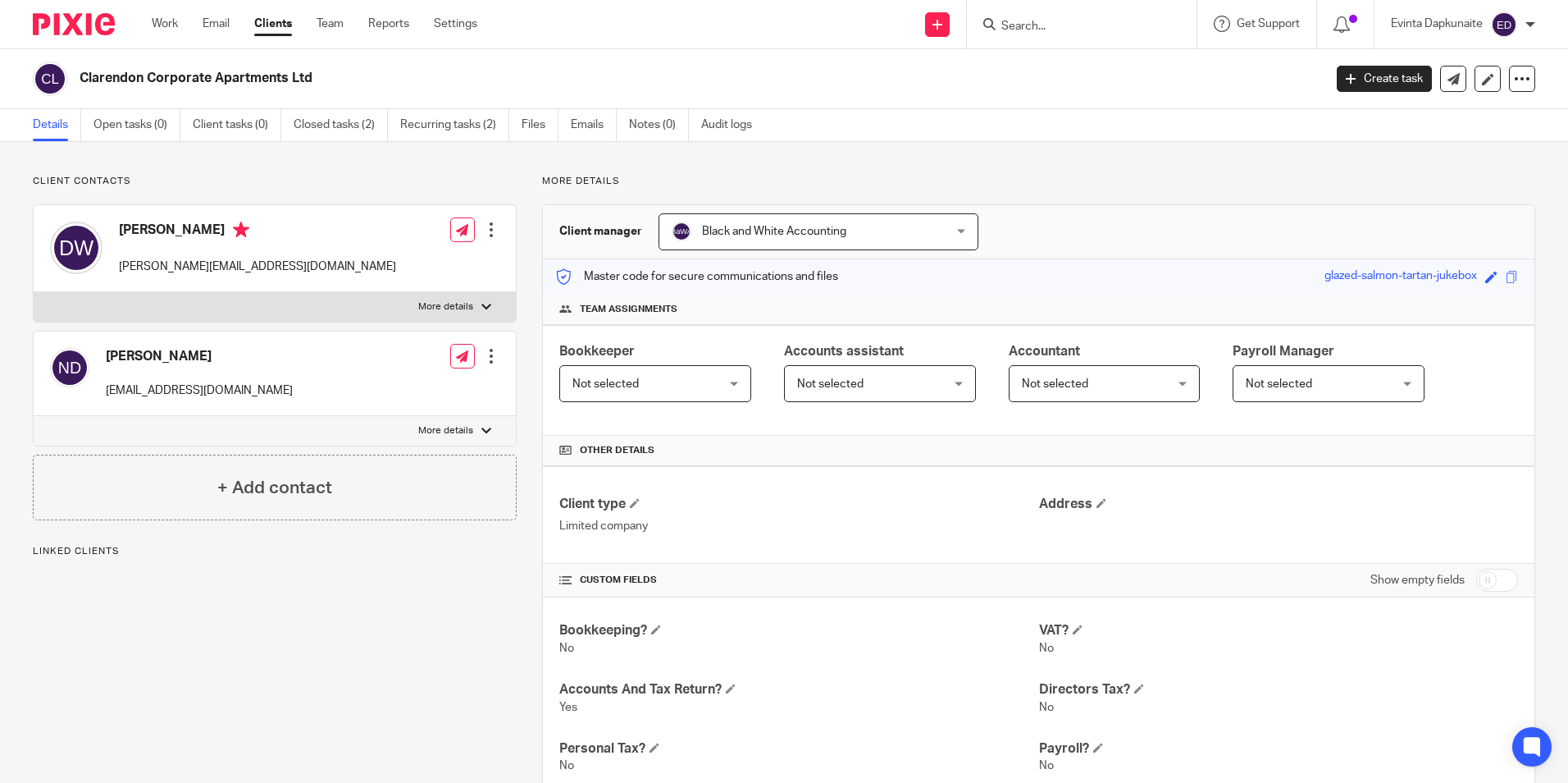
click at [440, 289] on div "[PERSON_NAME] [EMAIL_ADDRESS][DOMAIN_NAME] Edit contact Create client from cont…" at bounding box center [274, 248] width 482 height 87
click at [484, 296] on label "More details" at bounding box center [274, 307] width 482 height 29
click at [33, 292] on input "More details" at bounding box center [33, 291] width 1 height 1
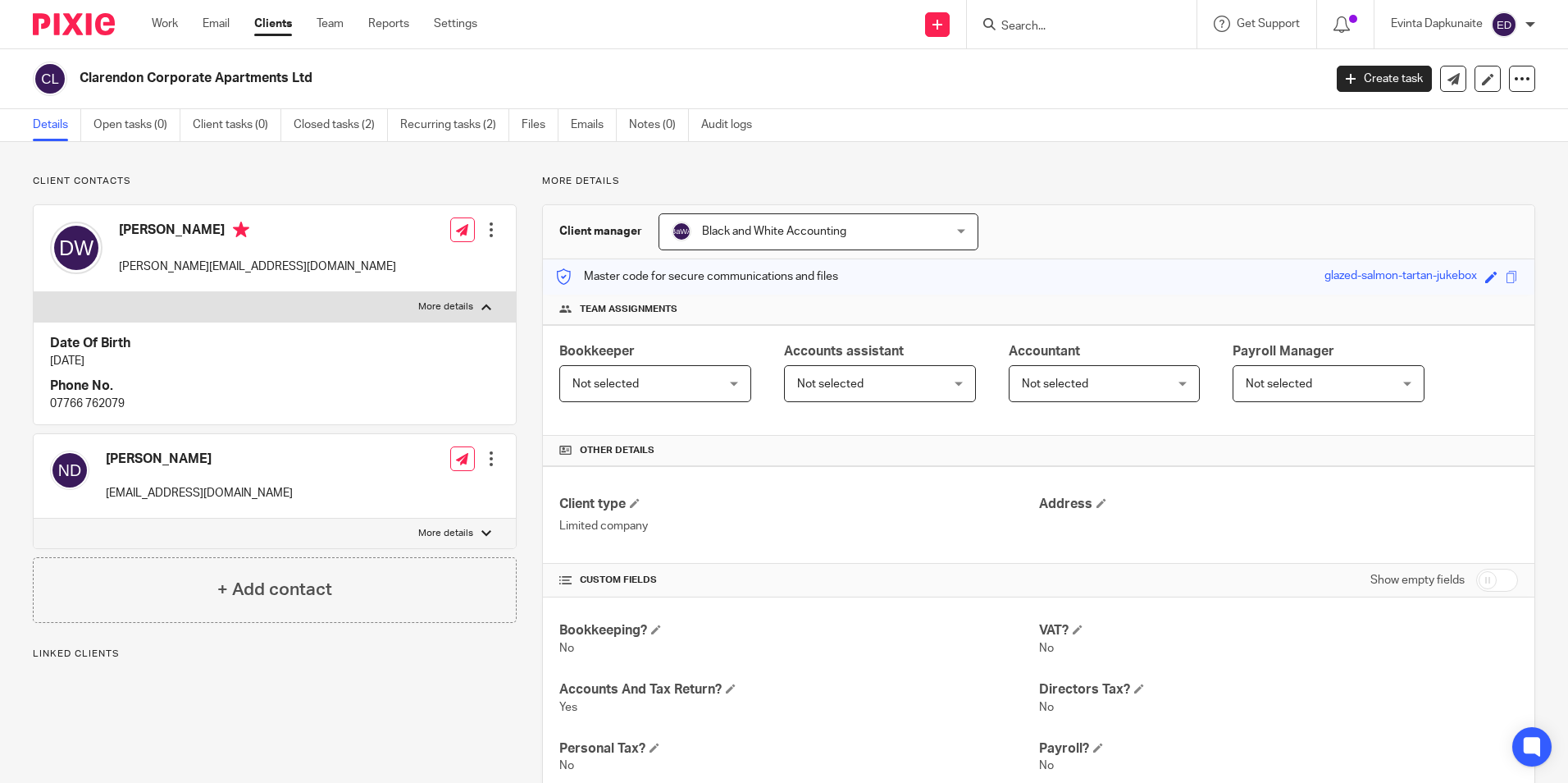
click at [472, 301] on label "More details" at bounding box center [274, 307] width 482 height 29
click at [33, 292] on input "More details" at bounding box center [33, 291] width 1 height 1
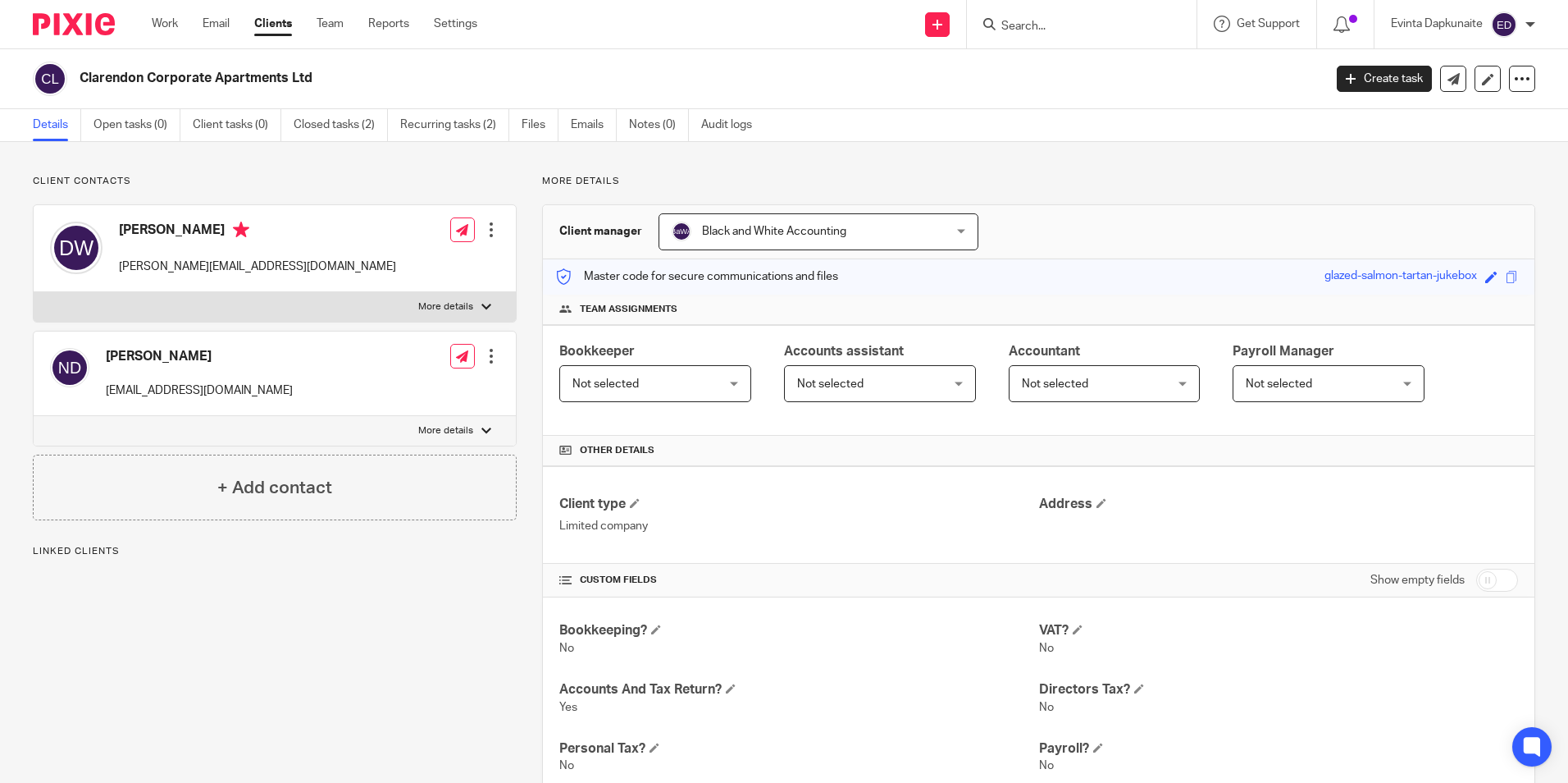
click at [467, 302] on p "More details" at bounding box center [446, 307] width 55 height 13
click at [33, 292] on input "More details" at bounding box center [33, 291] width 1 height 1
checkbox input "true"
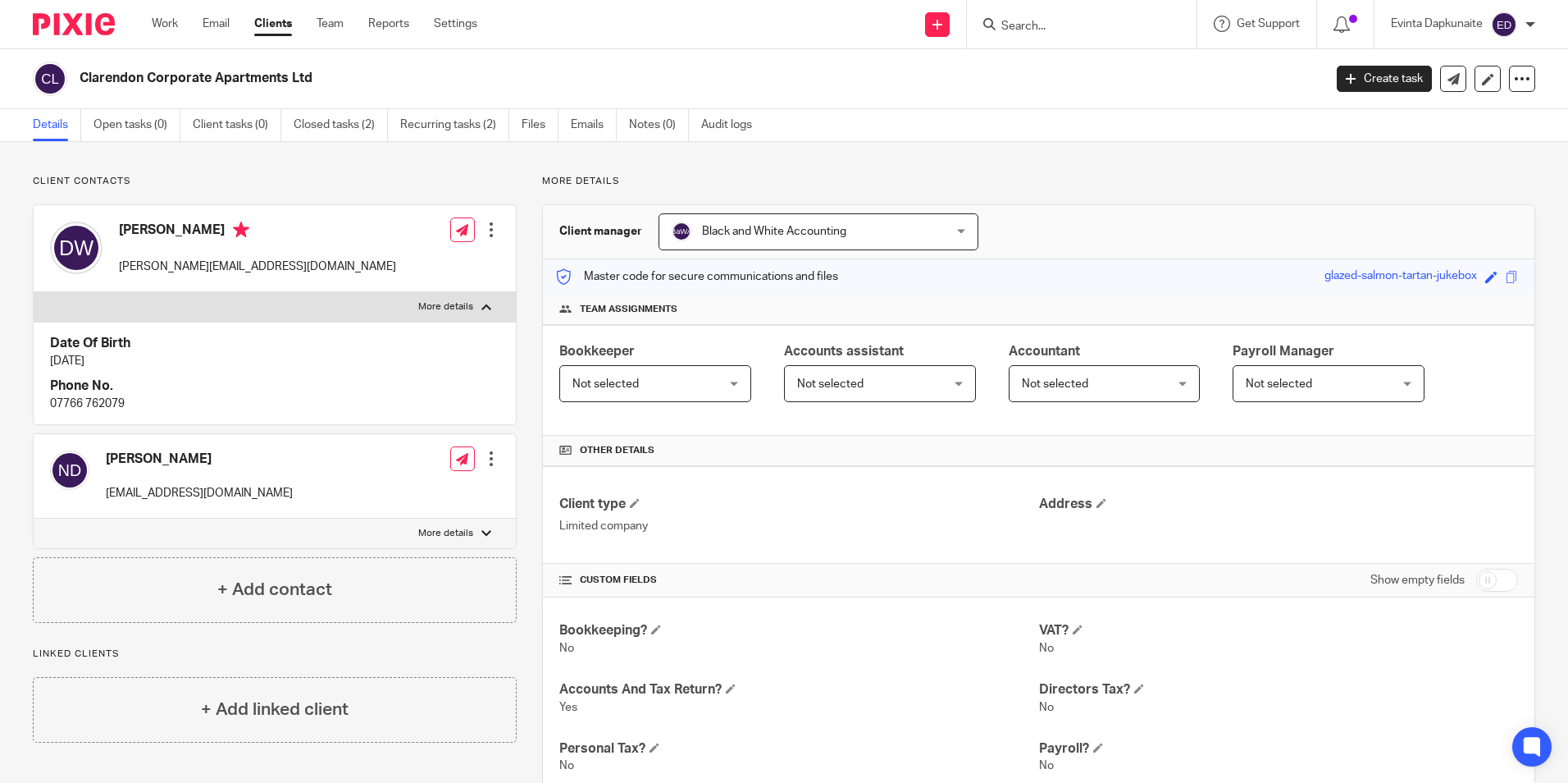
scroll to position [164, 0]
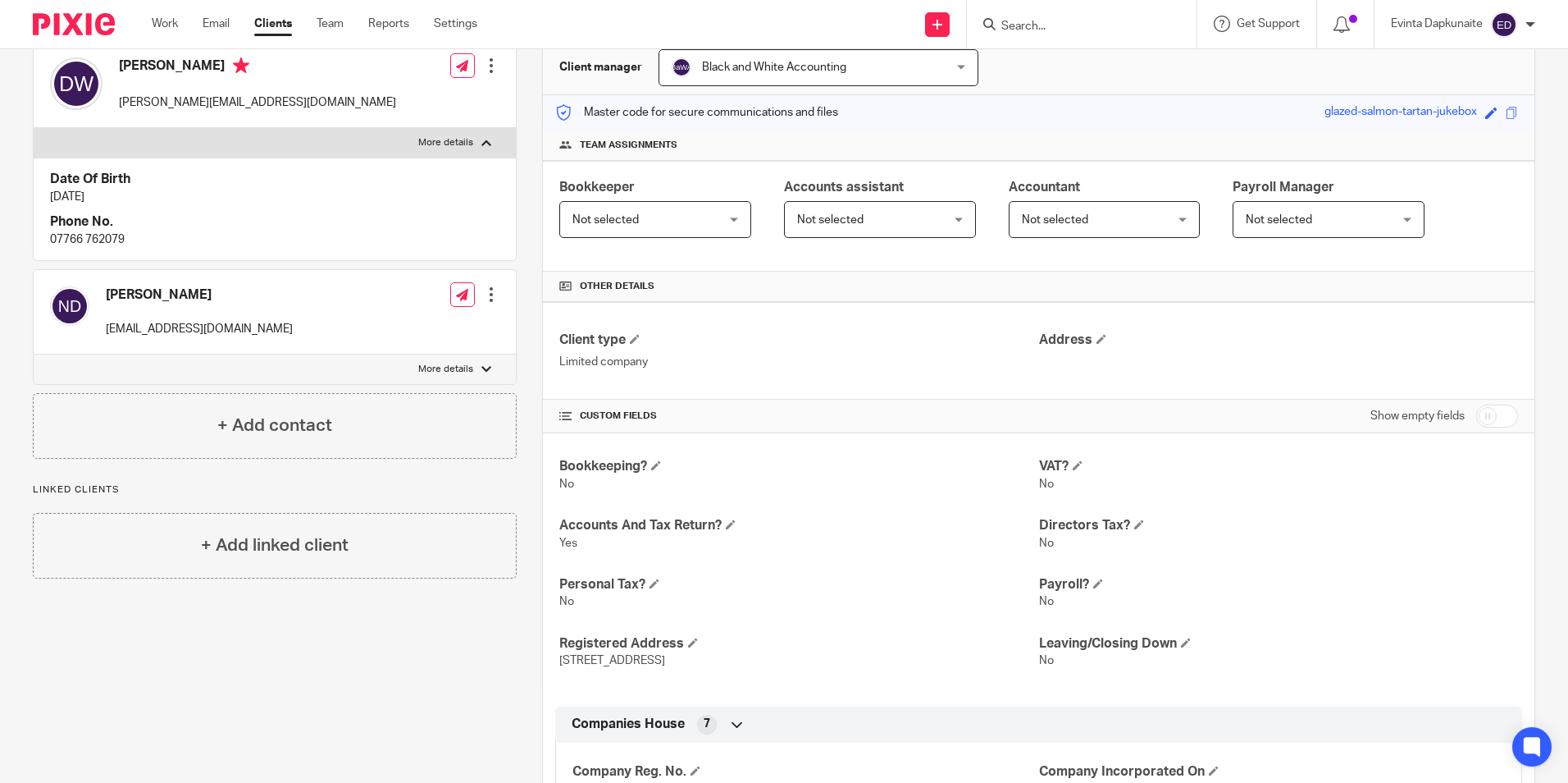
click at [433, 351] on div "[PERSON_NAME] [EMAIL_ADDRESS][DOMAIN_NAME] Edit contact Create client from cont…" at bounding box center [274, 311] width 482 height 85
click at [433, 359] on label "More details" at bounding box center [274, 369] width 482 height 29
click at [33, 354] on input "More details" at bounding box center [33, 353] width 1 height 1
checkbox input "true"
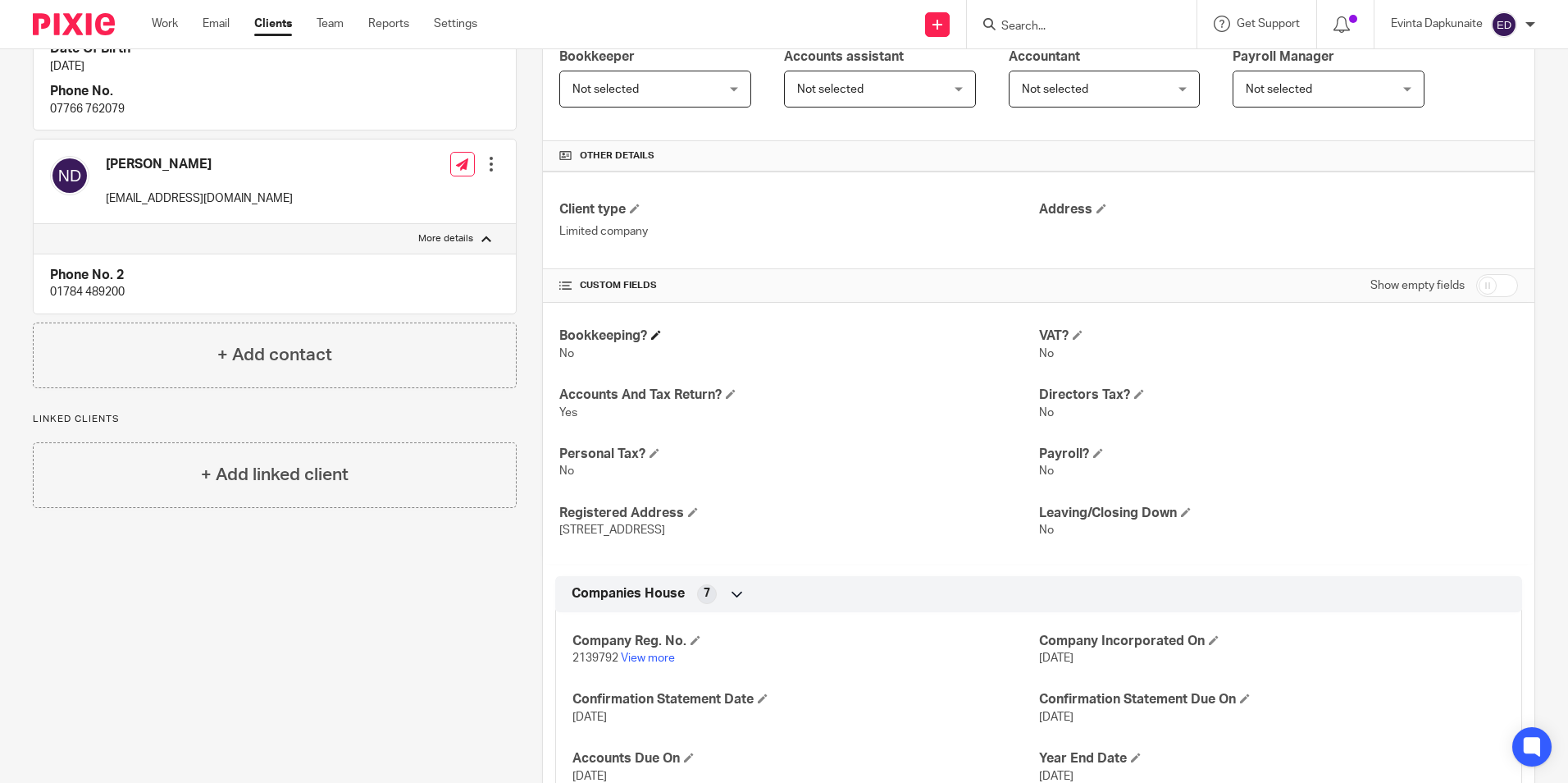
scroll to position [547, 0]
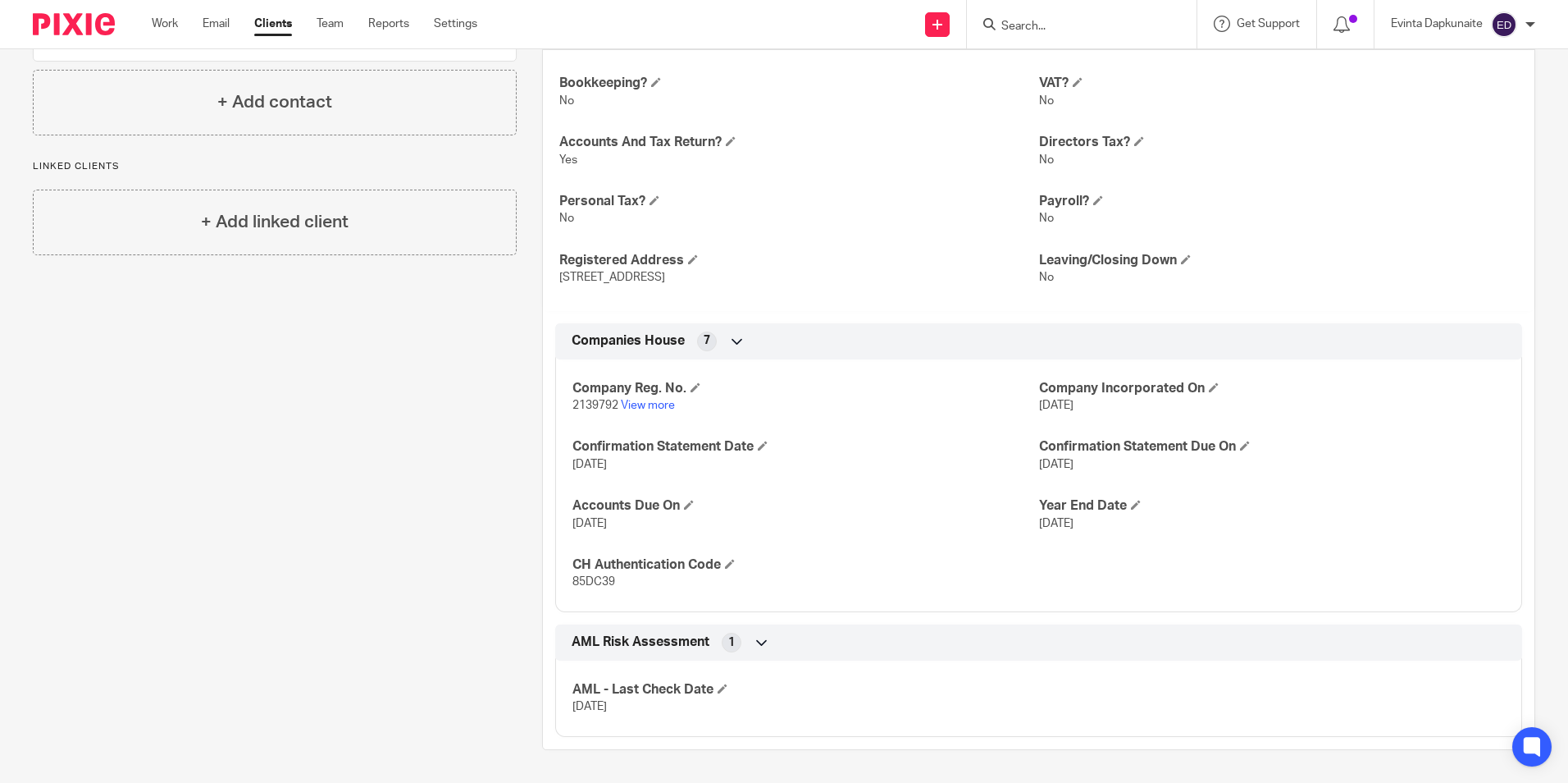
click at [767, 644] on div "AML Risk Assessment 1" at bounding box center [1038, 642] width 942 height 28
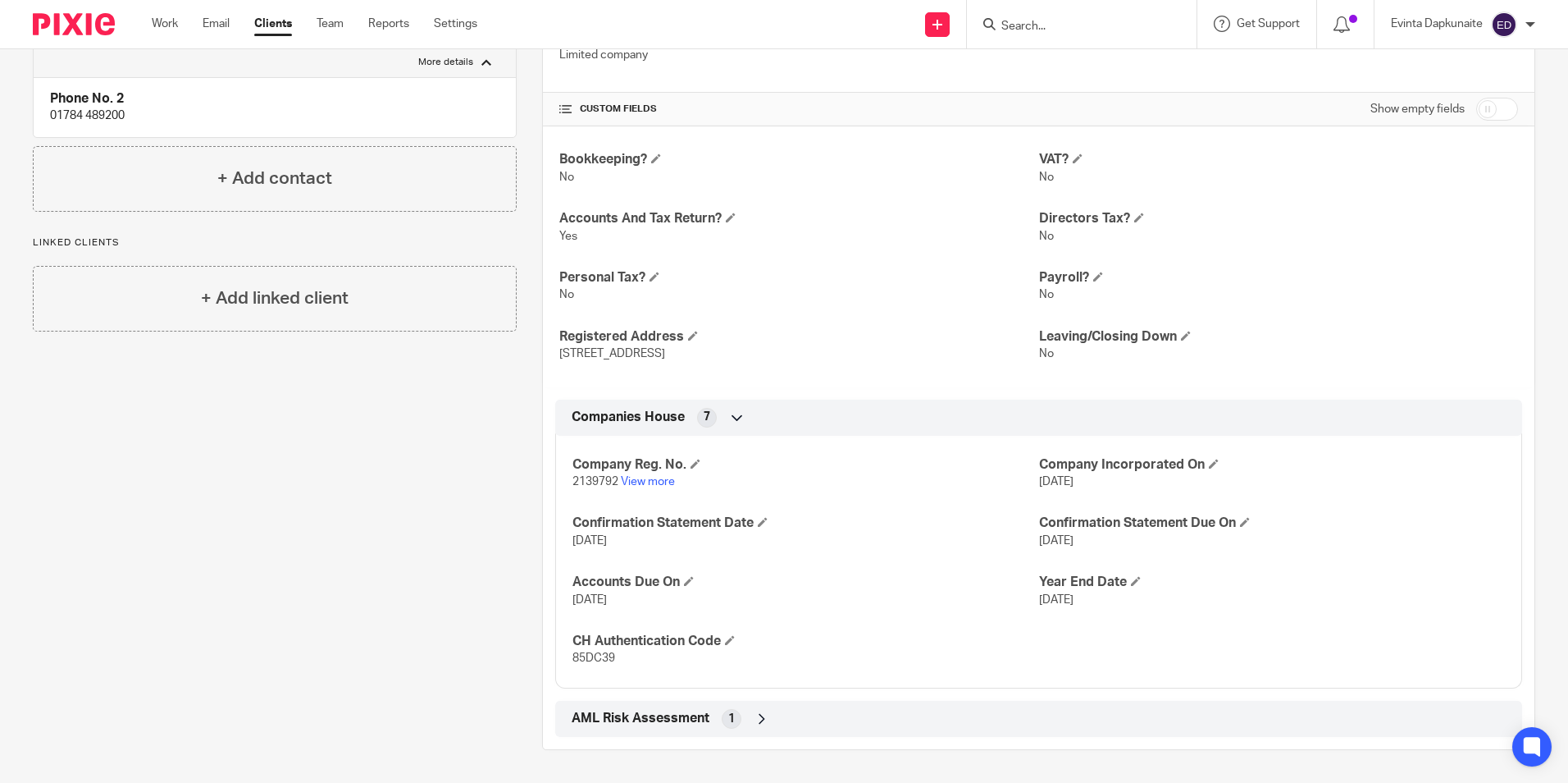
click at [723, 422] on div "Companies House 7" at bounding box center [1038, 417] width 942 height 28
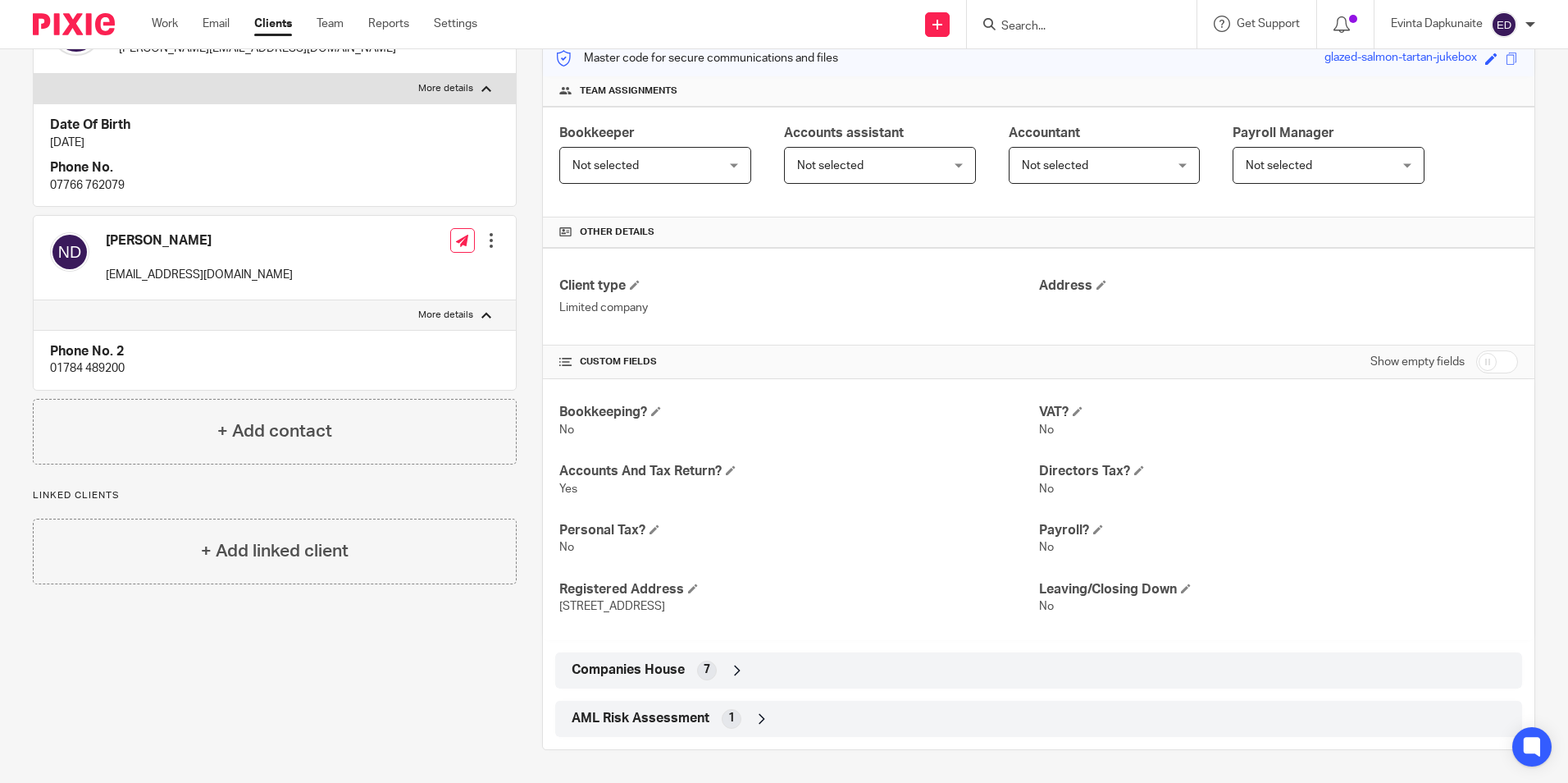
click at [741, 664] on icon at bounding box center [737, 670] width 17 height 17
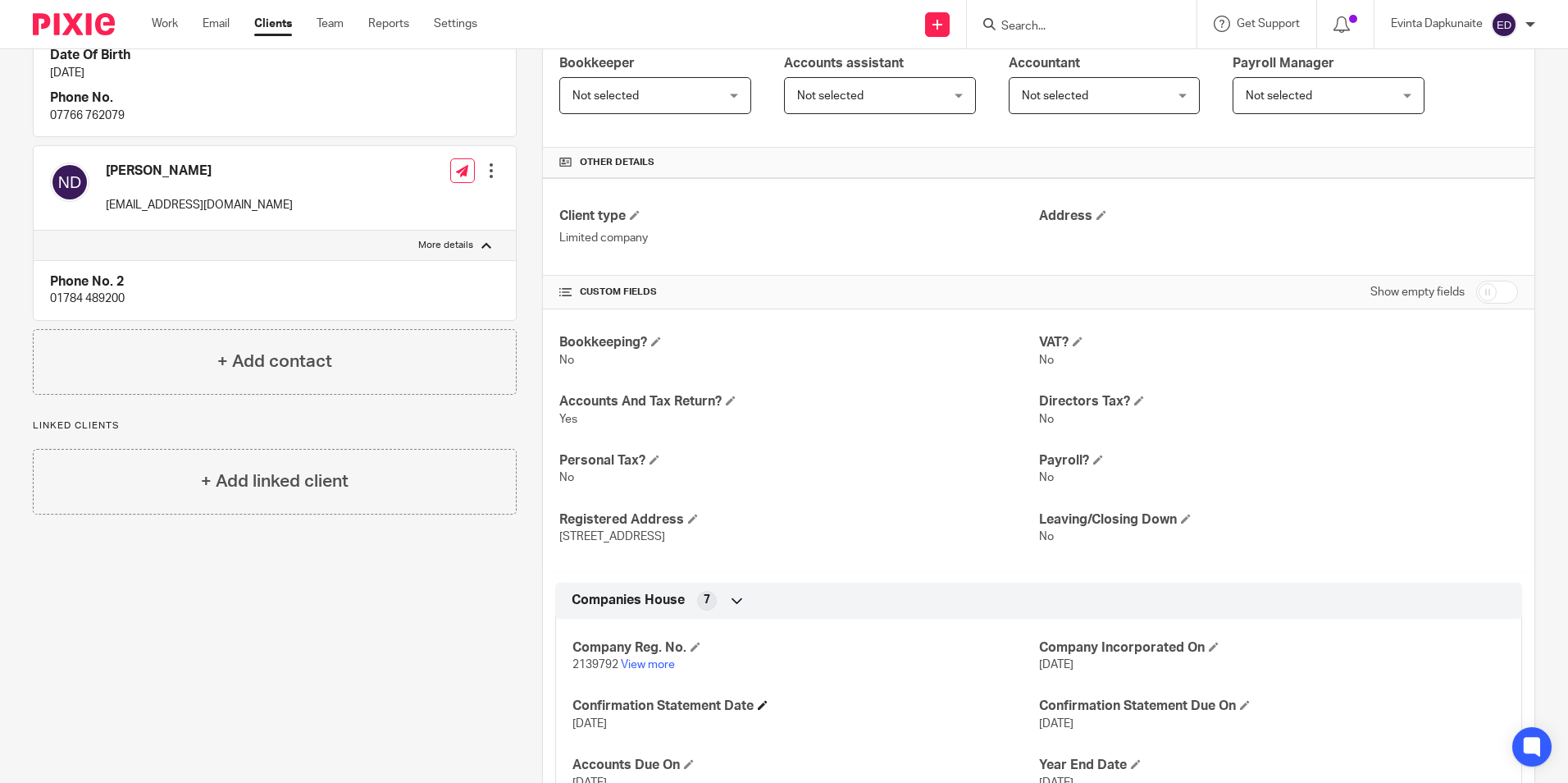
scroll to position [61, 0]
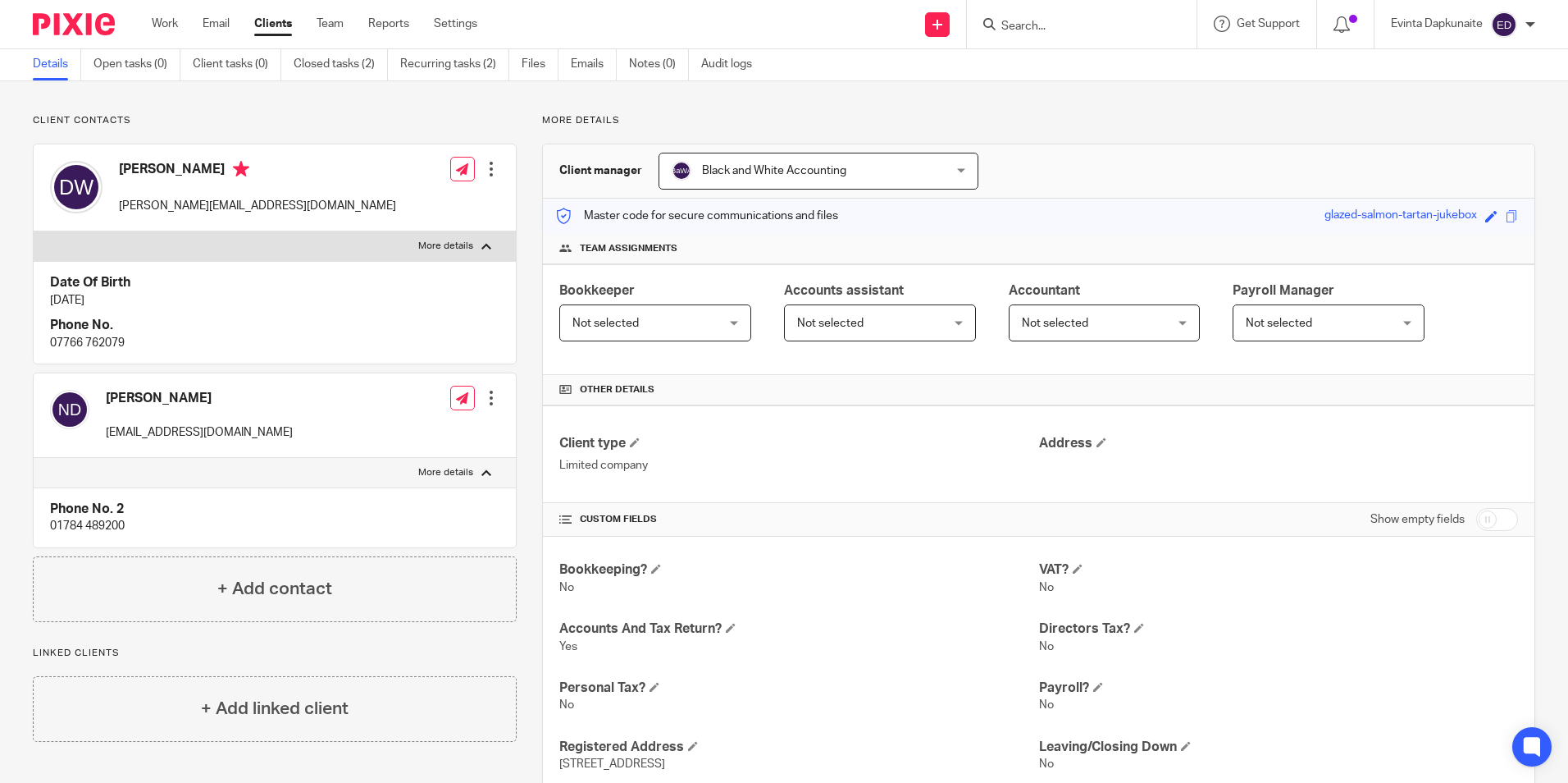
click at [1476, 515] on input "checkbox" at bounding box center [1497, 519] width 42 height 23
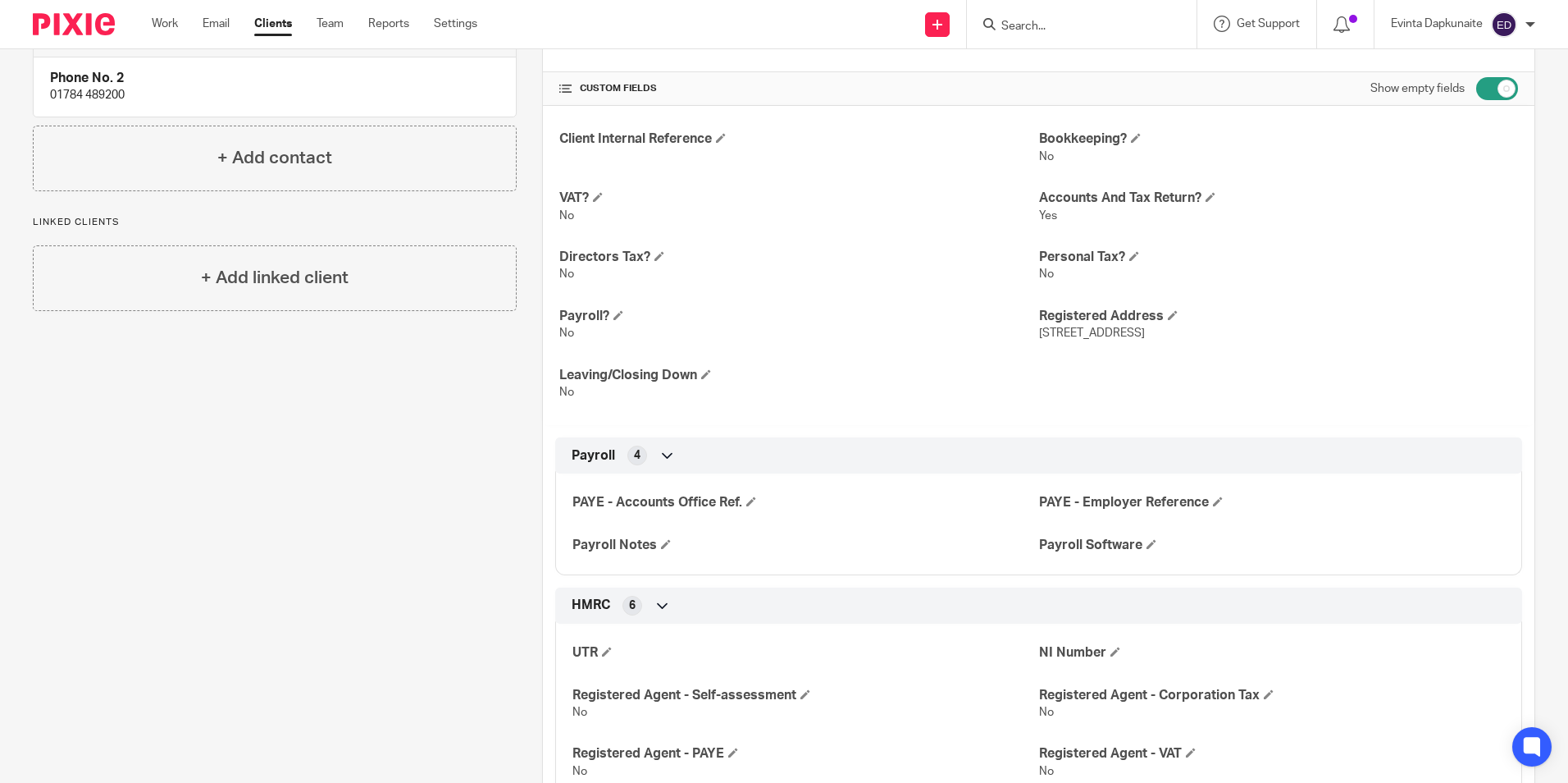
scroll to position [717, 0]
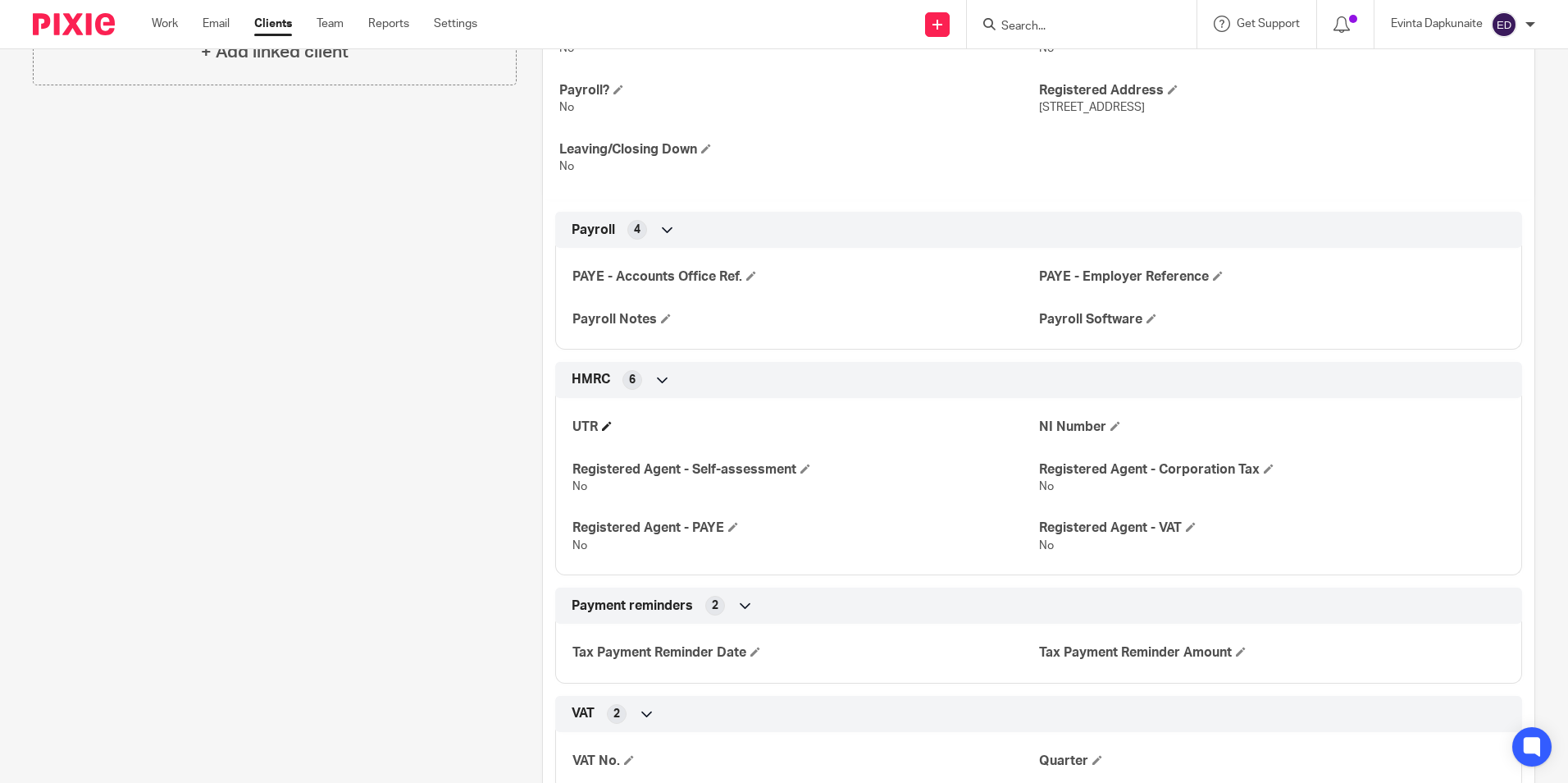
drag, startPoint x: 545, startPoint y: 404, endPoint x: 703, endPoint y: 432, distance: 160.5
click at [701, 433] on div "HMRC 6 UTR NI Number Registered Agent - Self-assessment No Registered Agent - C…" at bounding box center [1039, 469] width 992 height 213
drag, startPoint x: 703, startPoint y: 432, endPoint x: 876, endPoint y: 430, distance: 173.0
click at [875, 430] on h4 "UTR" at bounding box center [805, 428] width 466 height 18
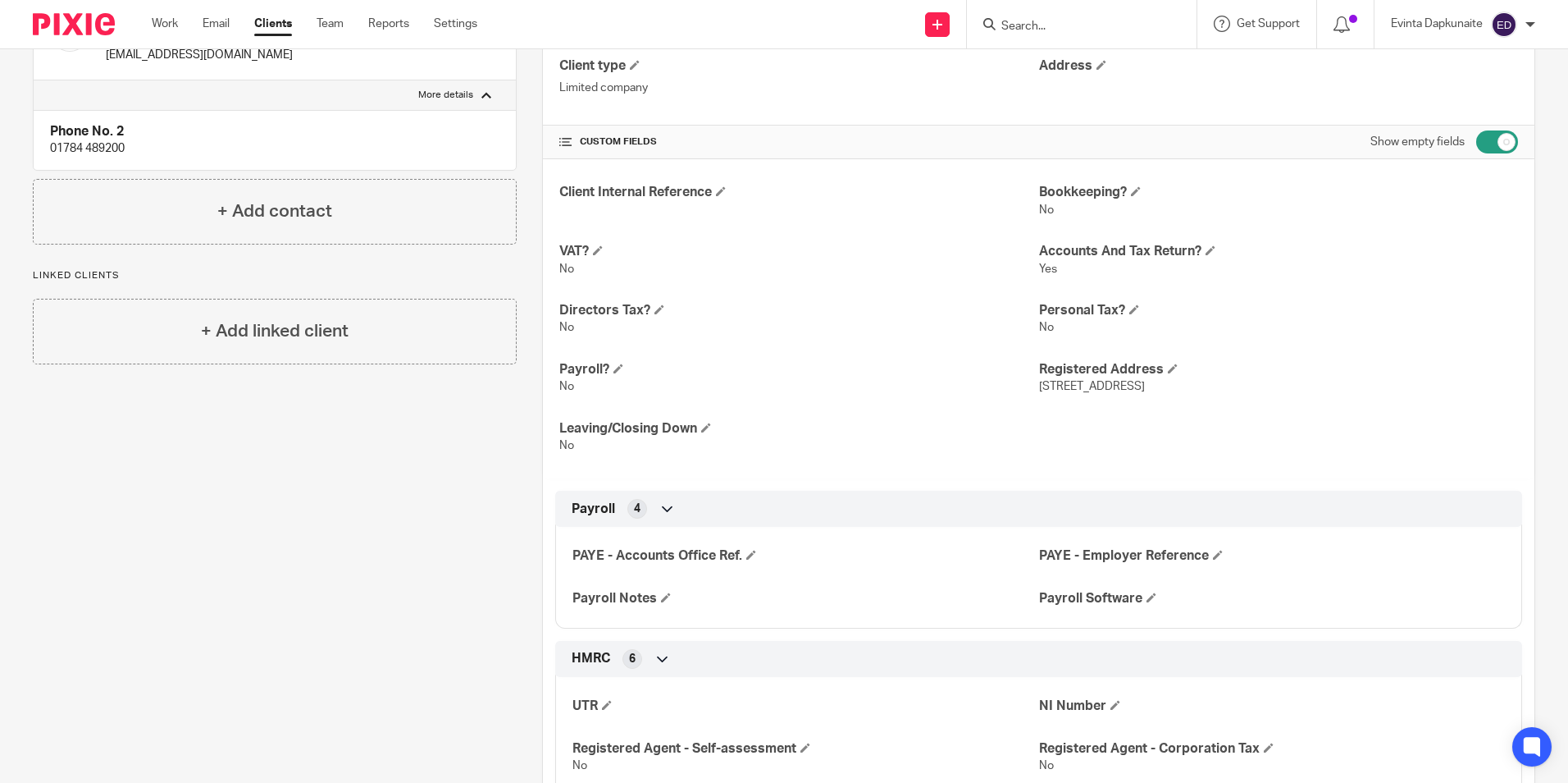
scroll to position [143, 0]
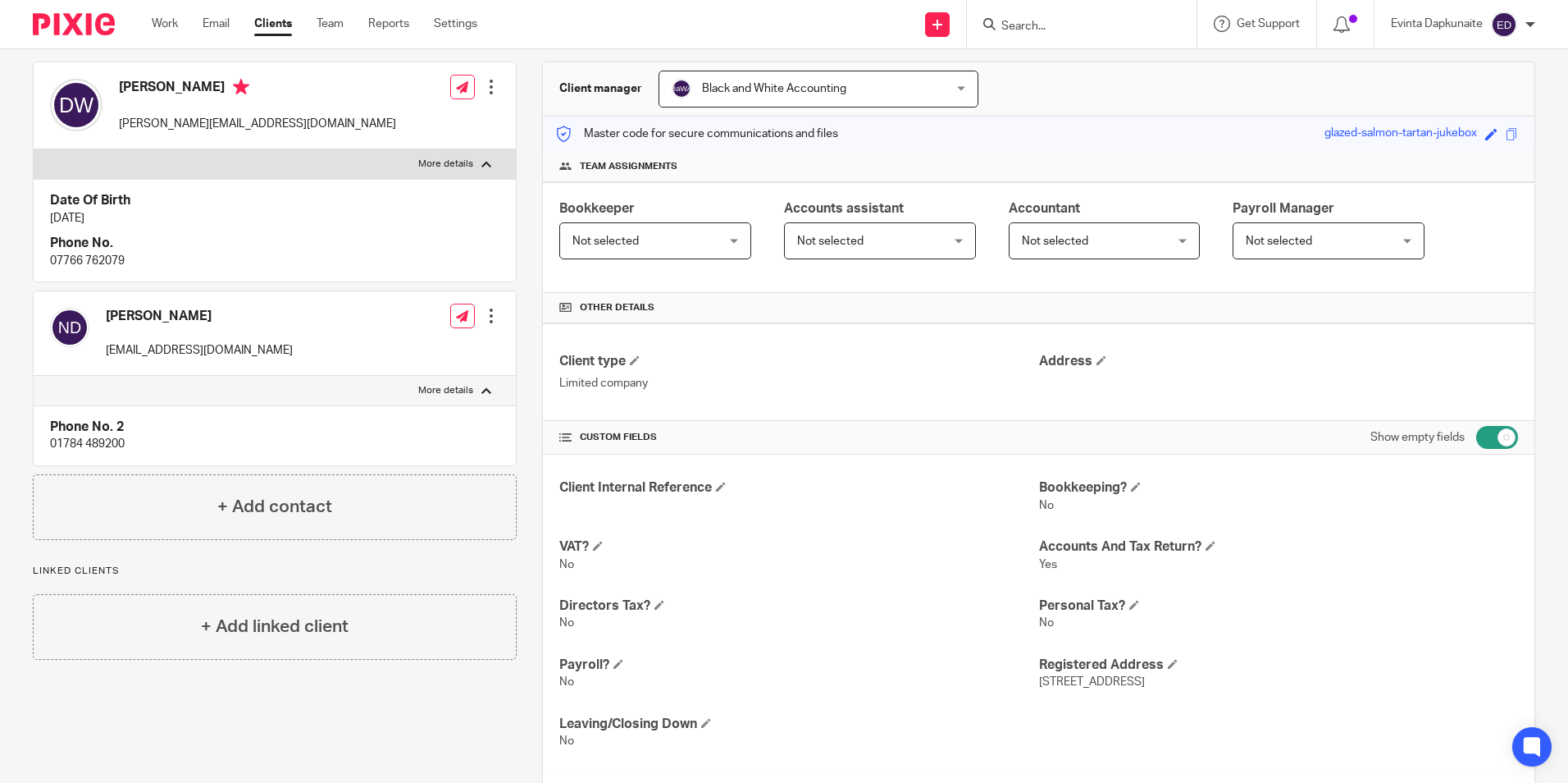
click at [1485, 432] on input "checkbox" at bounding box center [1497, 437] width 42 height 23
checkbox input "false"
